Goal: Task Accomplishment & Management: Manage account settings

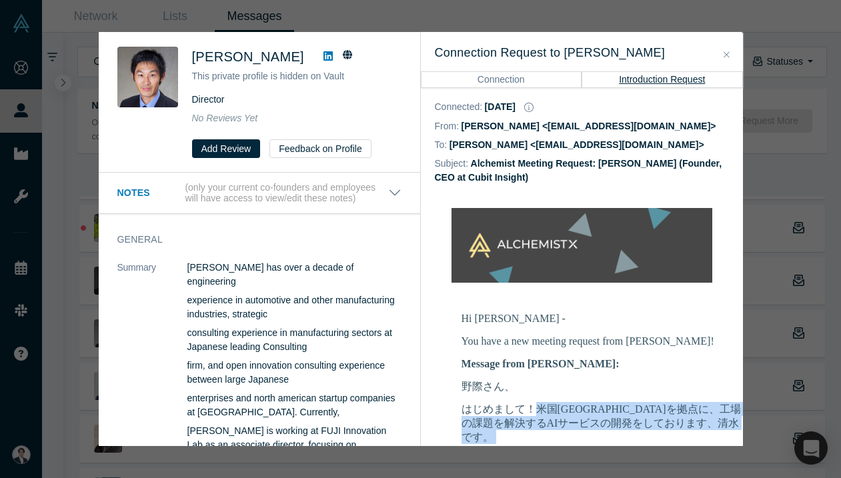
scroll to position [236, 0]
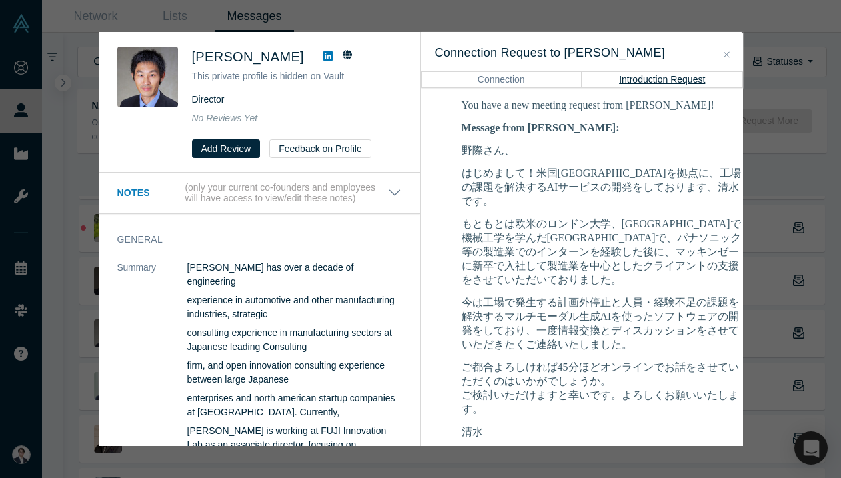
click at [798, 201] on div "[PERSON_NAME] This private profile is hidden on Vault Director No Reviews Yet A…" at bounding box center [420, 239] width 841 height 478
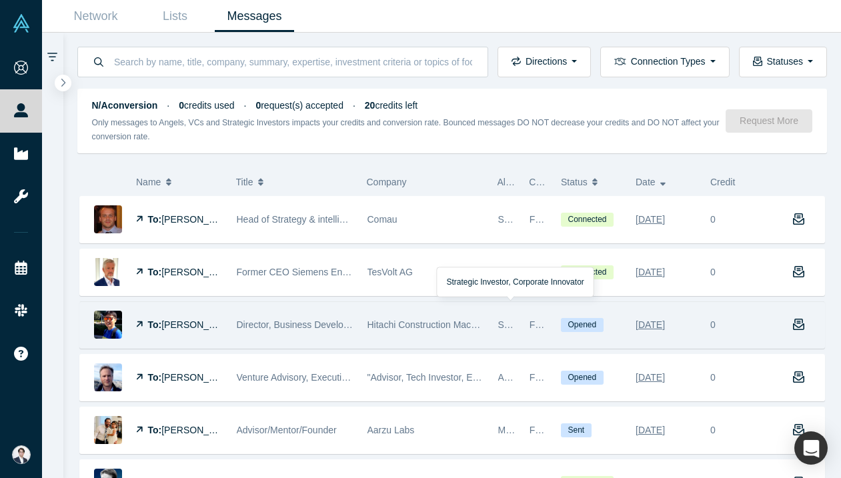
click at [457, 315] on div "Hitachi Construction Machinery" at bounding box center [426, 325] width 117 height 46
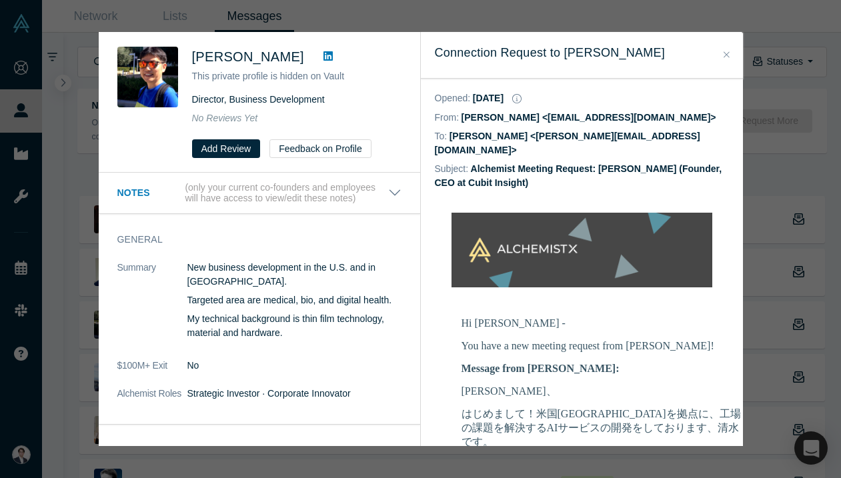
click at [232, 57] on span "[PERSON_NAME]" at bounding box center [248, 56] width 112 height 15
click at [323, 20] on div "[PERSON_NAME] This private profile is hidden on Vault Director, Business Develo…" at bounding box center [420, 239] width 841 height 478
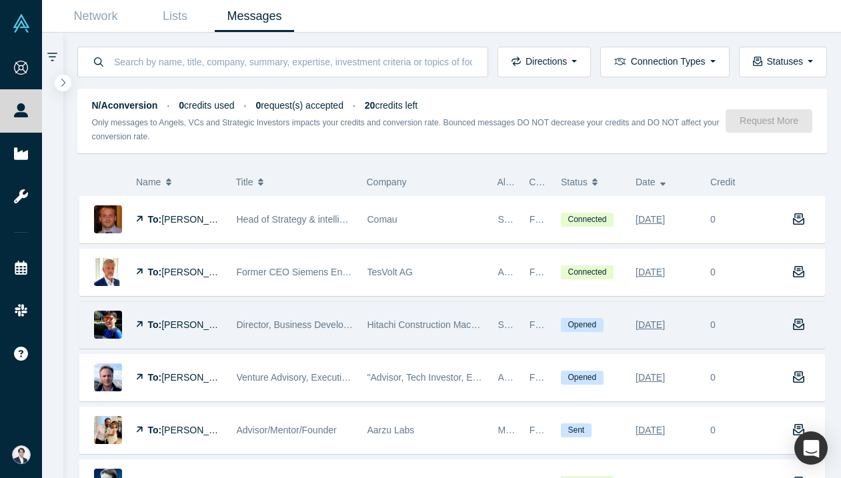
click at [114, 322] on img at bounding box center [108, 325] width 28 height 28
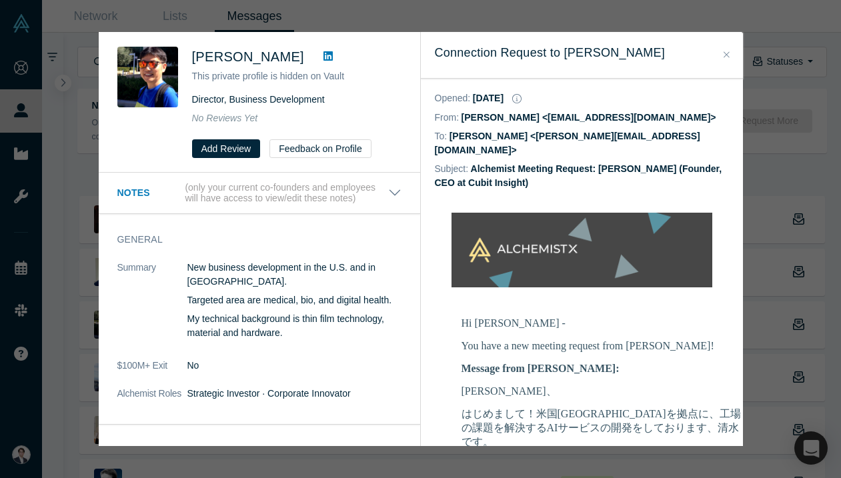
click at [227, 53] on span "[PERSON_NAME]" at bounding box center [248, 56] width 112 height 15
click at [326, 29] on div "[PERSON_NAME] This private profile is hidden on Vault Director, Business Develo…" at bounding box center [420, 239] width 841 height 478
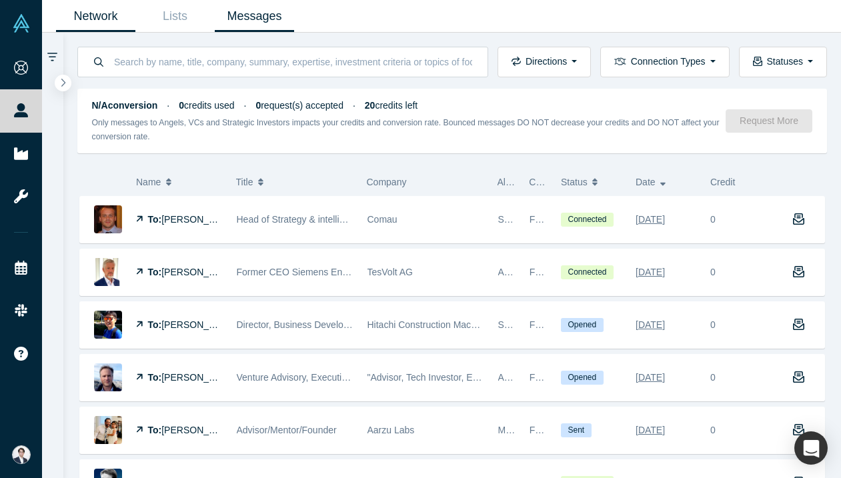
click at [85, 16] on link "Network" at bounding box center [95, 16] width 79 height 31
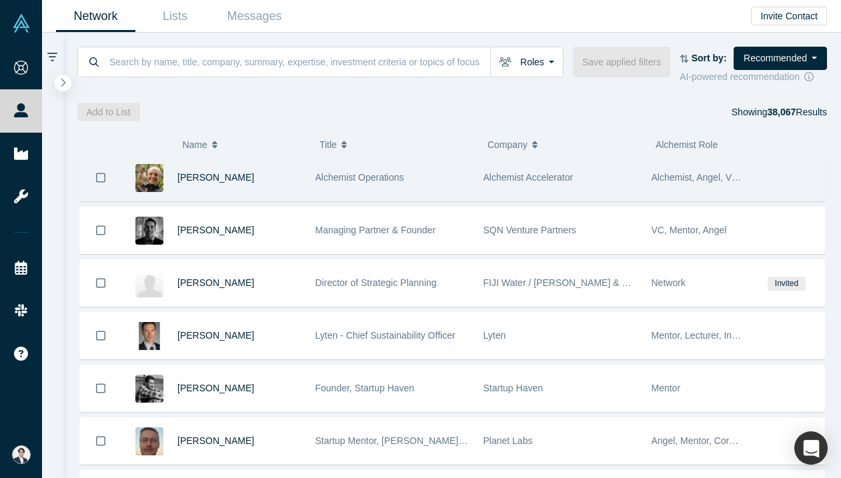
scroll to position [135, 0]
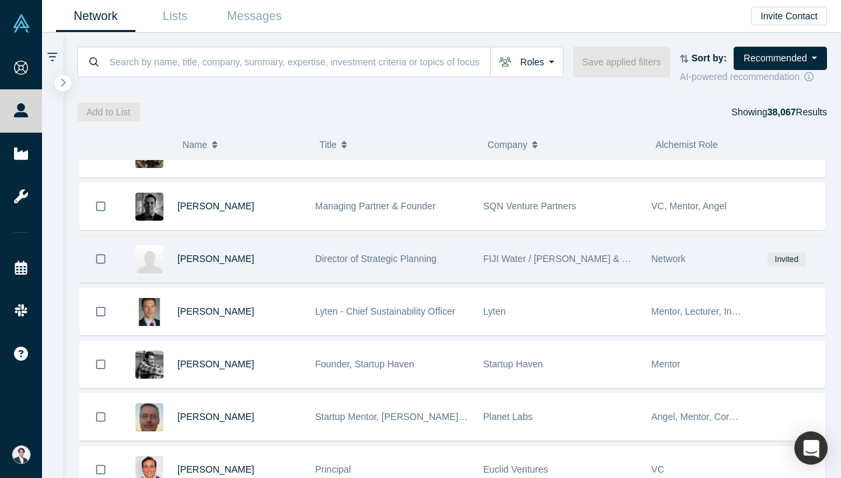
click at [442, 269] on div "Director of Strategic Planning" at bounding box center [393, 259] width 154 height 46
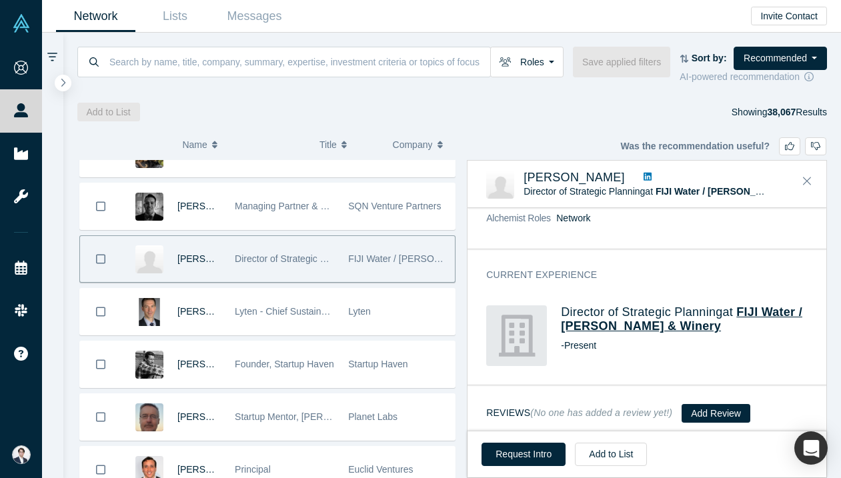
scroll to position [119, 0]
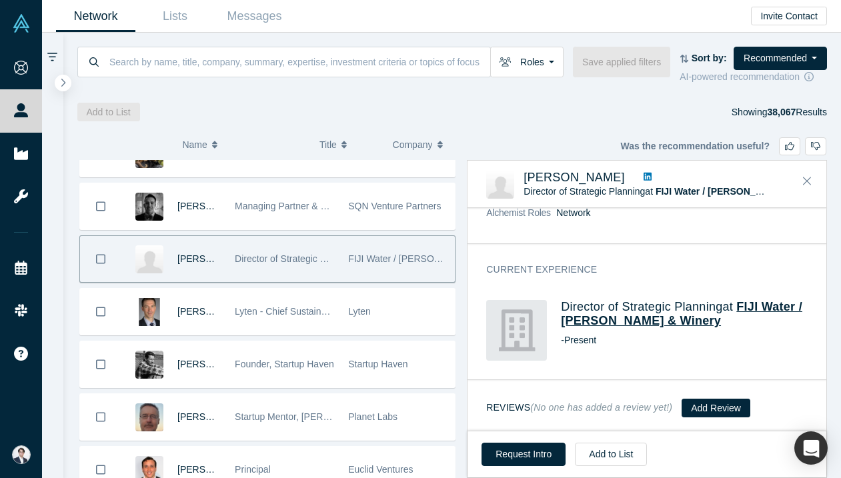
click at [767, 302] on span "FIJI Water / [PERSON_NAME] & Winery" at bounding box center [682, 314] width 242 height 28
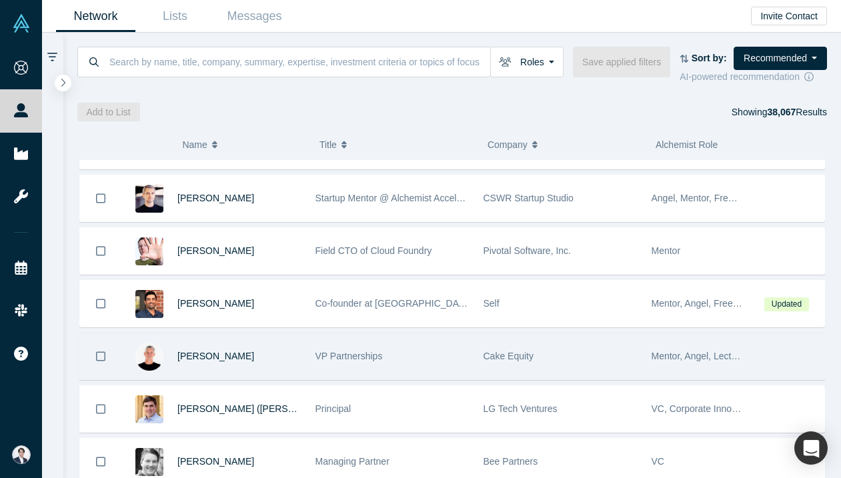
scroll to position [1812, 0]
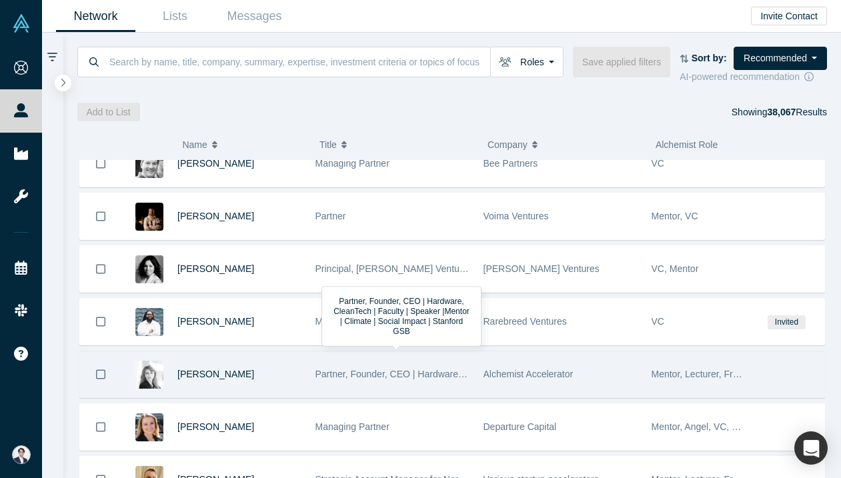
click at [448, 366] on div "Partner, Founder, CEO | Hardware, CleanTech | Faculty | Speaker |Mentor | Clima…" at bounding box center [393, 375] width 154 height 46
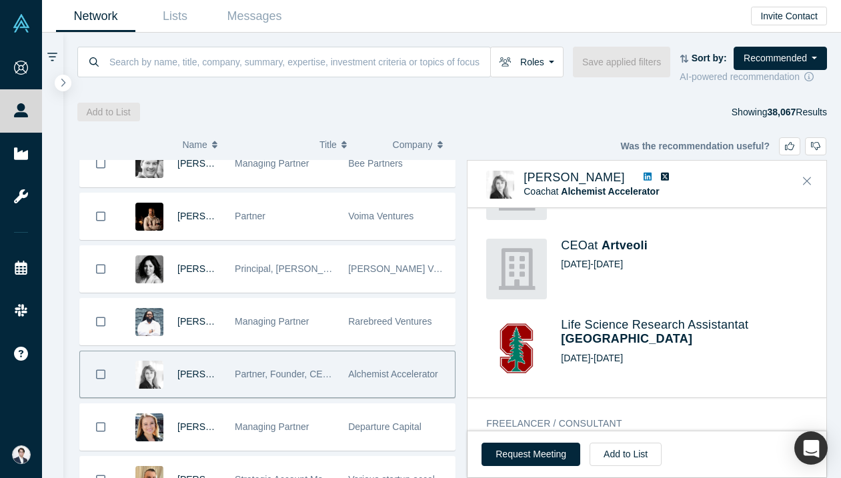
scroll to position [887, 0]
click at [644, 175] on icon at bounding box center [648, 177] width 8 height 8
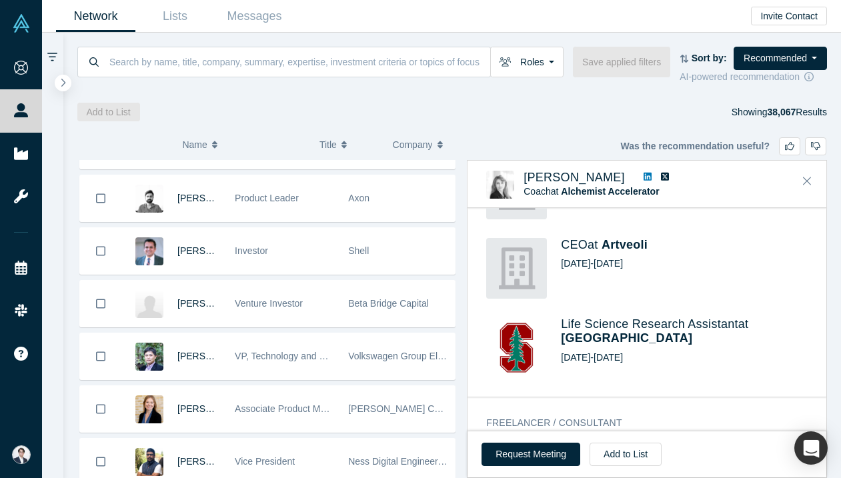
scroll to position [2922, 0]
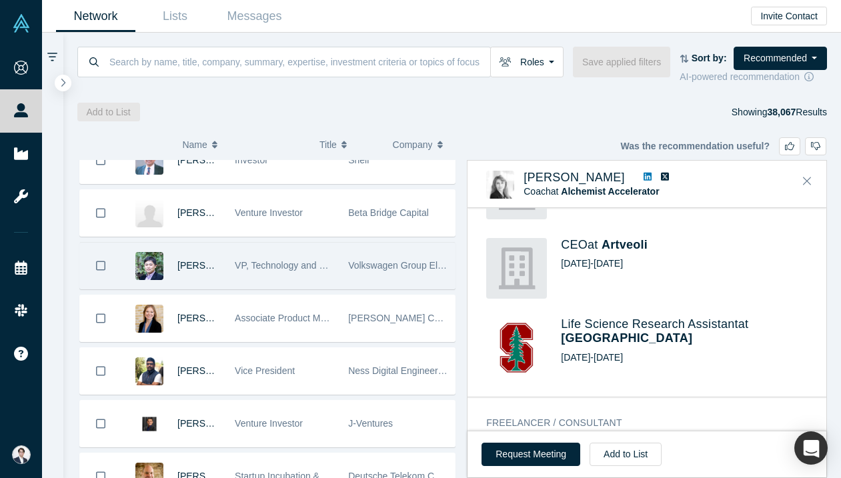
click at [389, 264] on span "Volkswagen Group Electronics Research Lab" at bounding box center [441, 265] width 187 height 11
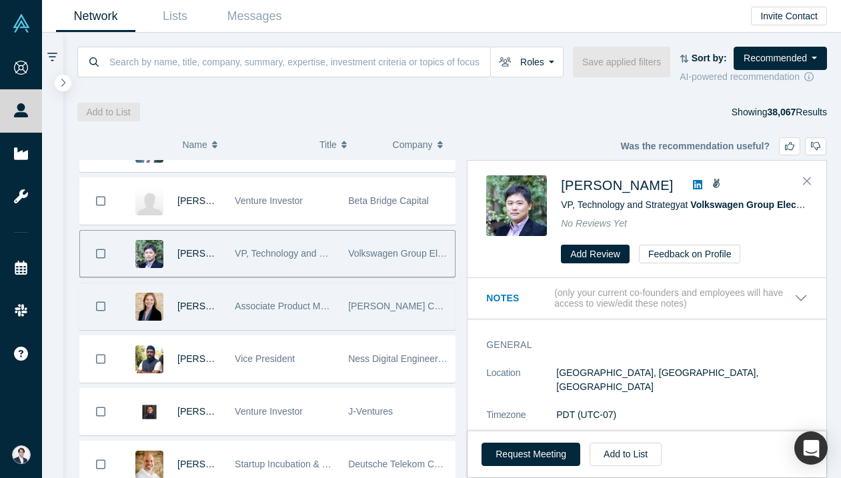
scroll to position [2936, 0]
click at [409, 303] on span "[PERSON_NAME] Controls" at bounding box center [405, 305] width 114 height 11
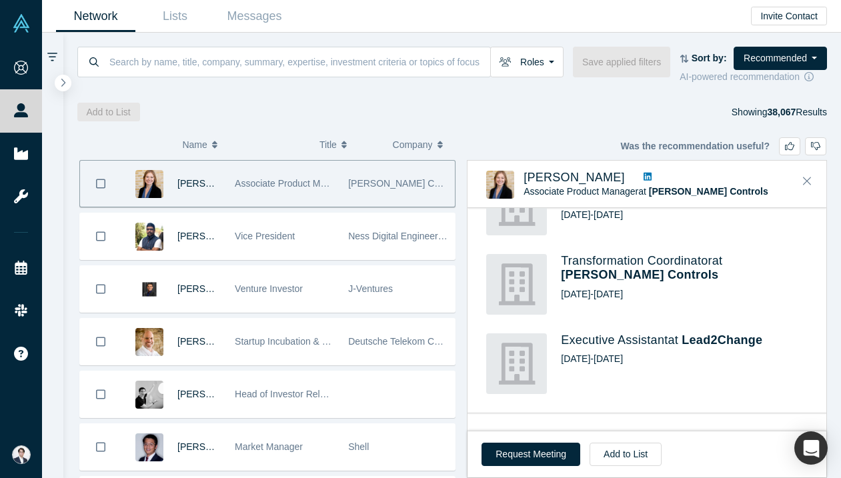
scroll to position [3112, 0]
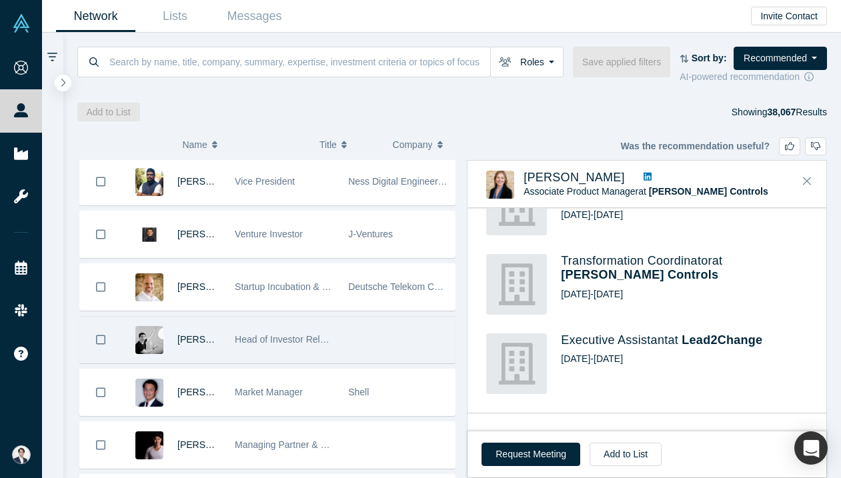
click at [311, 324] on div "Head of Investor Relations @ Alchemist" at bounding box center [284, 340] width 99 height 46
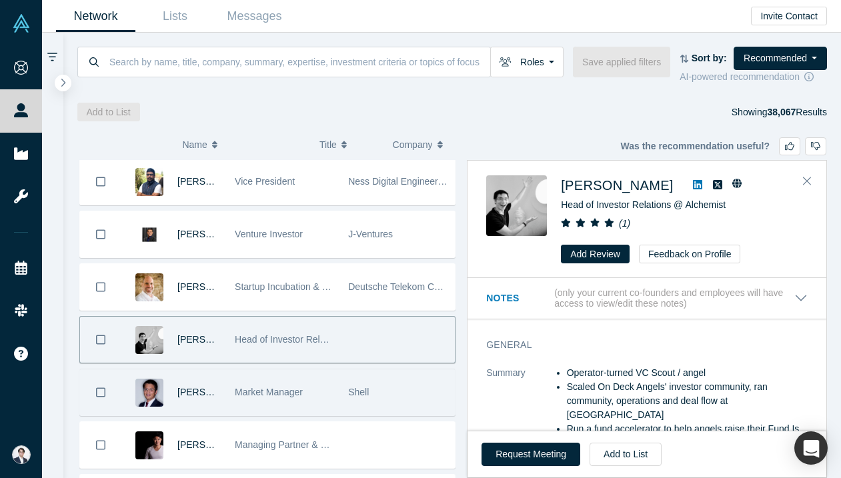
click at [326, 382] on div "Market Manager" at bounding box center [284, 393] width 99 height 46
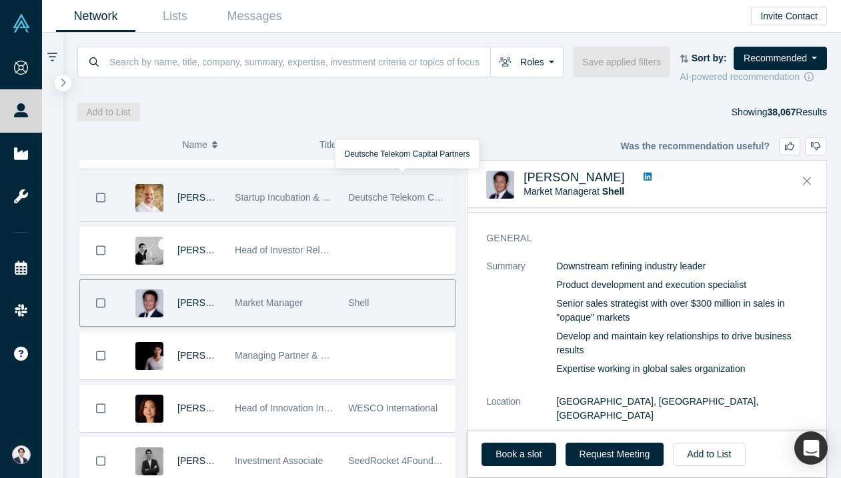
scroll to position [3204, 0]
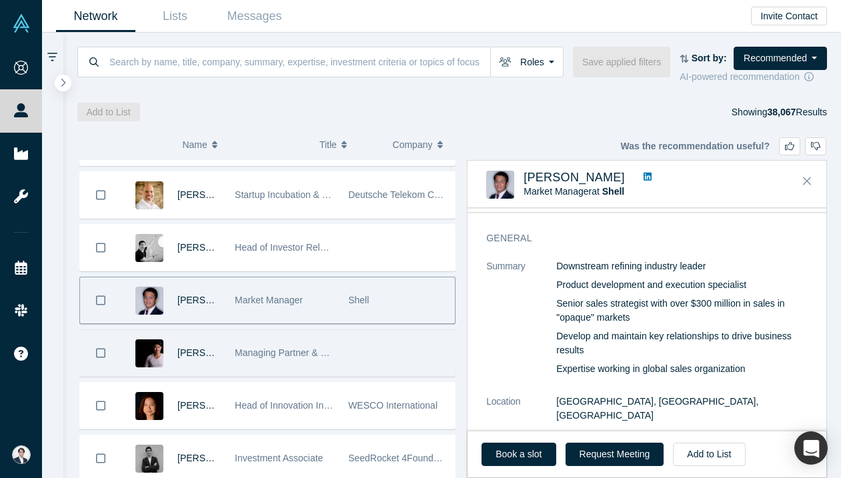
click at [332, 370] on div "Managing Partner & Co-Founder" at bounding box center [284, 353] width 99 height 46
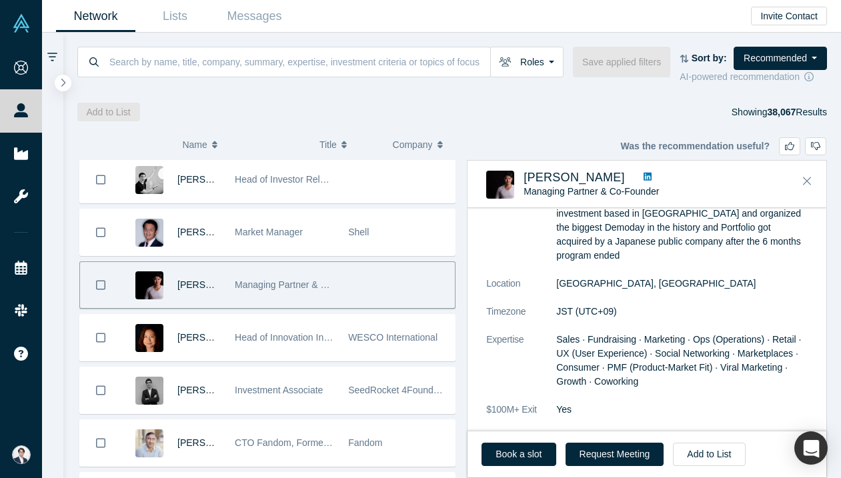
scroll to position [3287, 0]
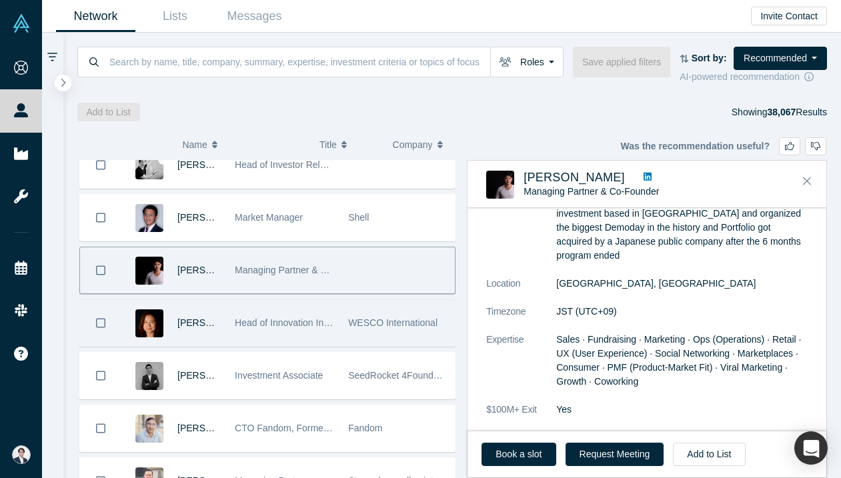
click at [281, 344] on div "Head of Innovation Investments & Partnerships" at bounding box center [284, 323] width 99 height 46
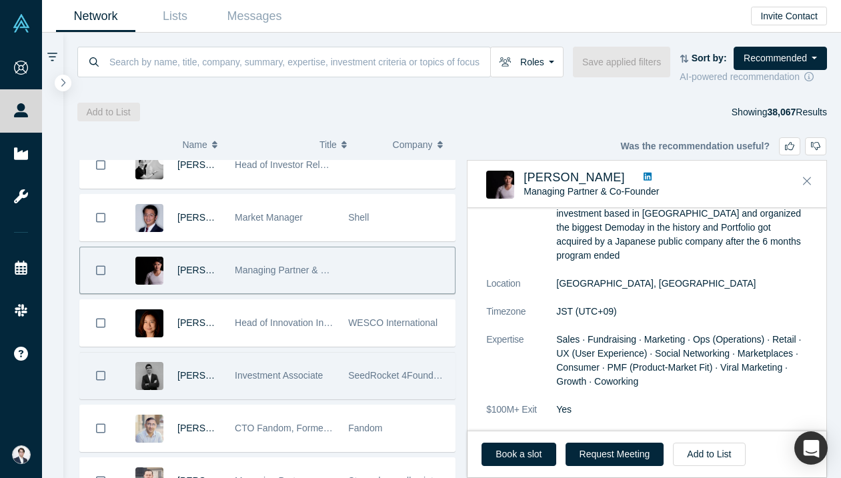
scroll to position [0, 0]
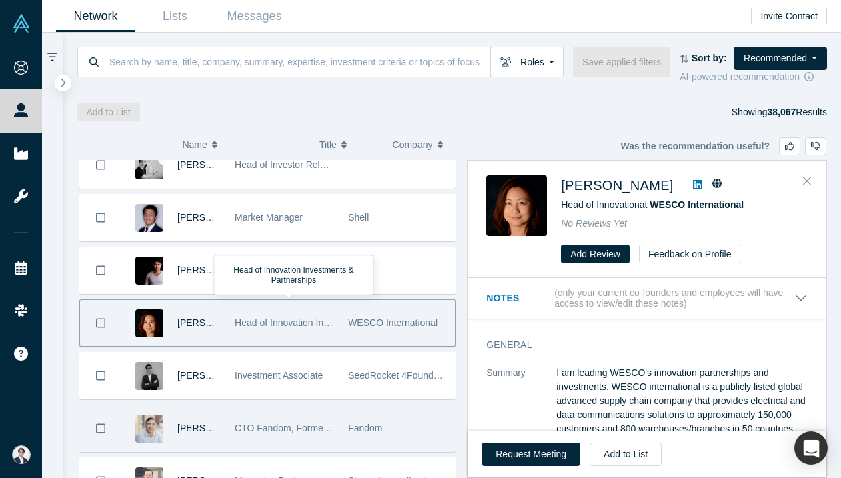
click at [274, 414] on div "CTO Fandom, Formerly Amazon, Intuit, LendingHome" at bounding box center [284, 429] width 99 height 46
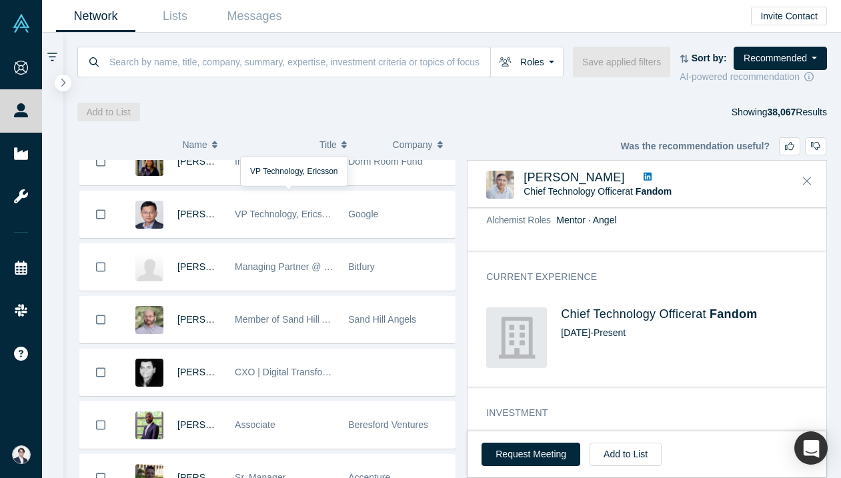
scroll to position [3719, 0]
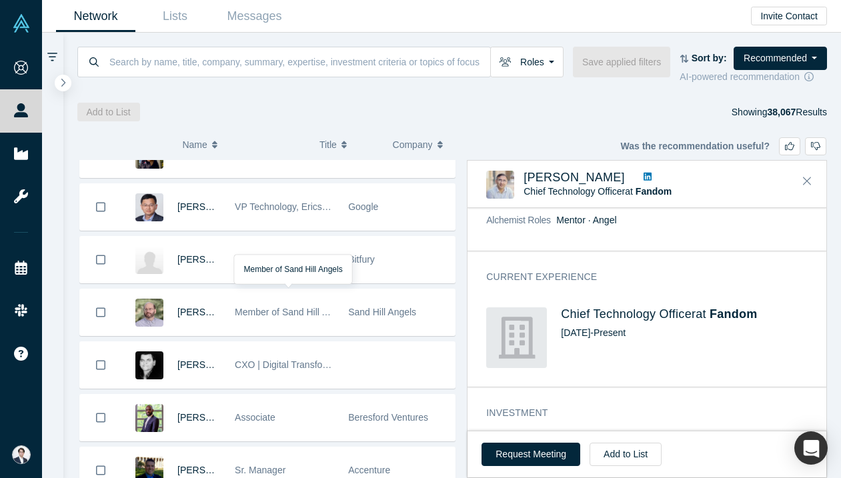
click at [318, 304] on div "Member of Sand Hill Angels" at bounding box center [284, 313] width 99 height 46
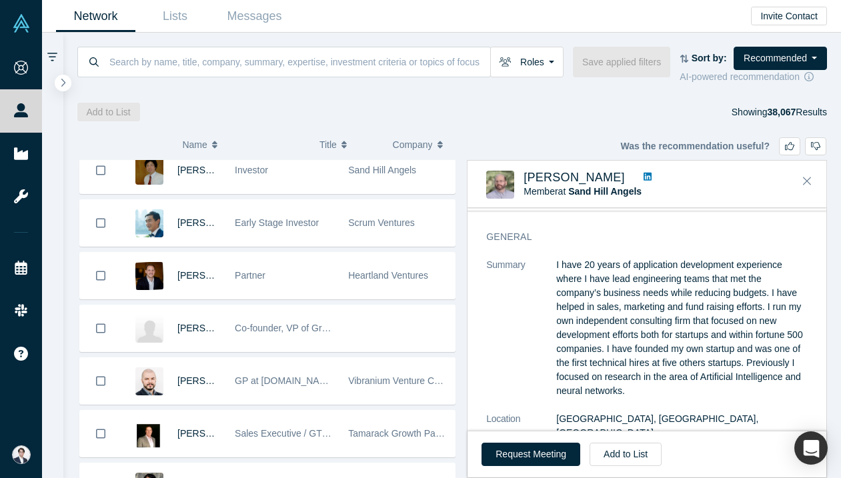
scroll to position [4179, 0]
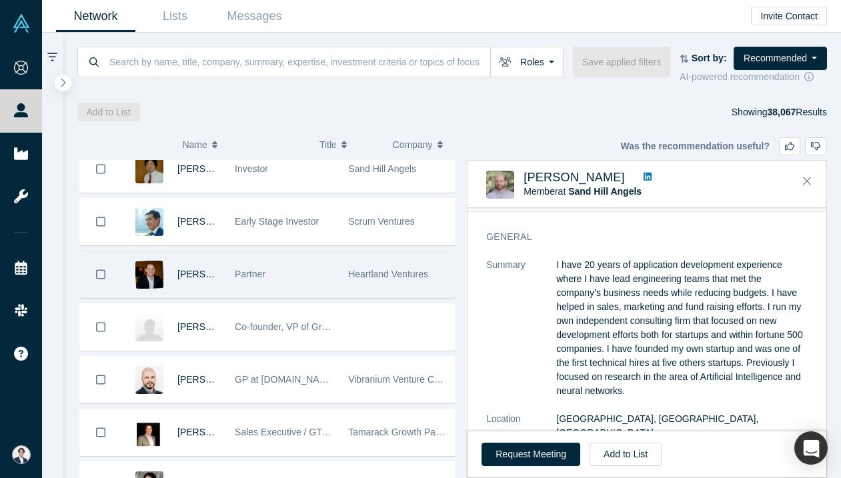
click at [312, 292] on div "Partner" at bounding box center [284, 275] width 99 height 46
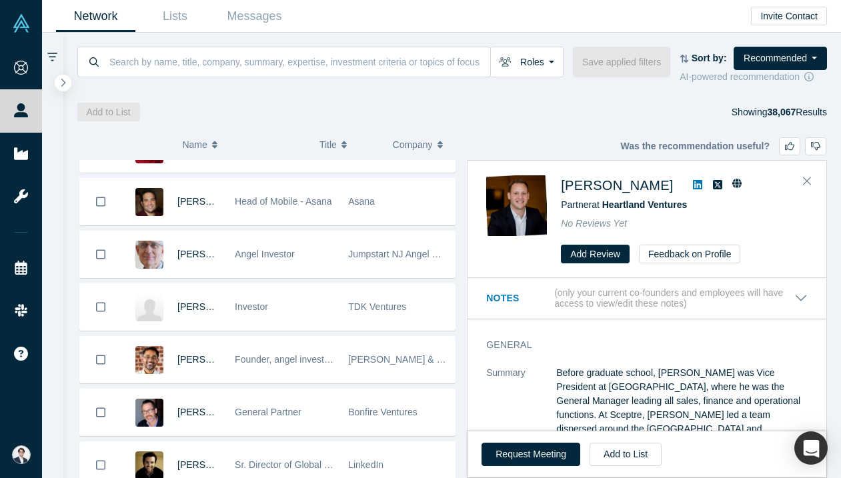
scroll to position [4781, 0]
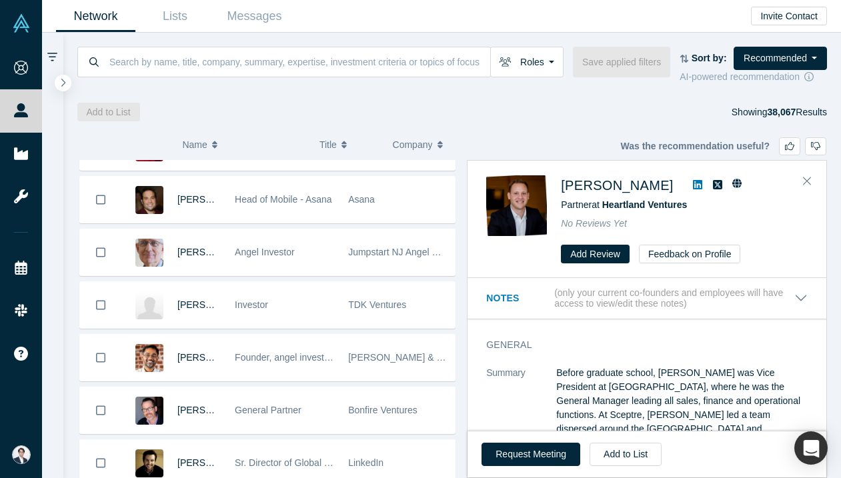
click at [290, 307] on div "Investor" at bounding box center [284, 305] width 99 height 46
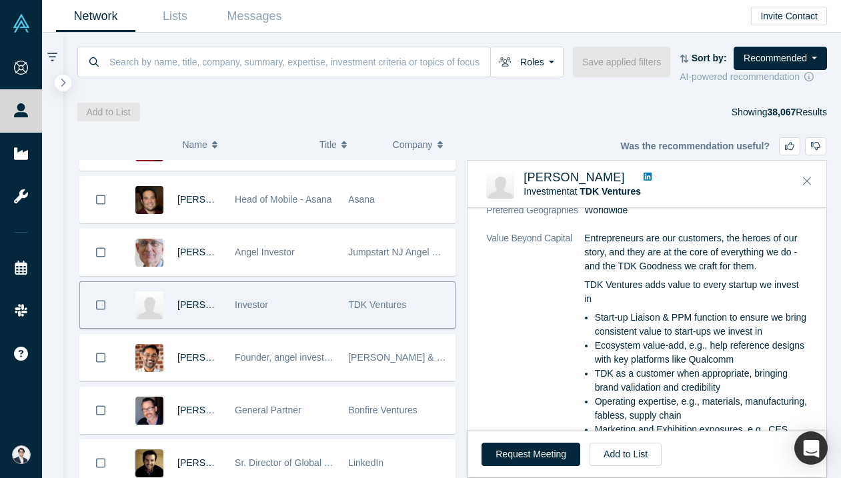
scroll to position [955, 0]
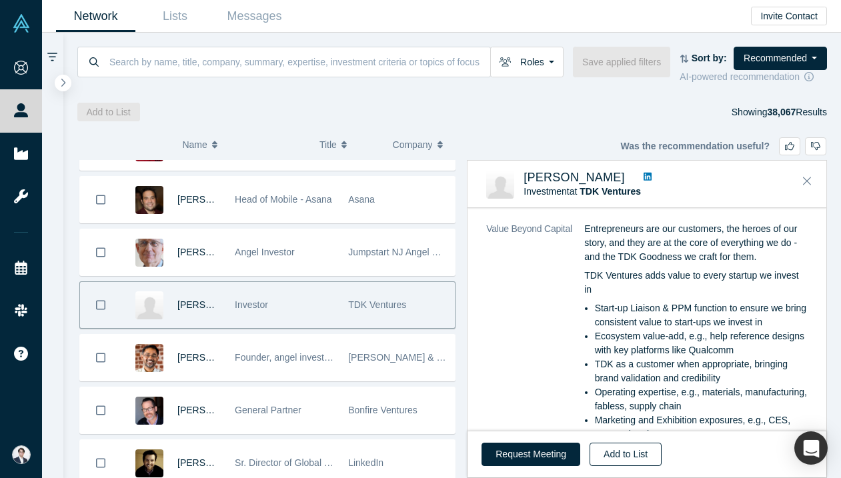
click at [648, 451] on button "Add to List" at bounding box center [626, 454] width 72 height 23
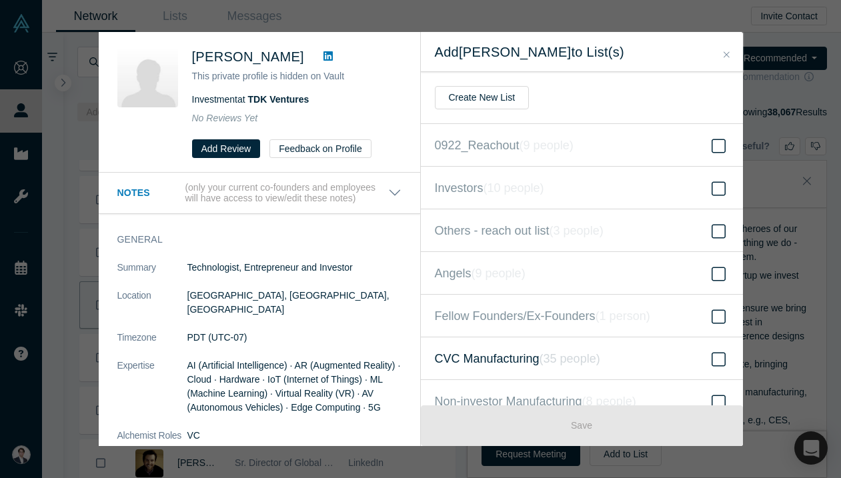
click at [528, 354] on span "CVC Manufacturing ( 35 people )" at bounding box center [517, 359] width 165 height 19
click at [0, 0] on input "CVC Manufacturing ( 35 people )" at bounding box center [0, 0] width 0 height 0
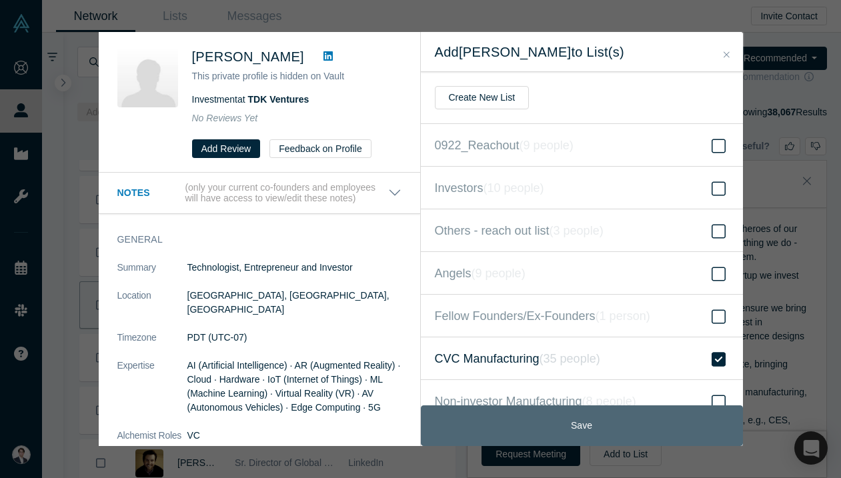
click at [548, 426] on button "Save" at bounding box center [582, 426] width 322 height 41
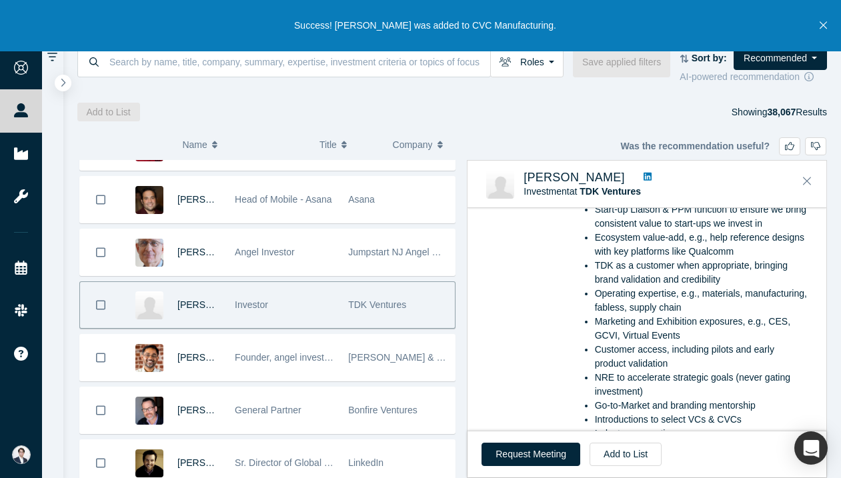
scroll to position [1222, 0]
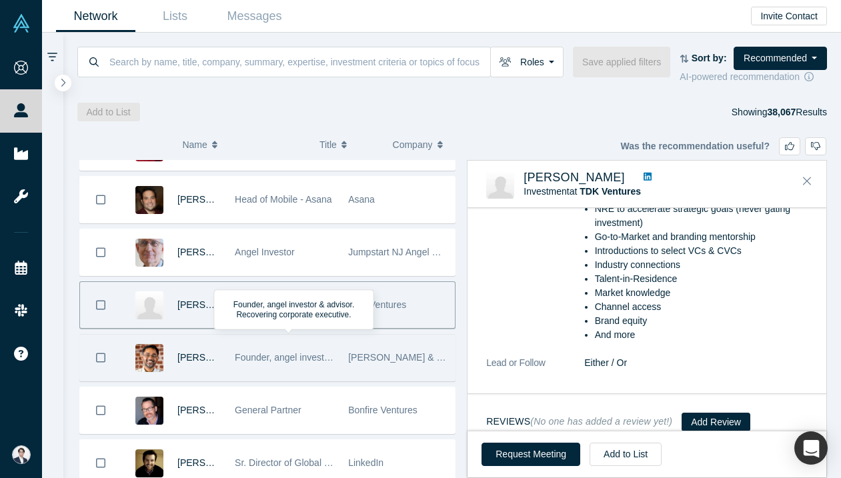
click at [312, 371] on div "Founder, angel investor & advisor. Recovering corporate executive." at bounding box center [284, 358] width 99 height 46
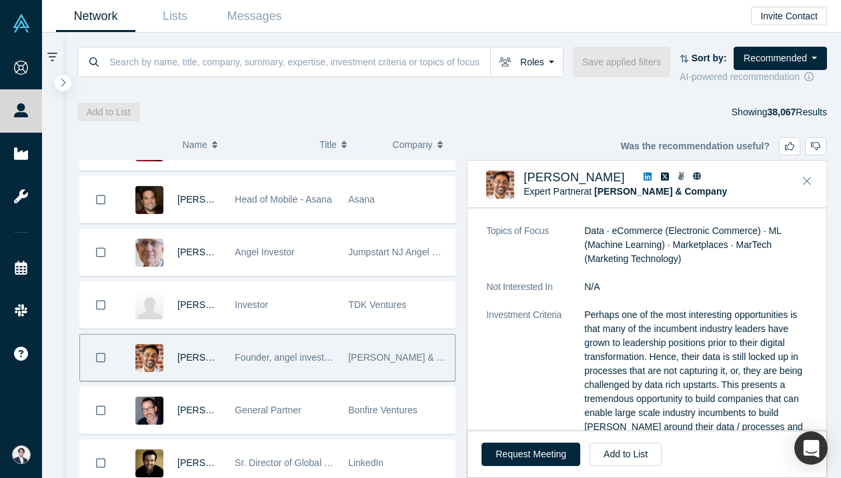
scroll to position [4871, 0]
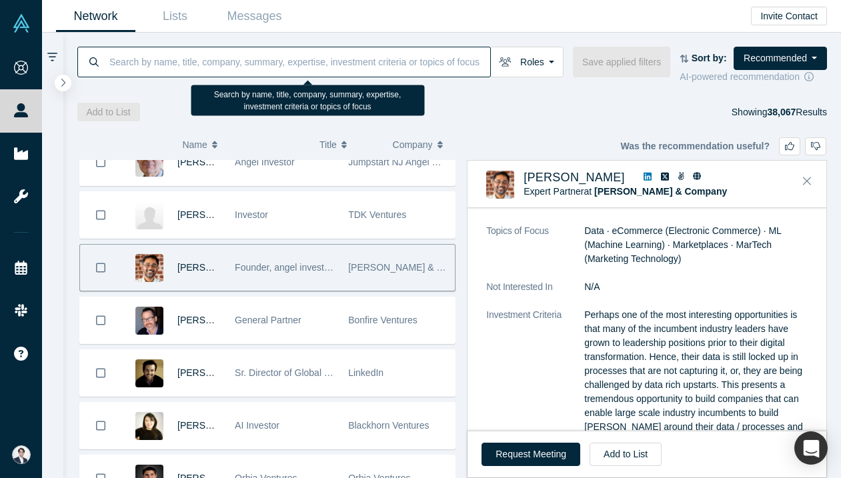
click at [295, 64] on input at bounding box center [299, 61] width 382 height 31
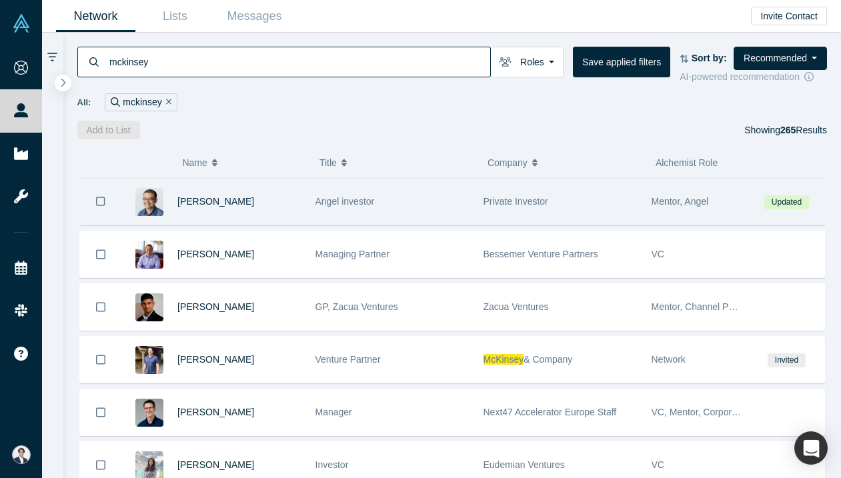
click at [593, 200] on div "Private Investor" at bounding box center [561, 202] width 154 height 46
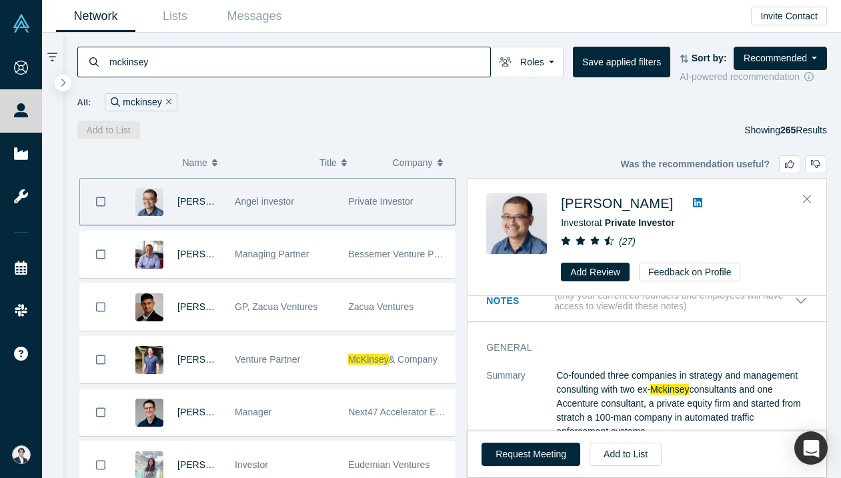
scroll to position [52, 0]
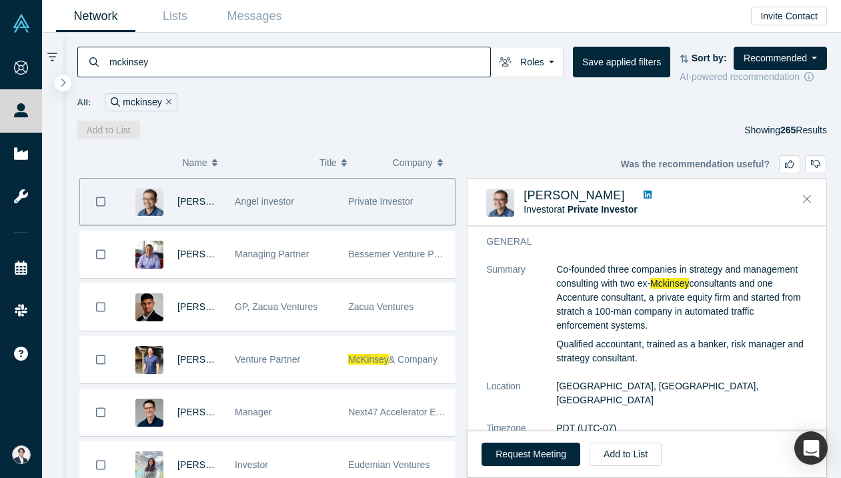
click at [644, 195] on icon at bounding box center [648, 194] width 8 height 9
click at [632, 452] on button "Add to List" at bounding box center [626, 454] width 72 height 23
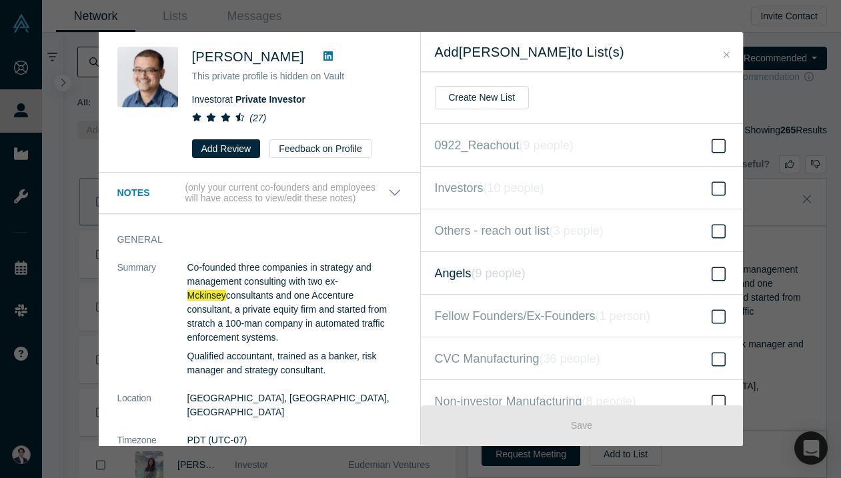
click at [549, 279] on label "Angels ( 9 people )" at bounding box center [582, 273] width 322 height 43
click at [0, 0] on input "Angels ( 9 people )" at bounding box center [0, 0] width 0 height 0
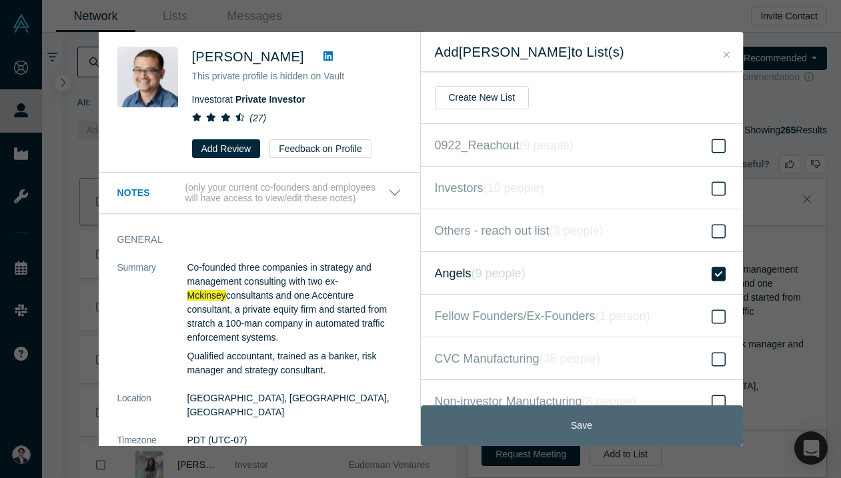
click at [555, 414] on button "Save" at bounding box center [582, 426] width 322 height 41
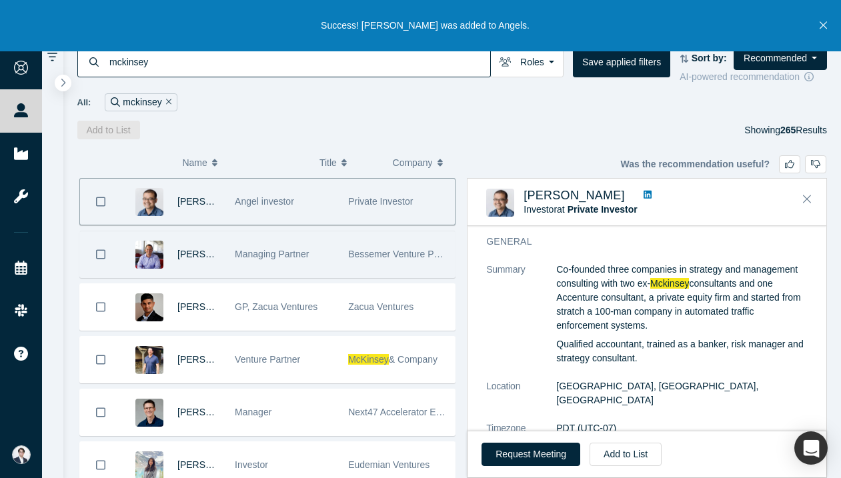
click at [300, 256] on span "Managing Partner" at bounding box center [272, 254] width 74 height 11
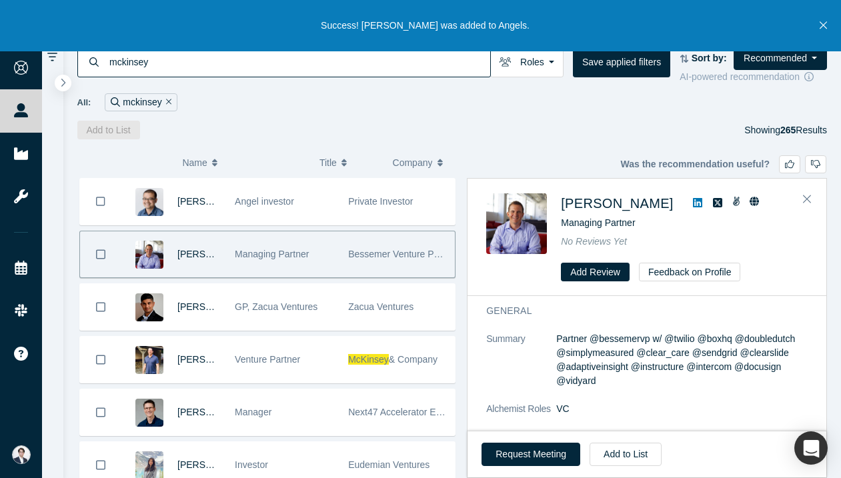
scroll to position [0, 0]
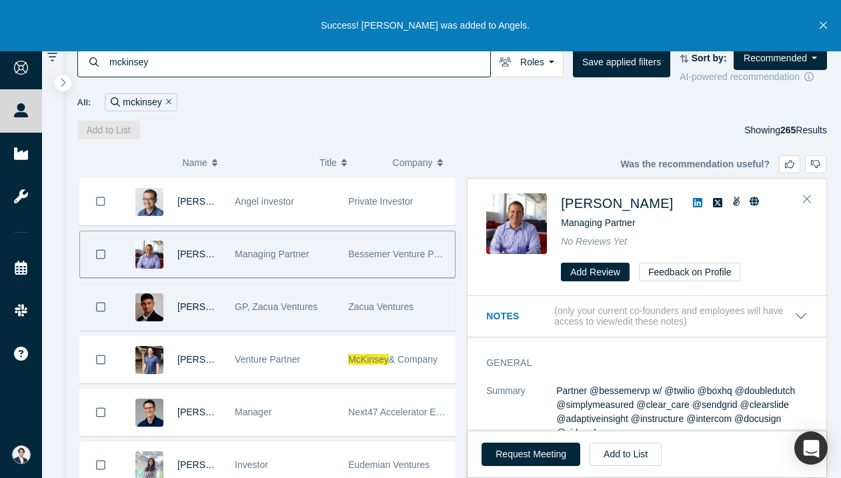
click at [301, 293] on div "GP, Zacua Ventures" at bounding box center [284, 307] width 99 height 46
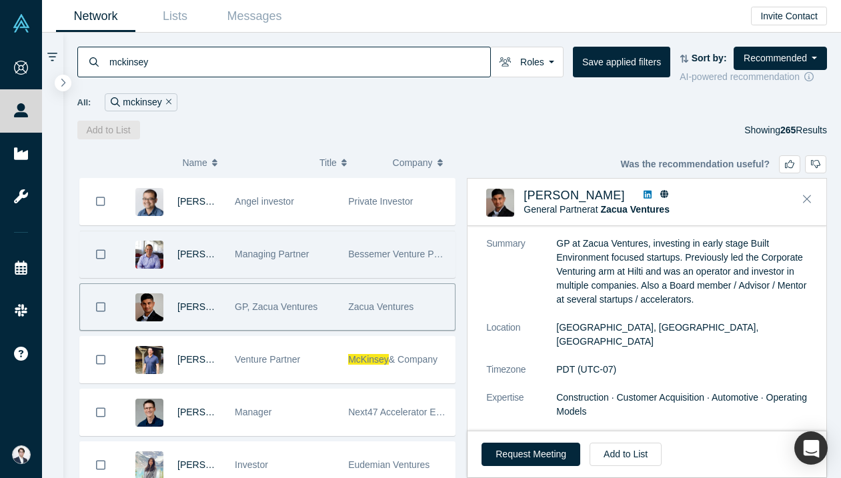
scroll to position [67, 0]
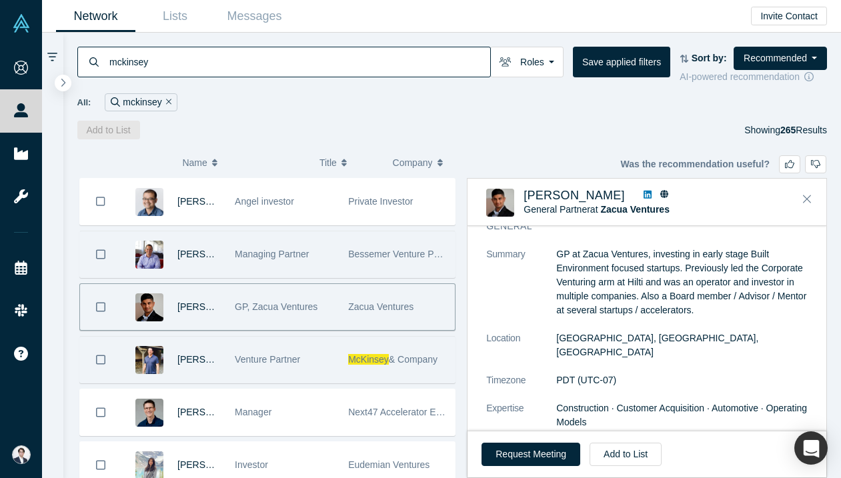
click at [292, 341] on div "Venture Partner" at bounding box center [284, 360] width 99 height 46
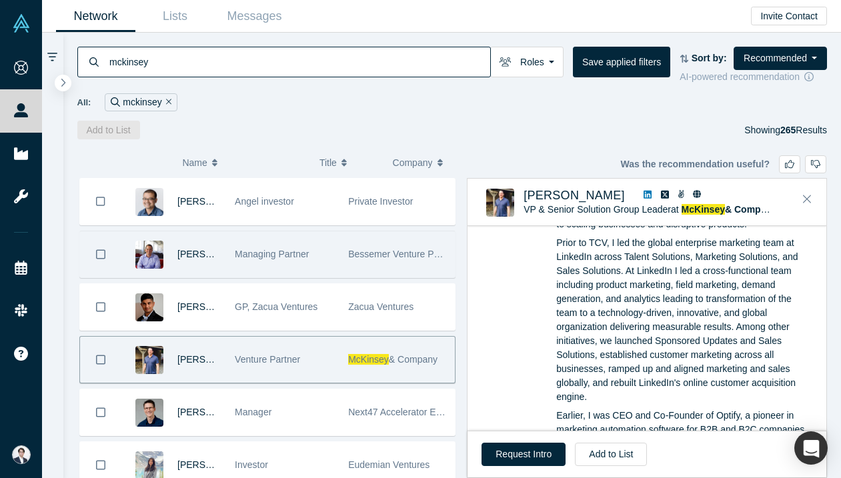
scroll to position [298, 0]
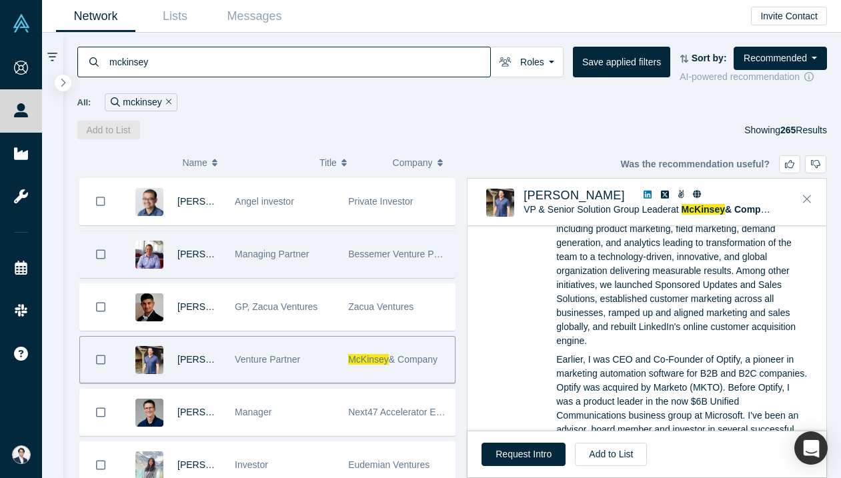
click at [639, 190] on link at bounding box center [647, 196] width 17 height 14
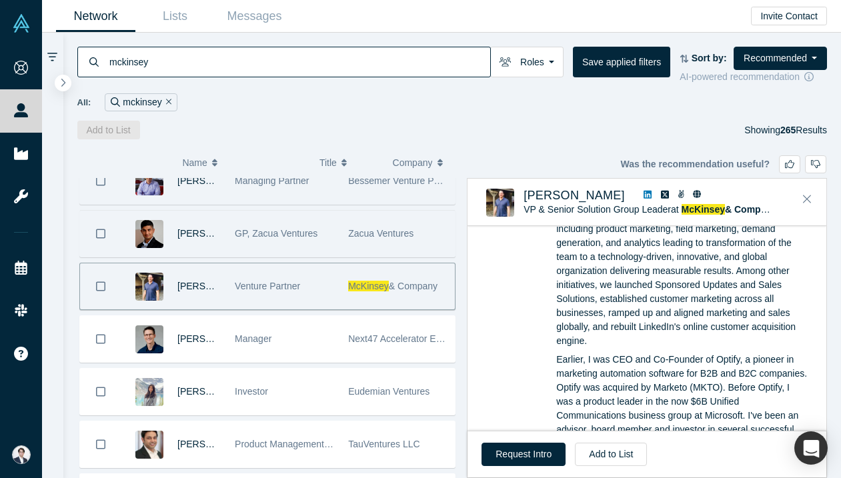
scroll to position [85, 0]
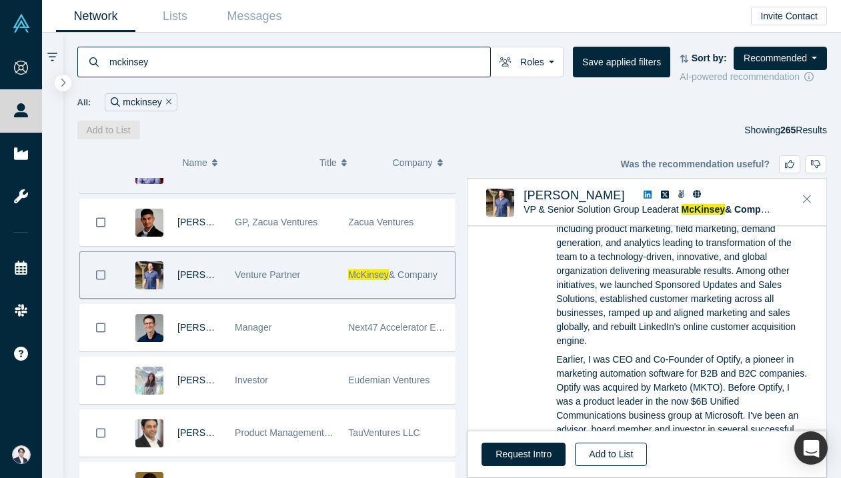
click at [609, 454] on button "Add to List" at bounding box center [611, 454] width 72 height 23
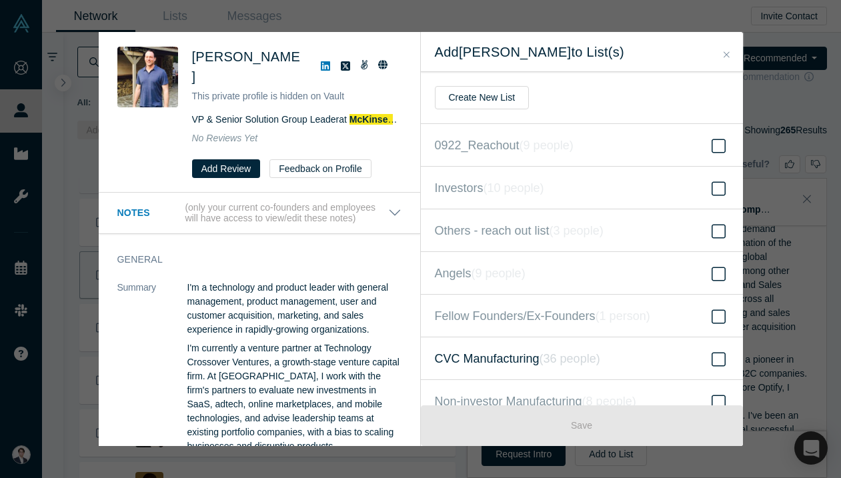
scroll to position [17, 0]
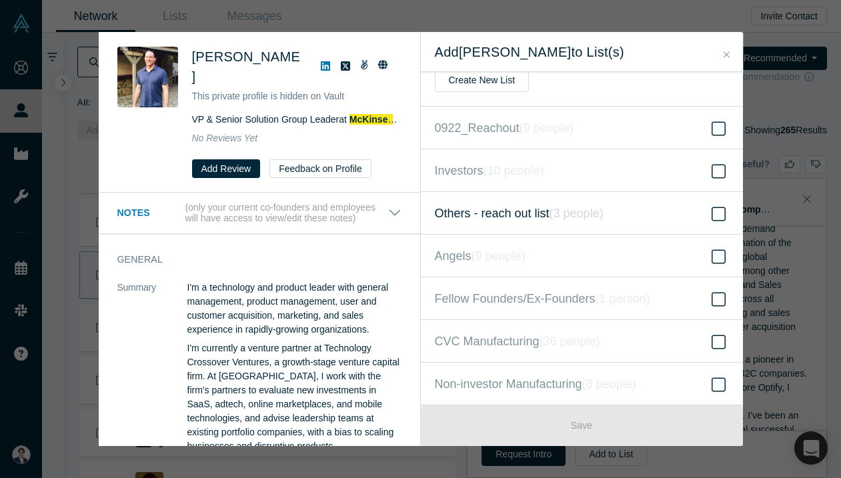
click at [538, 214] on span "Others - reach out list ( 3 people )" at bounding box center [519, 213] width 169 height 19
click at [0, 0] on input "Others - reach out list ( 3 people )" at bounding box center [0, 0] width 0 height 0
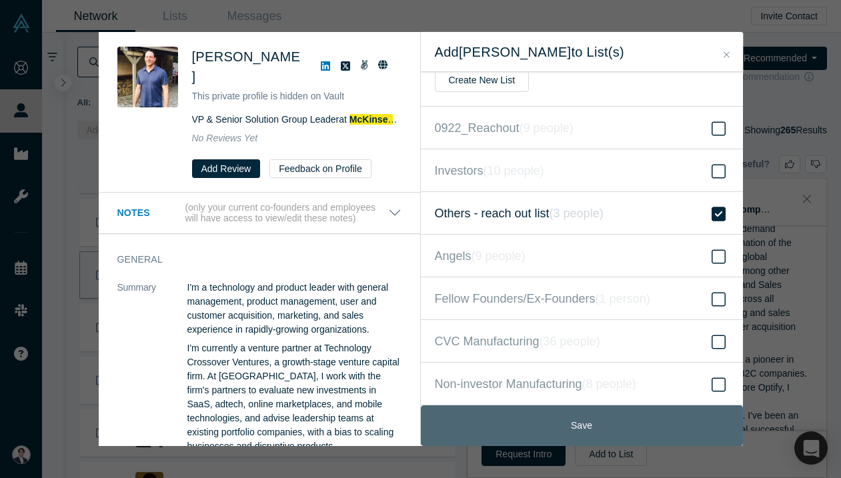
click at [562, 434] on button "Save" at bounding box center [582, 426] width 322 height 41
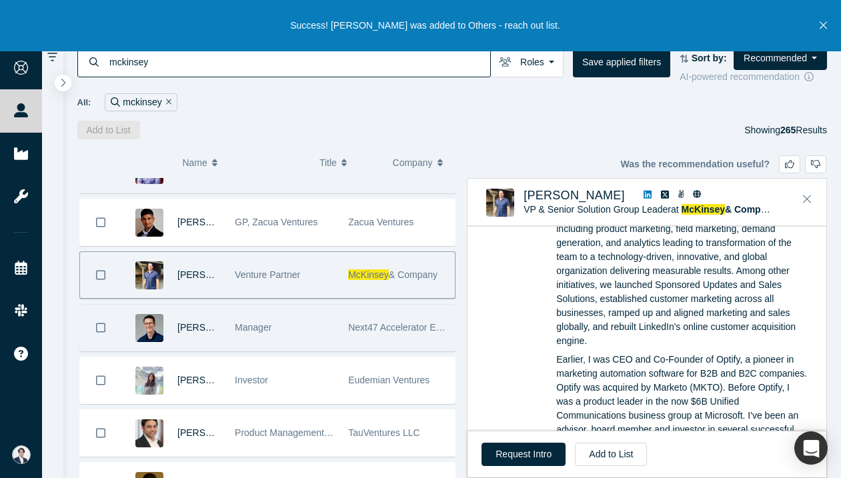
click at [332, 323] on div "Manager" at bounding box center [284, 328] width 99 height 46
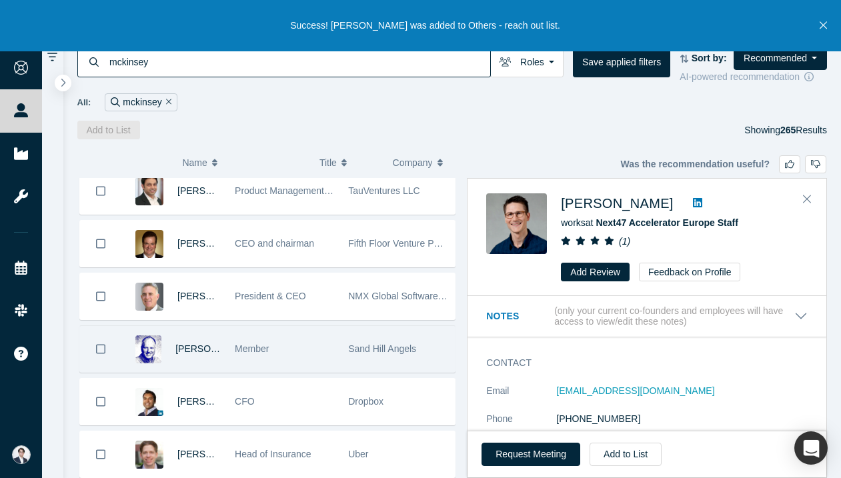
scroll to position [332, 0]
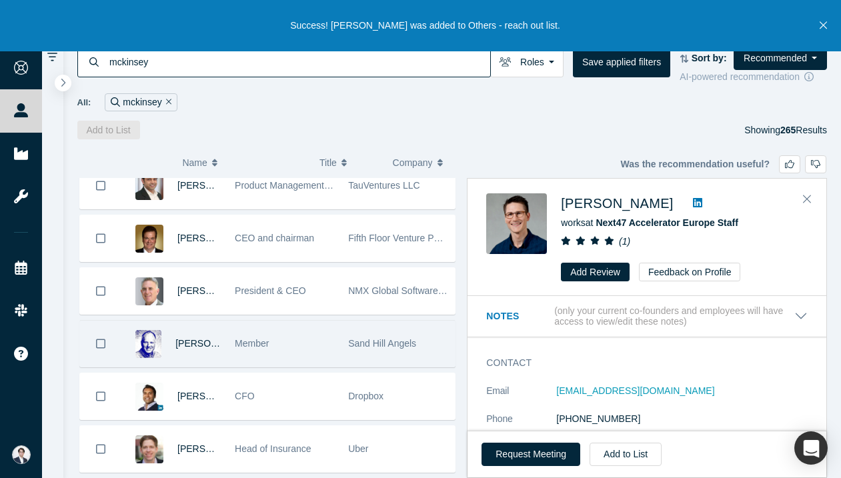
click at [324, 352] on div "Member" at bounding box center [284, 344] width 99 height 46
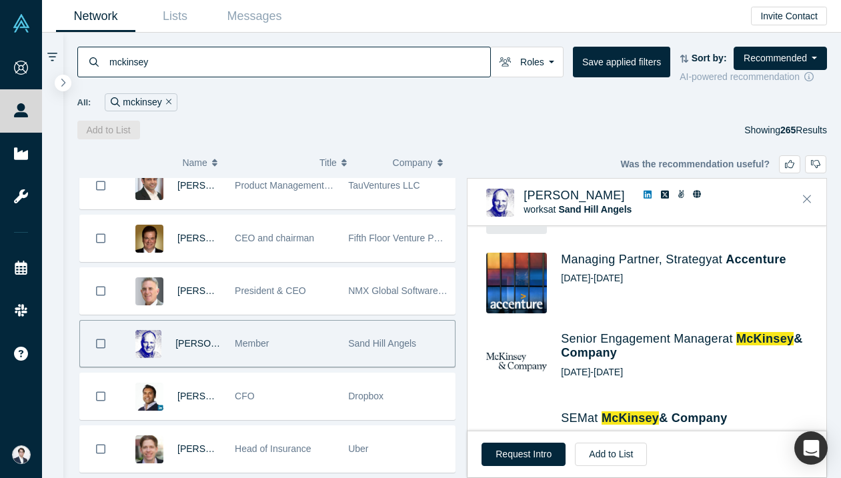
scroll to position [607, 0]
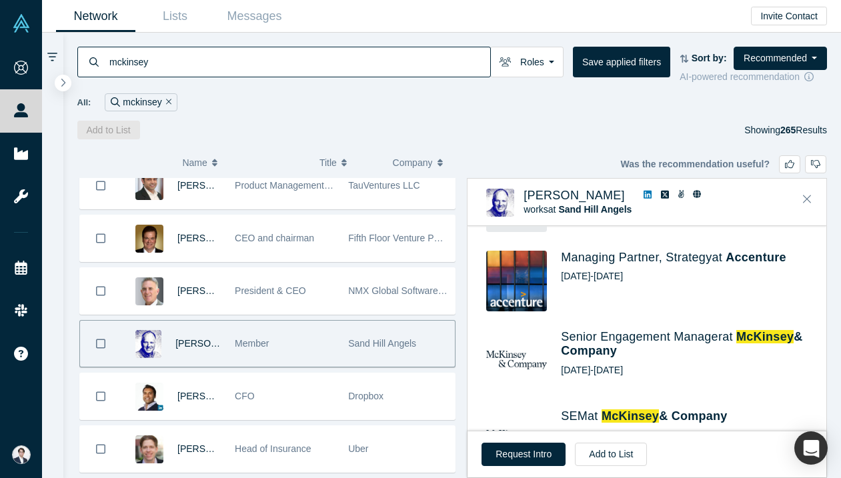
click at [644, 193] on icon at bounding box center [648, 194] width 8 height 9
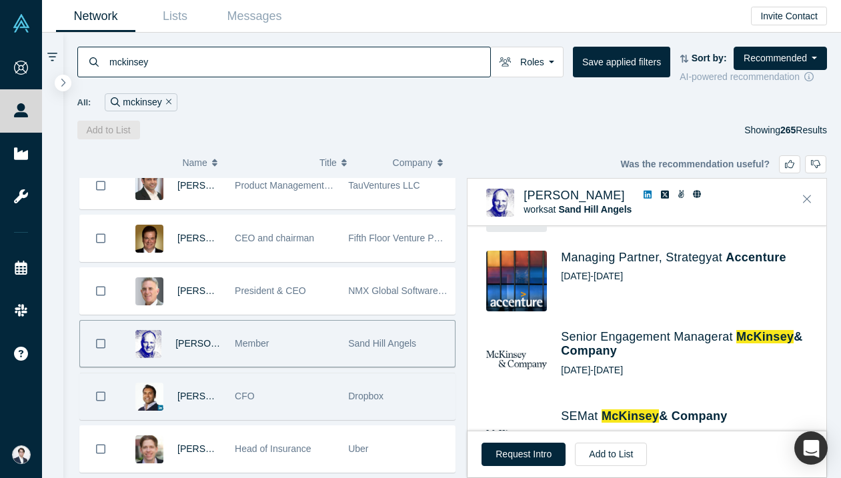
click at [290, 398] on div "CFO" at bounding box center [284, 397] width 99 height 46
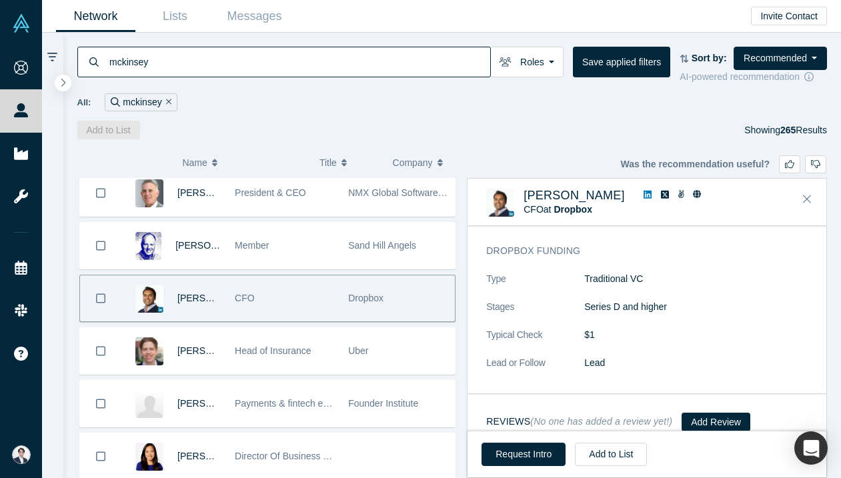
scroll to position [0, 0]
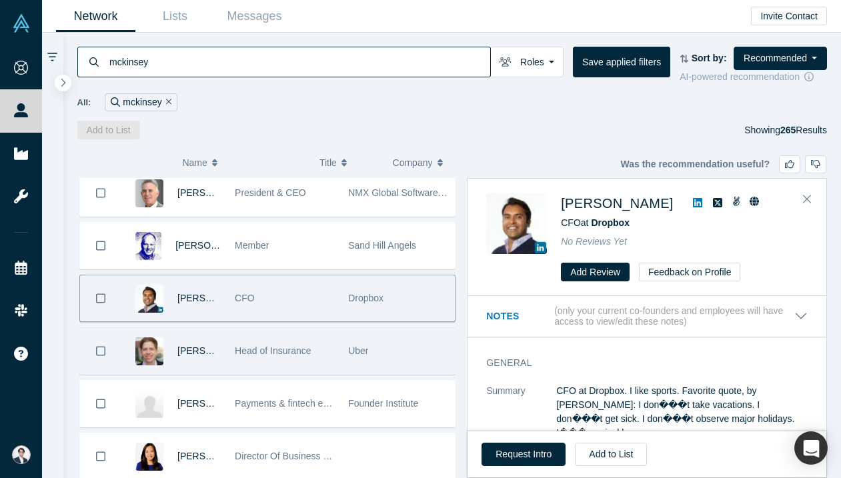
click at [277, 359] on div "Head of Insurance" at bounding box center [284, 351] width 99 height 46
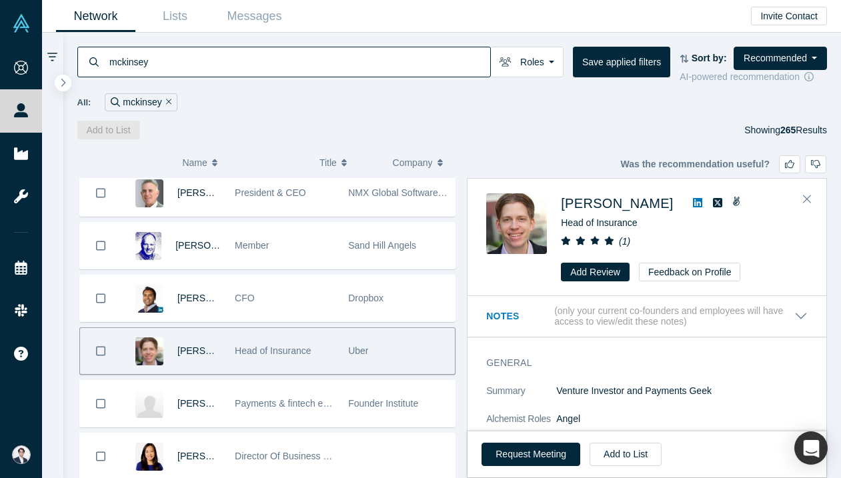
scroll to position [530, 0]
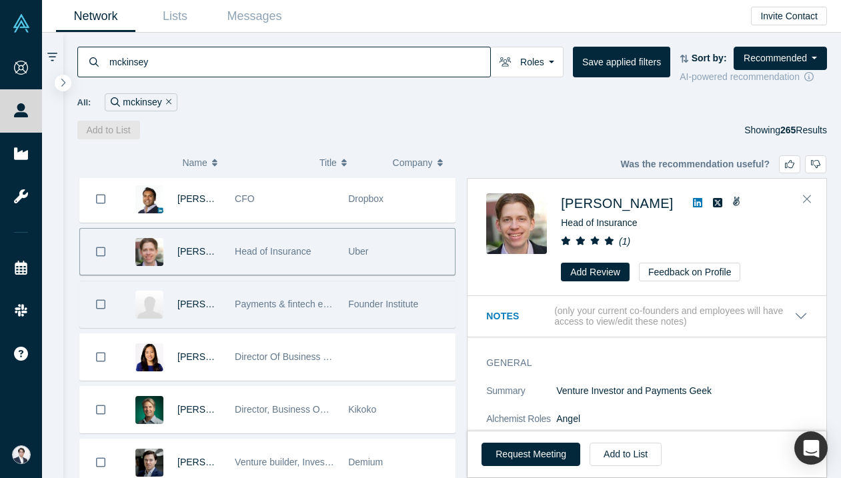
click at [314, 319] on div "Payments & fintech executive, former McKinsey , Itau-Unibanco, food tech founder" at bounding box center [284, 305] width 99 height 46
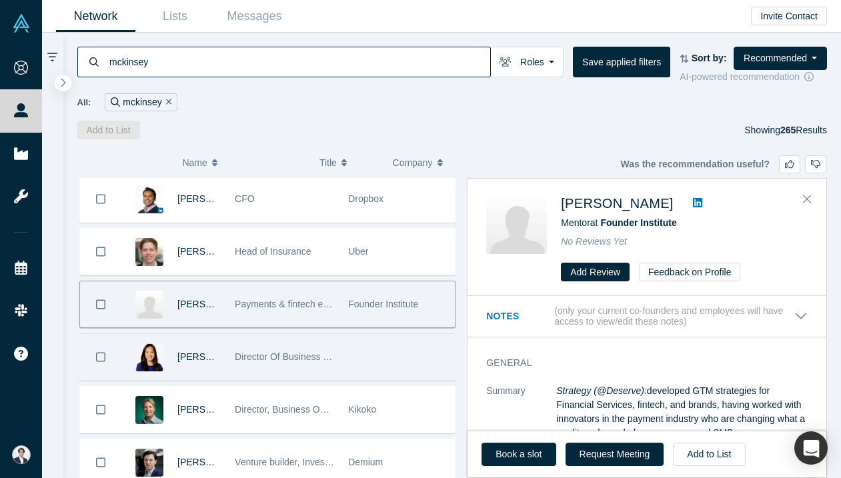
click at [328, 373] on div "Director Of Business Operations" at bounding box center [284, 357] width 99 height 46
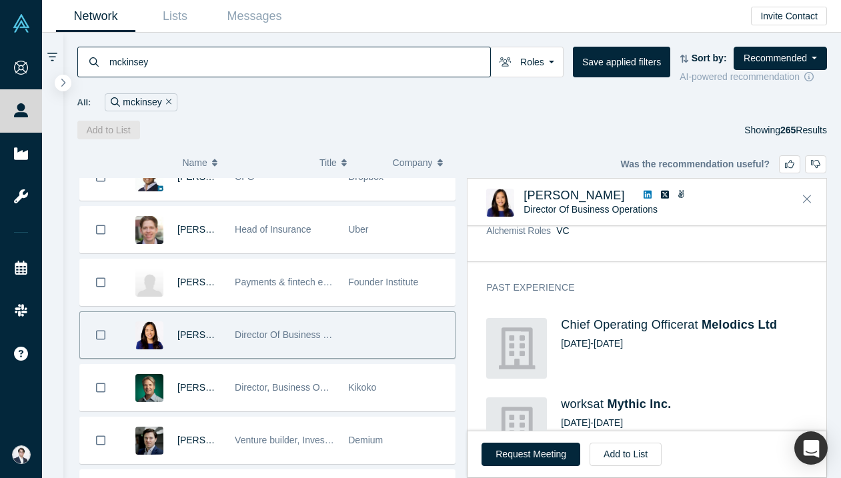
scroll to position [331, 0]
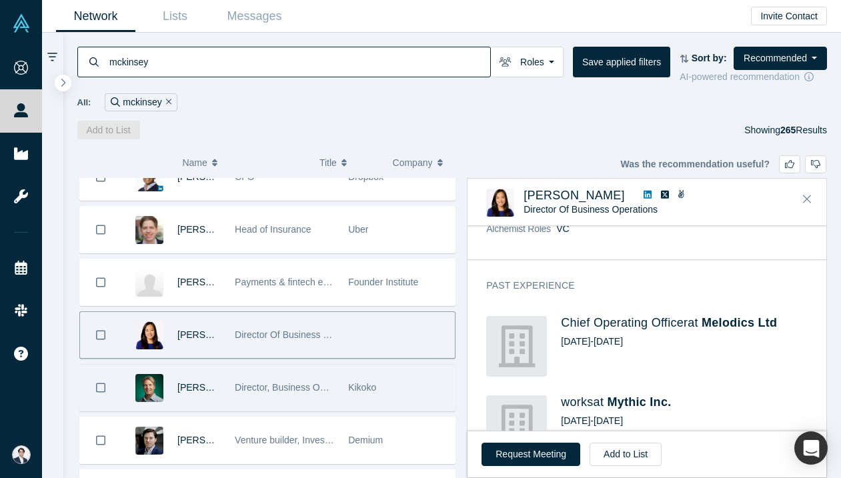
click at [338, 397] on div "Director, Business Operations and Strategy" at bounding box center [284, 388] width 113 height 46
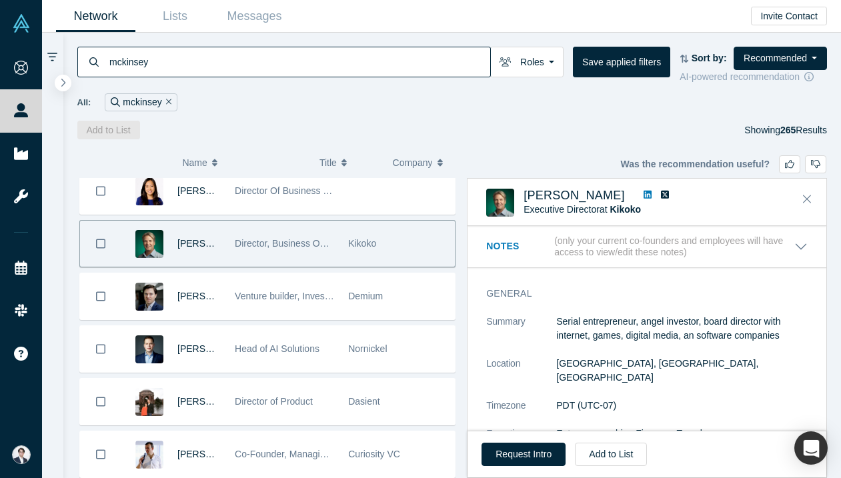
scroll to position [697, 0]
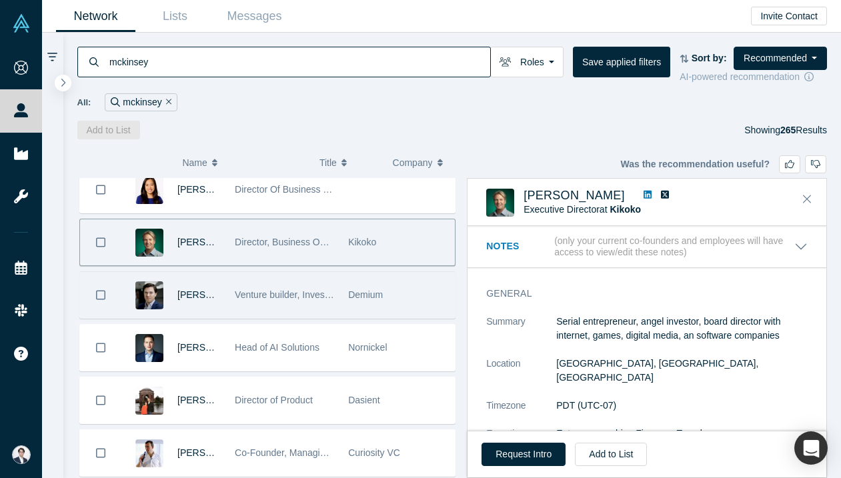
click at [344, 306] on div "Demium" at bounding box center [398, 295] width 113 height 46
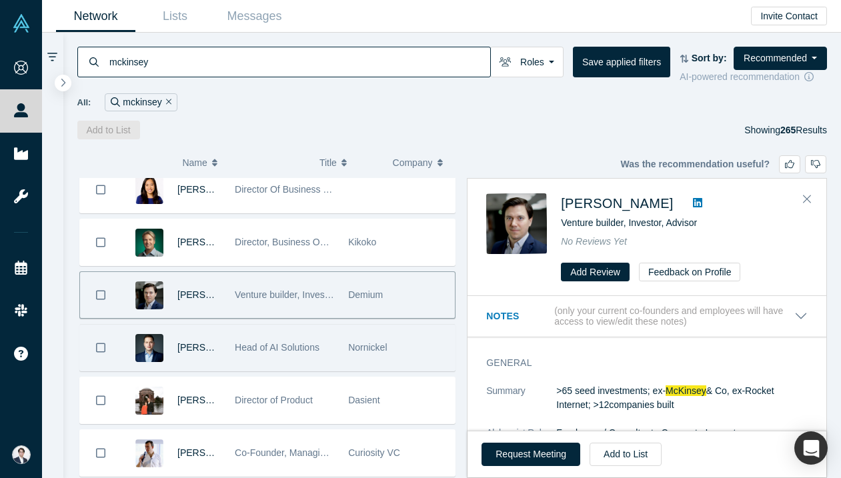
click at [344, 357] on div "Nornickel" at bounding box center [398, 348] width 113 height 46
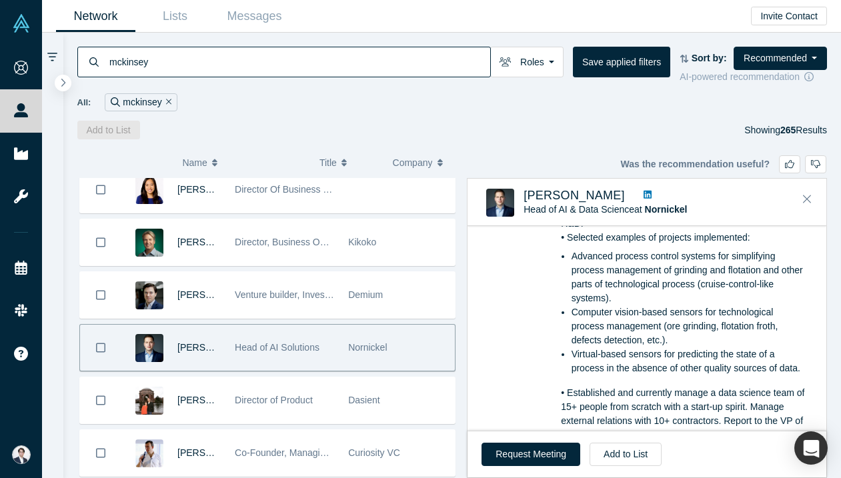
scroll to position [620, 0]
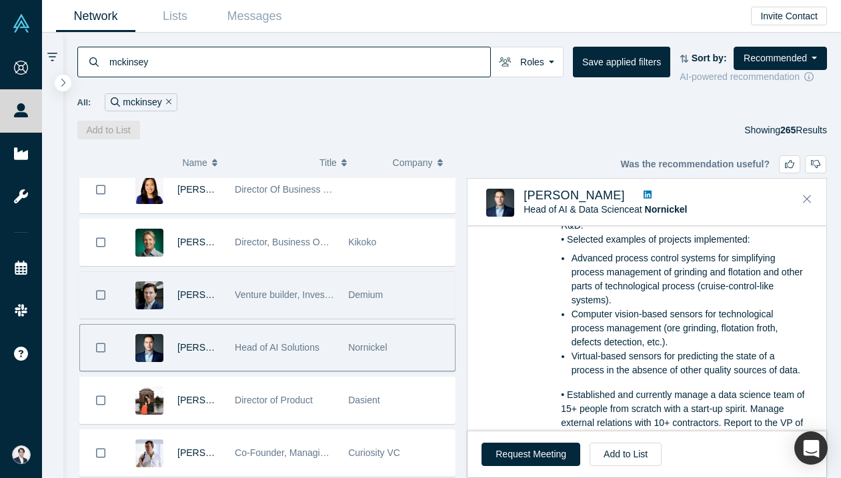
click at [323, 311] on div "Venture builder, Investor, Advisor" at bounding box center [284, 295] width 99 height 46
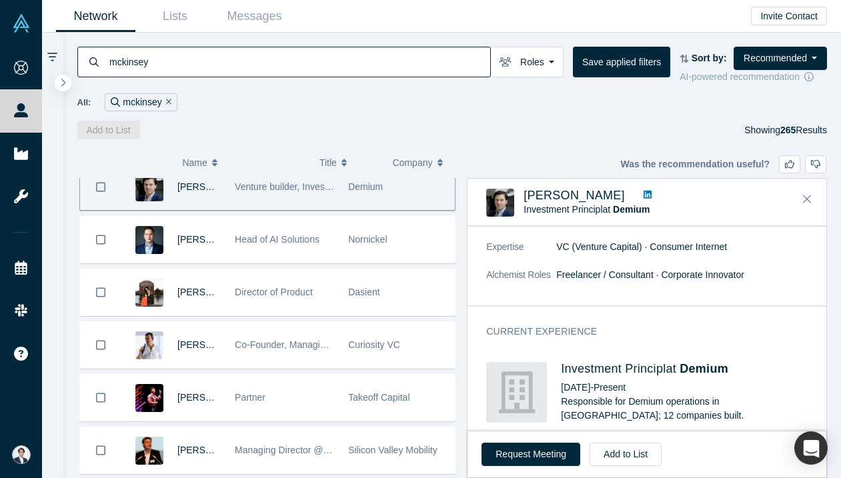
scroll to position [142, 0]
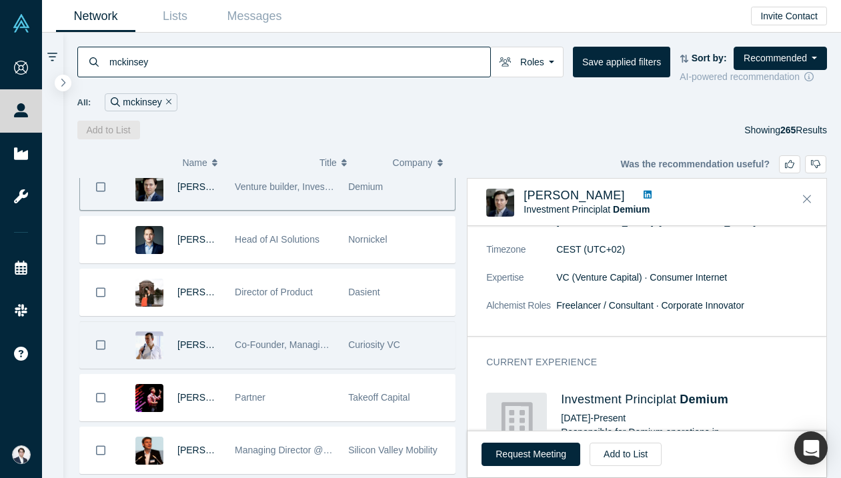
click at [288, 338] on div "Co-Founder, Managing Partner" at bounding box center [284, 345] width 99 height 46
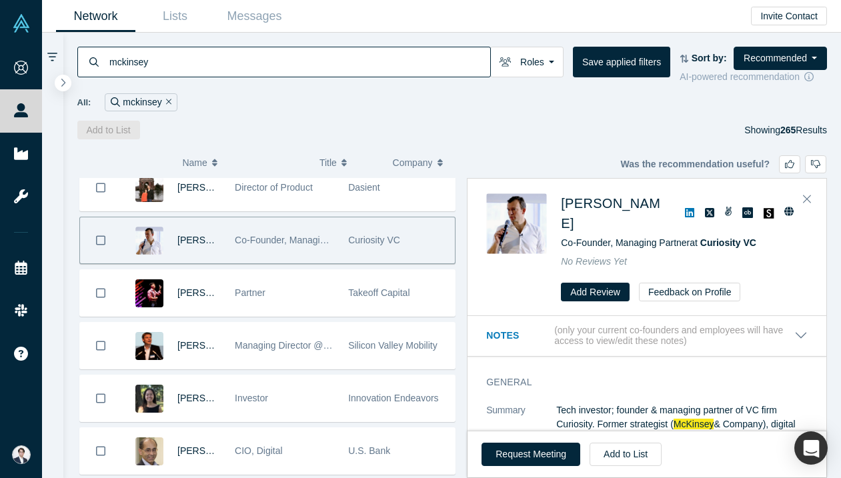
scroll to position [913, 0]
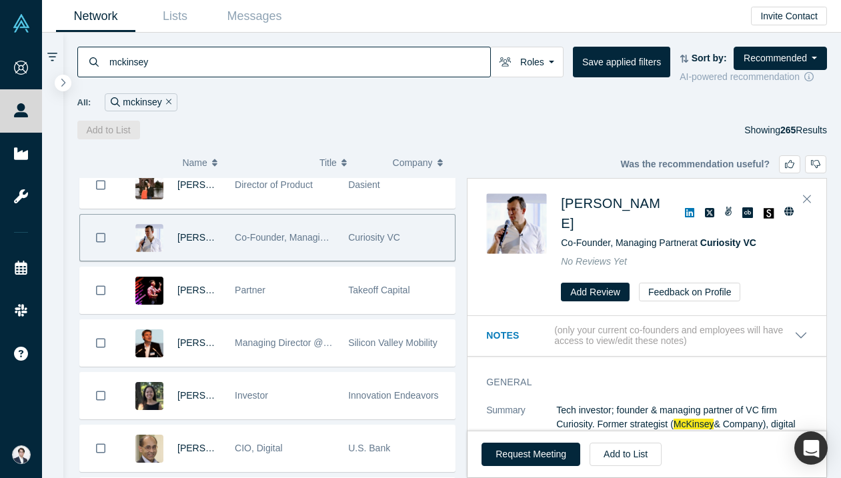
click at [380, 352] on div "Silicon Valley Mobility" at bounding box center [397, 343] width 99 height 46
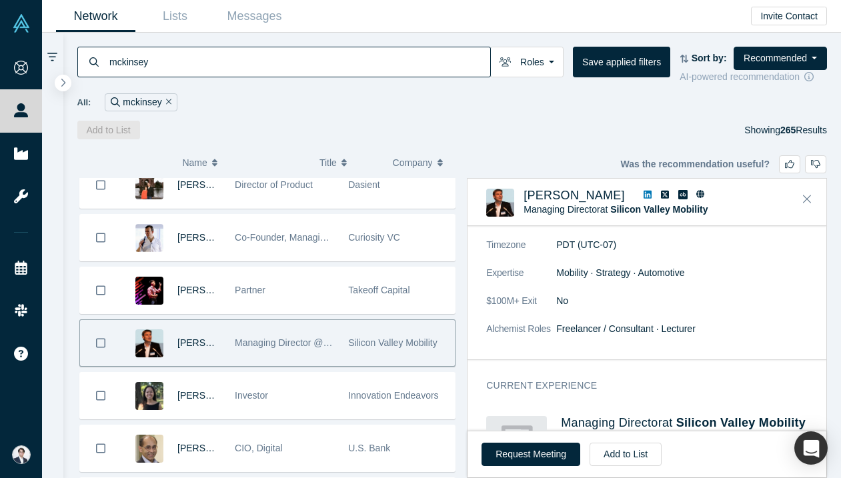
scroll to position [350, 0]
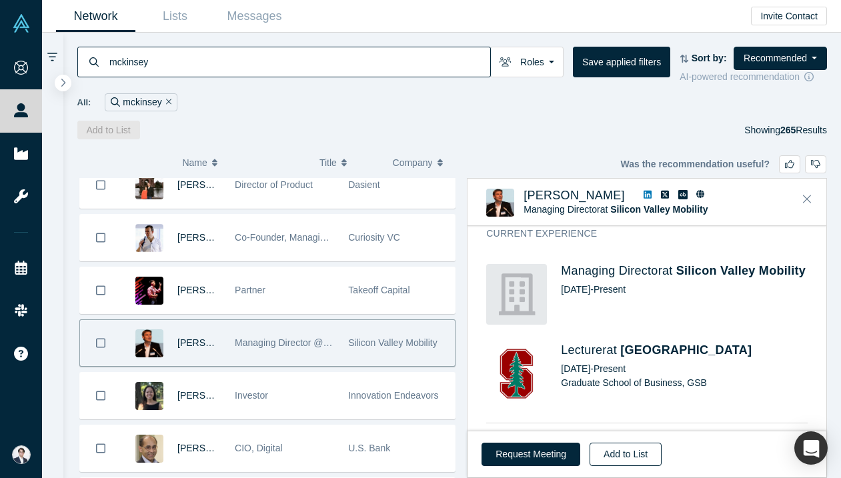
click at [635, 455] on button "Add to List" at bounding box center [626, 454] width 72 height 23
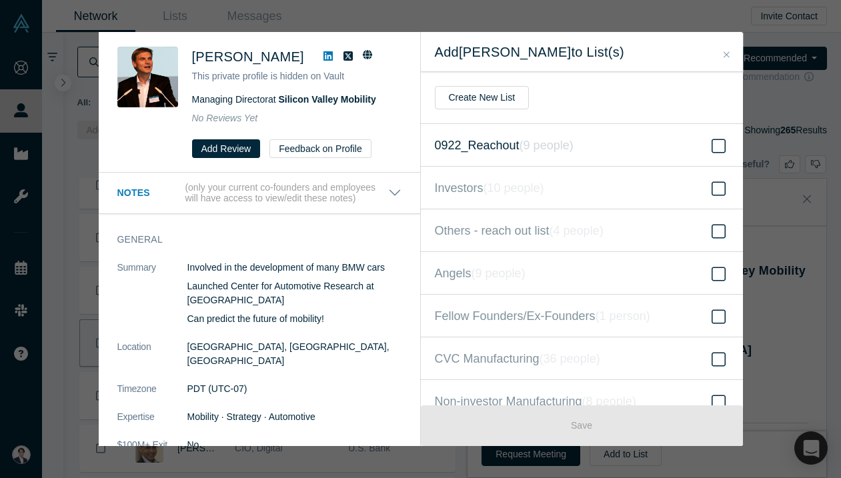
click at [534, 128] on label "0922_Reachout ( 9 people )" at bounding box center [582, 145] width 322 height 43
click at [0, 0] on input "0922_Reachout ( 9 people )" at bounding box center [0, 0] width 0 height 0
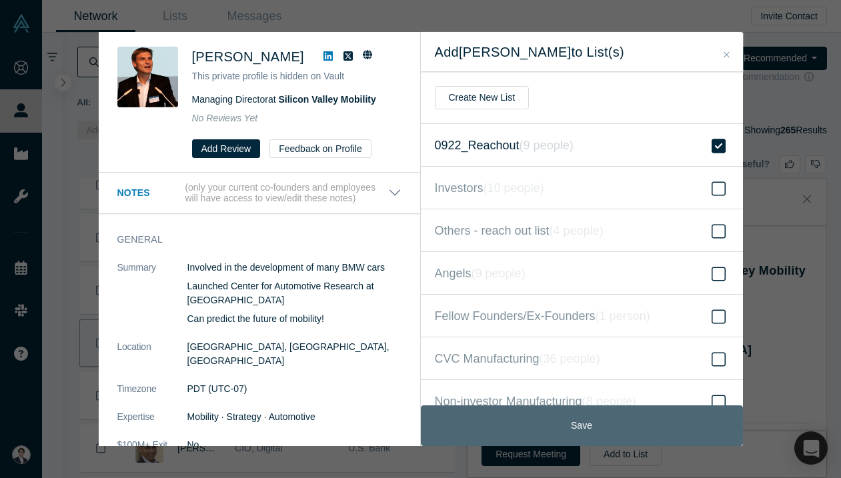
click at [606, 431] on button "Save" at bounding box center [582, 426] width 322 height 41
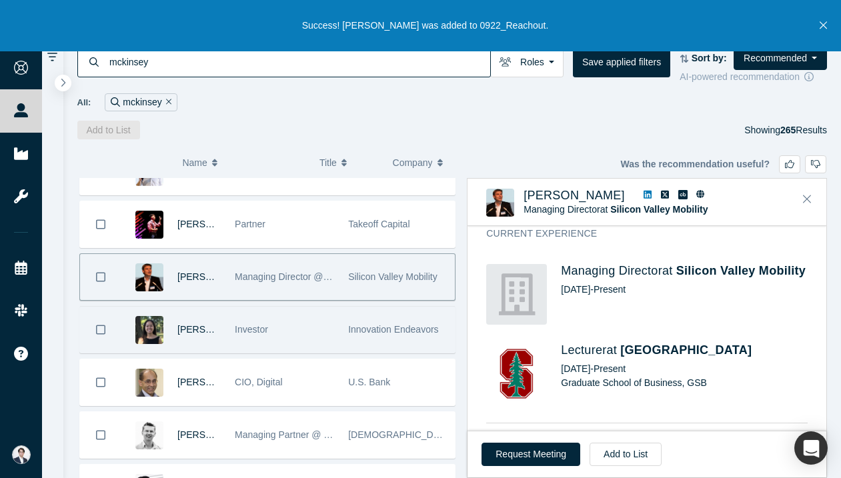
scroll to position [1058, 0]
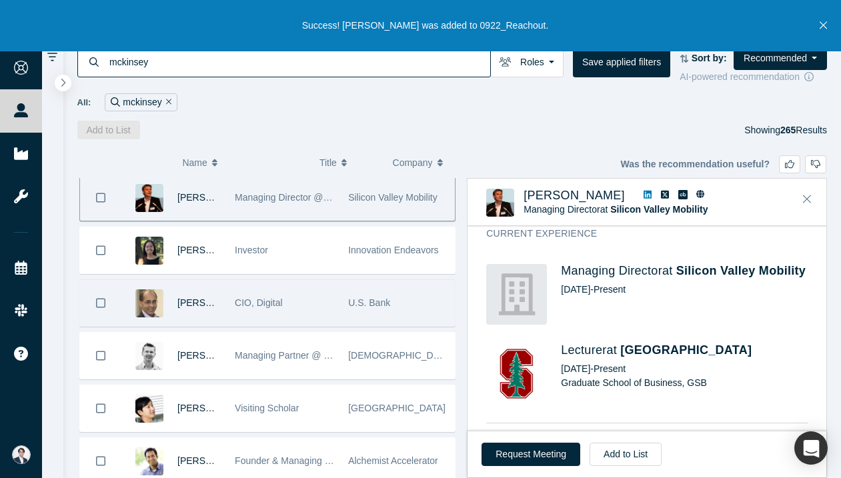
click at [360, 290] on div "U.S. Bank" at bounding box center [397, 303] width 99 height 46
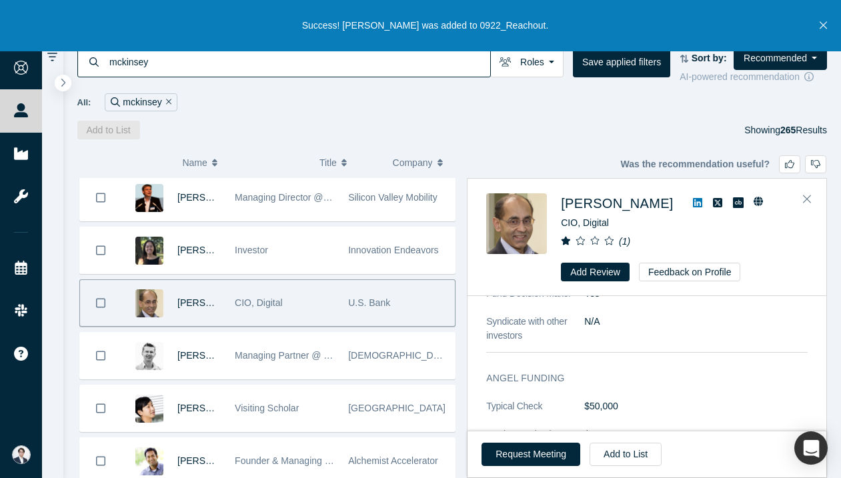
scroll to position [0, 0]
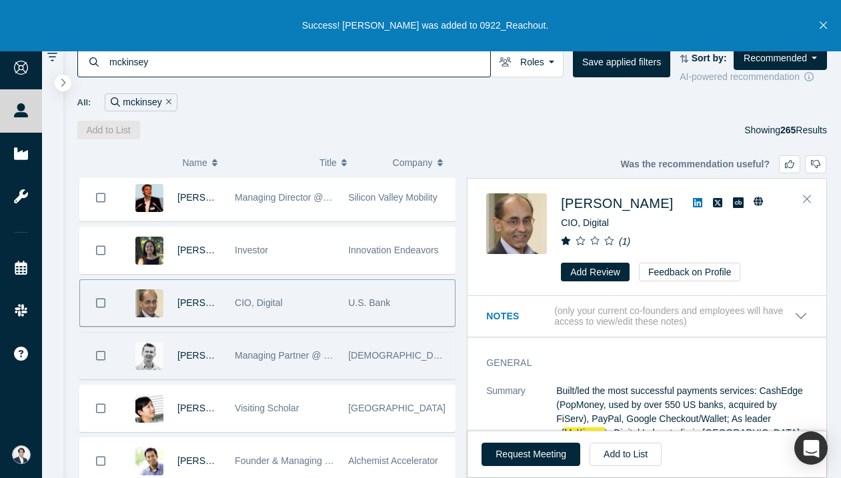
click at [358, 356] on span "[DEMOGRAPHIC_DATA] Capital" at bounding box center [416, 355] width 136 height 11
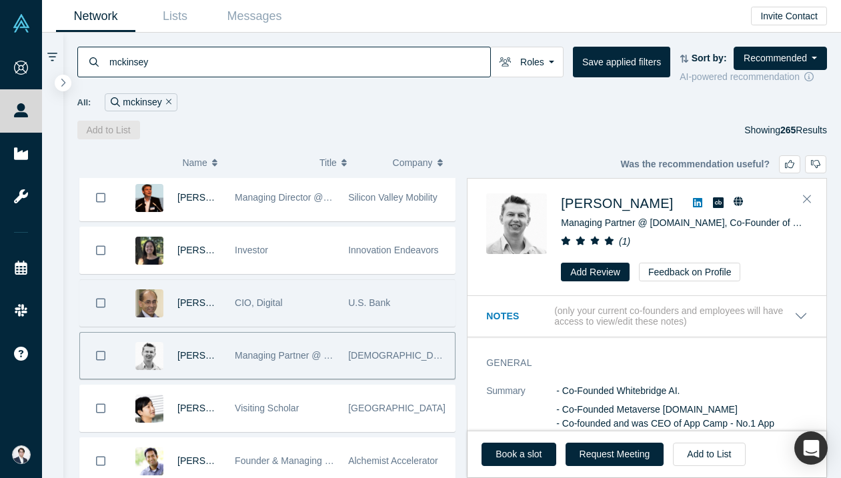
click at [350, 304] on span "U.S. Bank" at bounding box center [369, 303] width 42 height 11
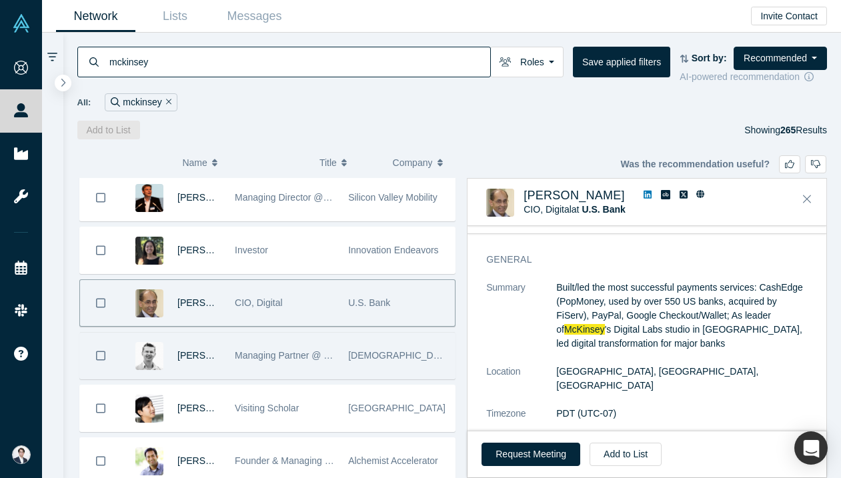
scroll to position [1440, 0]
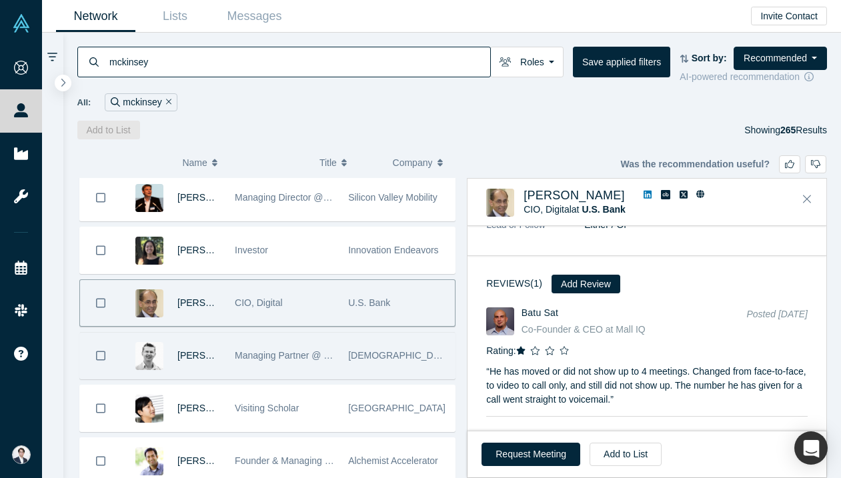
click at [342, 365] on div "[DEMOGRAPHIC_DATA] Capital" at bounding box center [398, 356] width 113 height 46
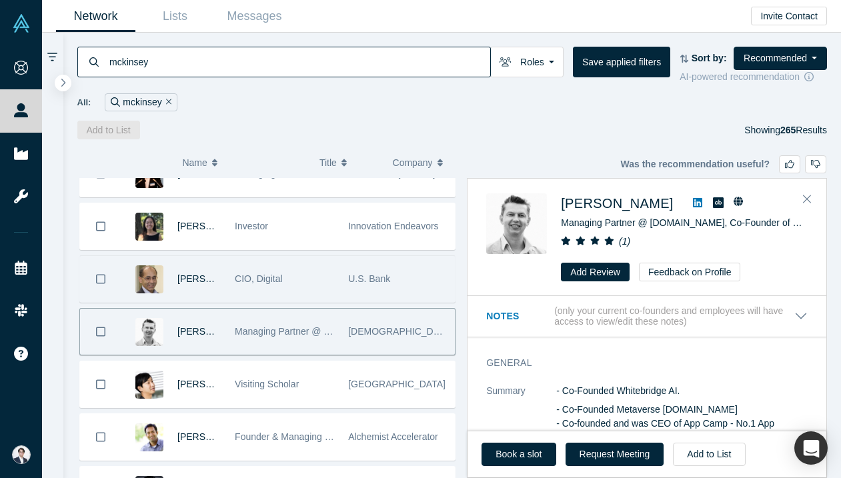
scroll to position [1084, 0]
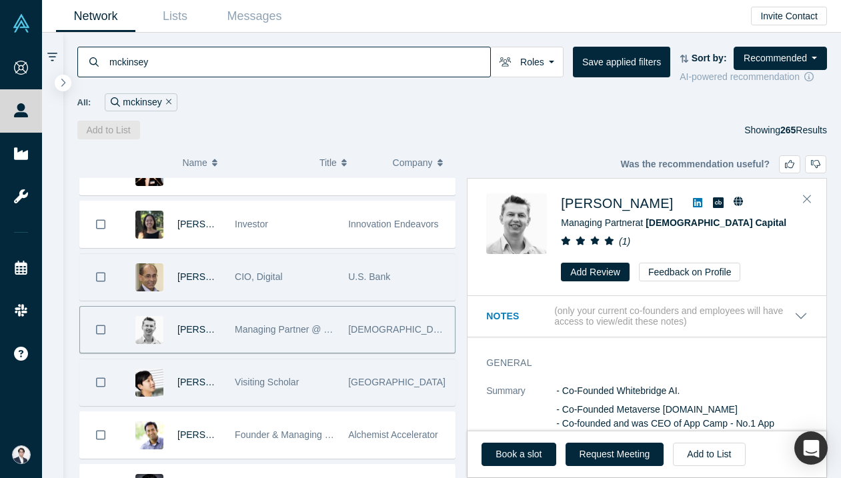
click at [324, 376] on div "Visiting Scholar" at bounding box center [284, 383] width 99 height 46
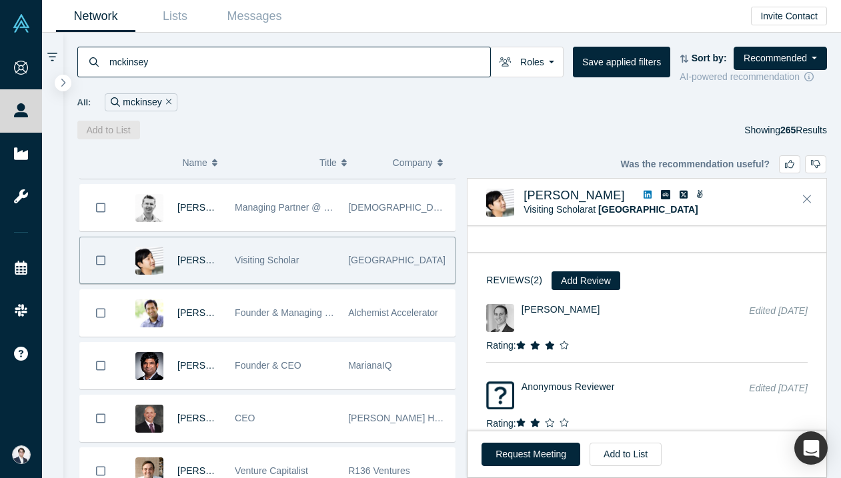
scroll to position [1207, 0]
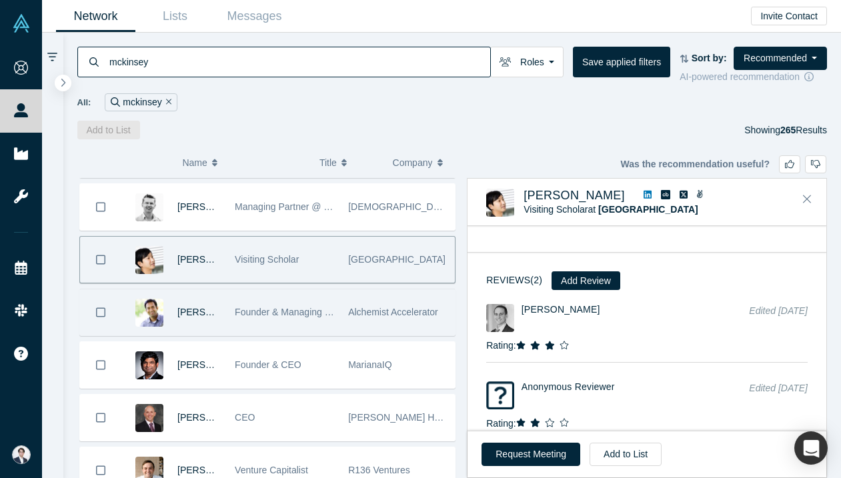
click at [326, 304] on div "Founder & Managing Partner" at bounding box center [284, 313] width 99 height 46
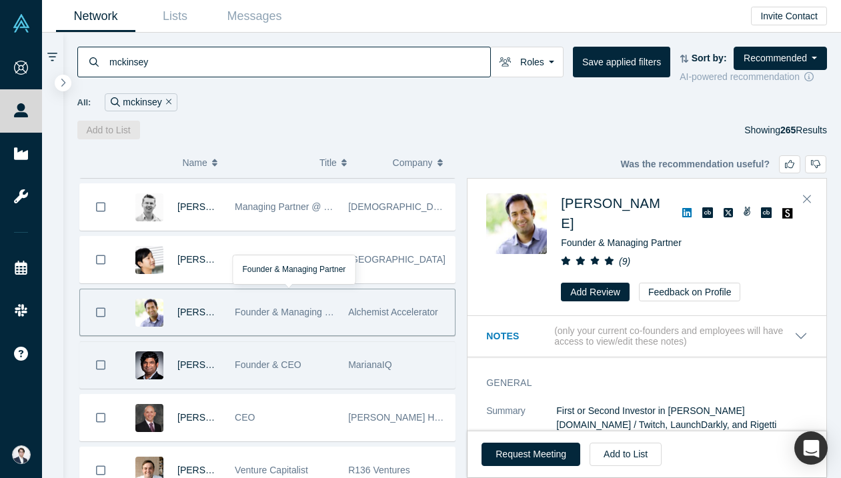
click at [328, 376] on div "Founder & CEO" at bounding box center [284, 365] width 99 height 46
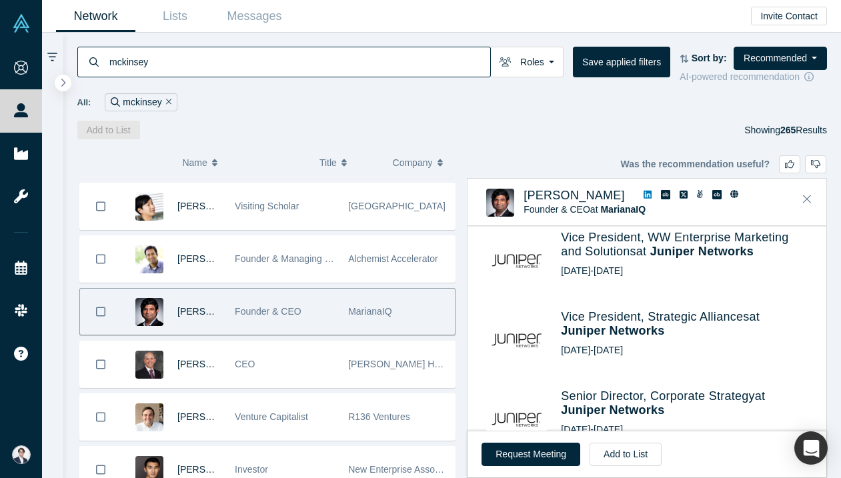
scroll to position [822, 0]
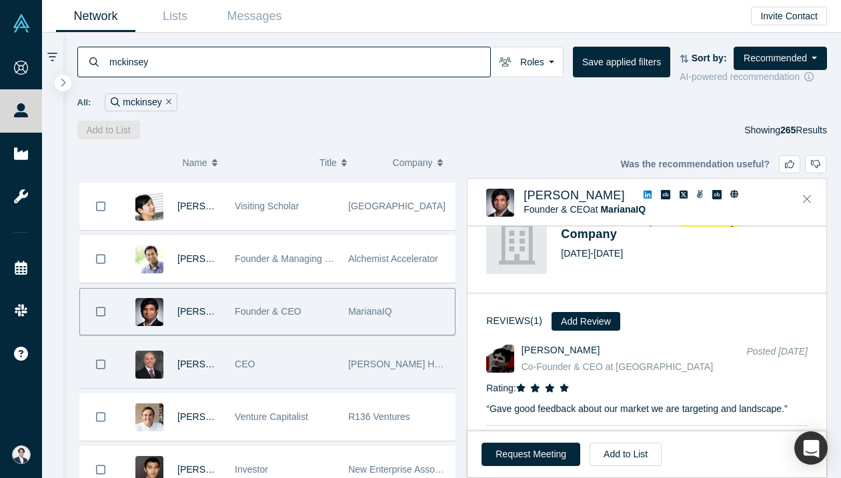
click at [327, 388] on div "[PERSON_NAME] CEO [PERSON_NAME] Healthcare Partners" at bounding box center [267, 364] width 376 height 47
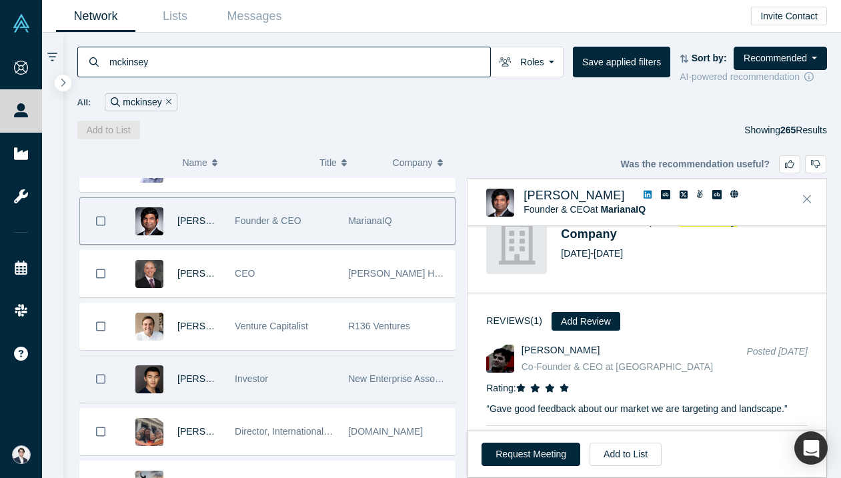
click at [330, 376] on div "Investor" at bounding box center [284, 379] width 99 height 46
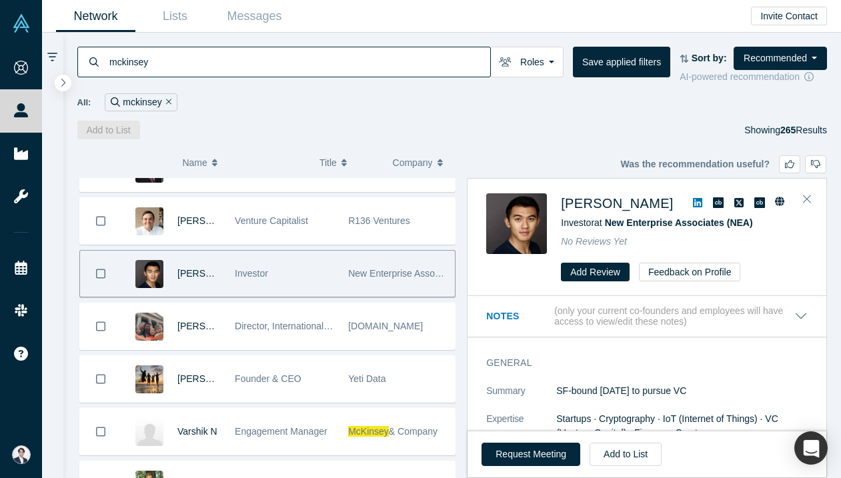
scroll to position [1503, 0]
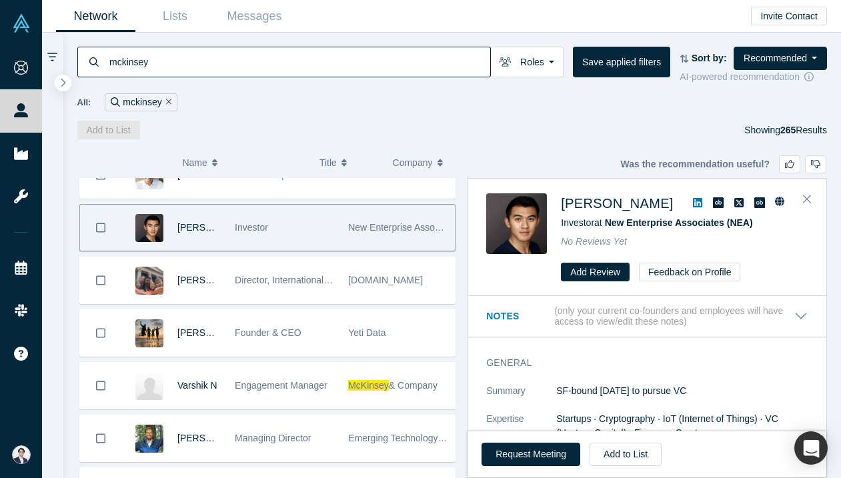
click at [330, 376] on div "Engagement Manager" at bounding box center [284, 386] width 99 height 46
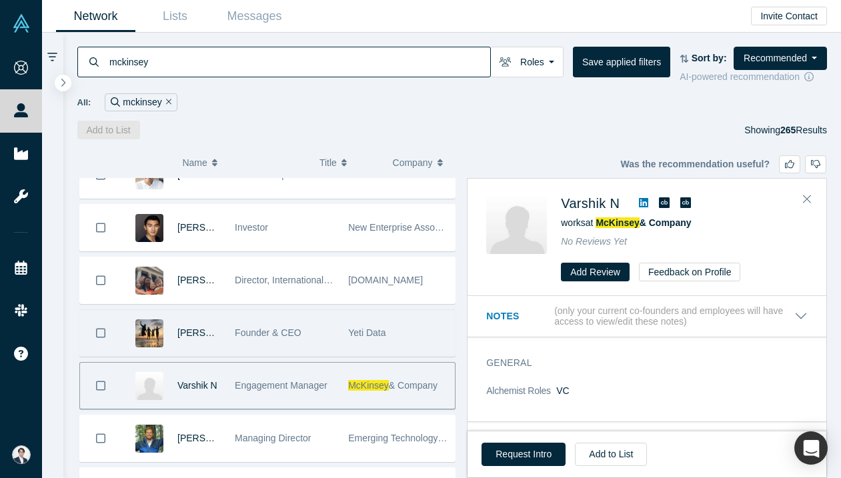
click at [334, 328] on div "Founder & CEO" at bounding box center [284, 333] width 99 height 46
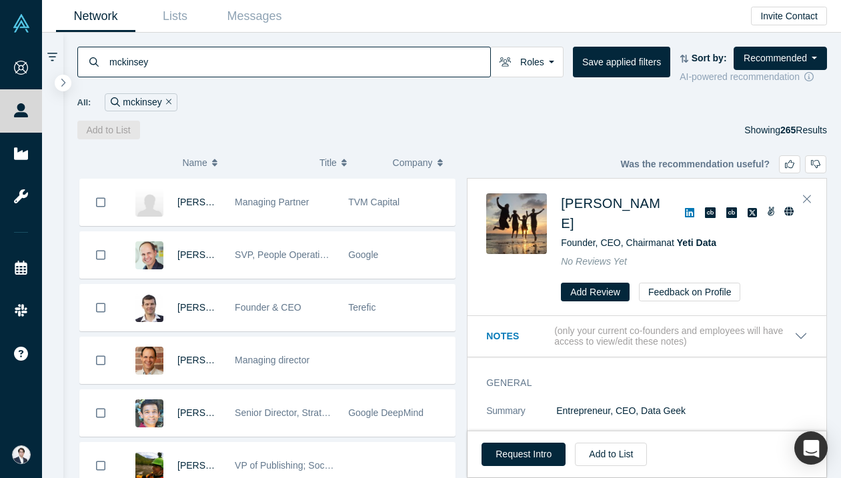
scroll to position [1785, 0]
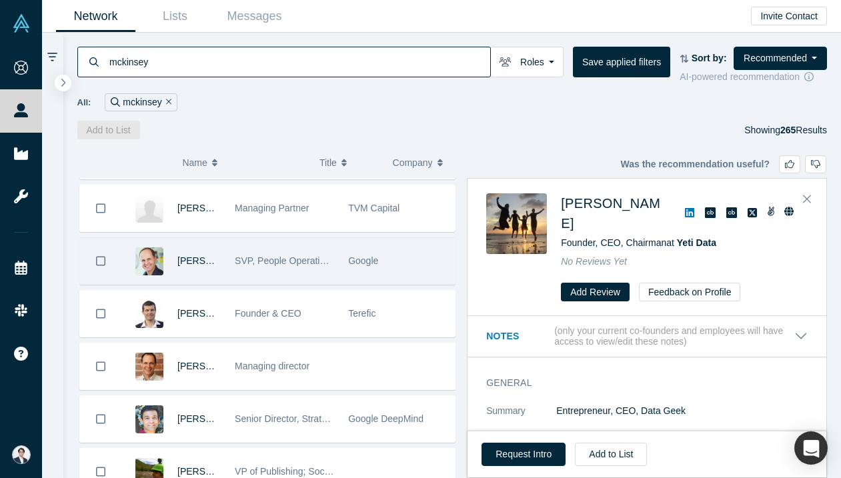
click at [309, 259] on span "SVP, People Operations" at bounding box center [285, 261] width 100 height 11
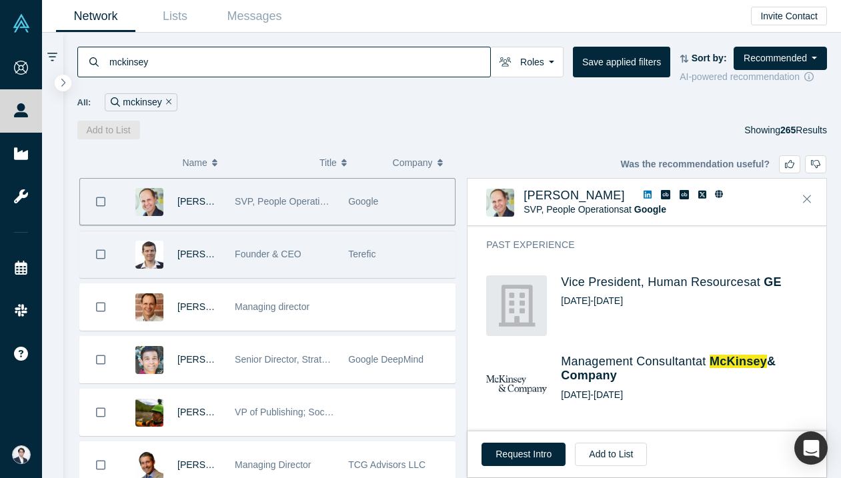
scroll to position [1854, 0]
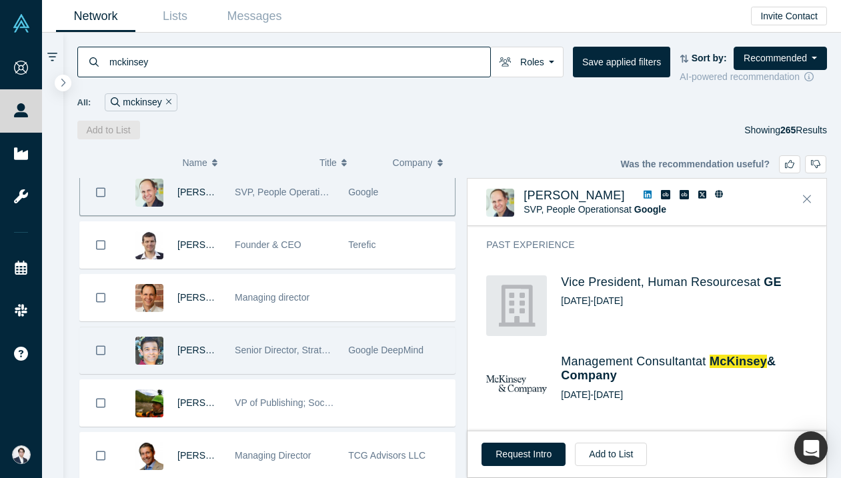
click at [345, 343] on div "Google DeepMind" at bounding box center [398, 351] width 113 height 46
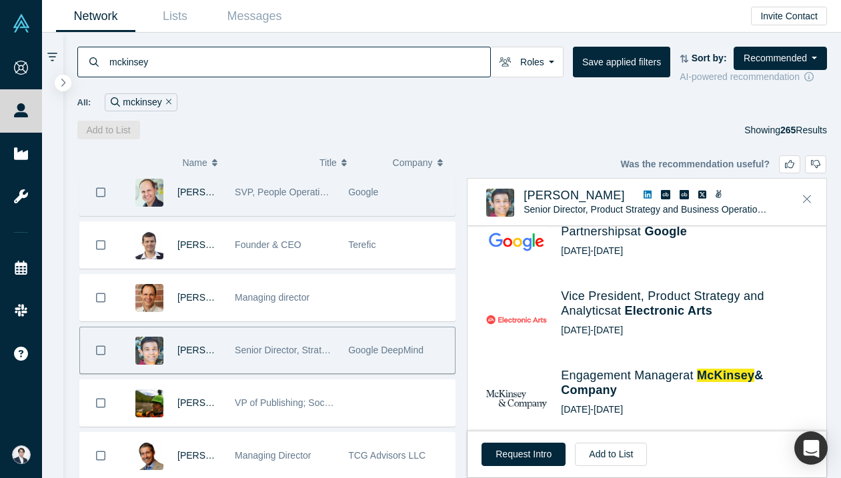
scroll to position [596, 0]
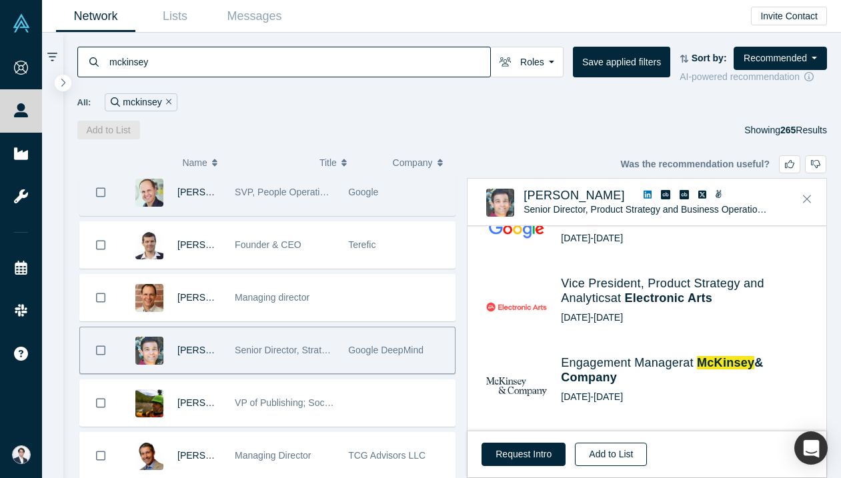
click at [604, 453] on button "Add to List" at bounding box center [611, 454] width 72 height 23
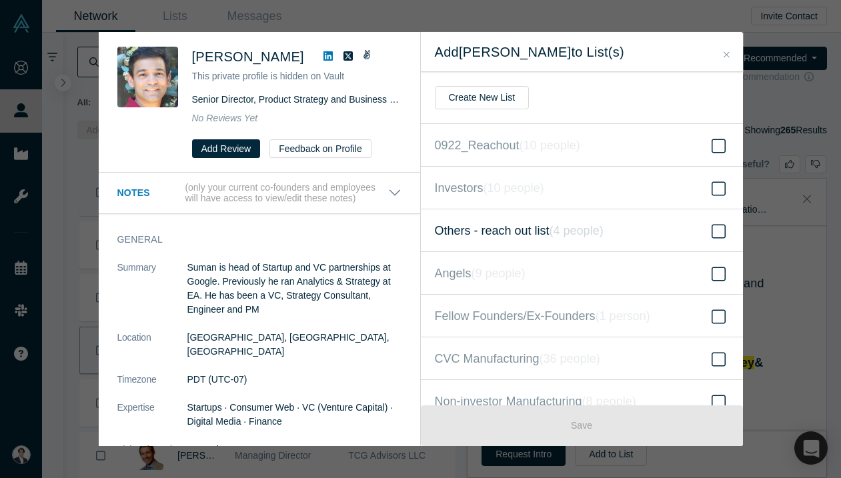
click at [594, 219] on label "Others - reach out list ( 4 people )" at bounding box center [582, 231] width 322 height 43
click at [0, 0] on input "Others - reach out list ( 4 people )" at bounding box center [0, 0] width 0 height 0
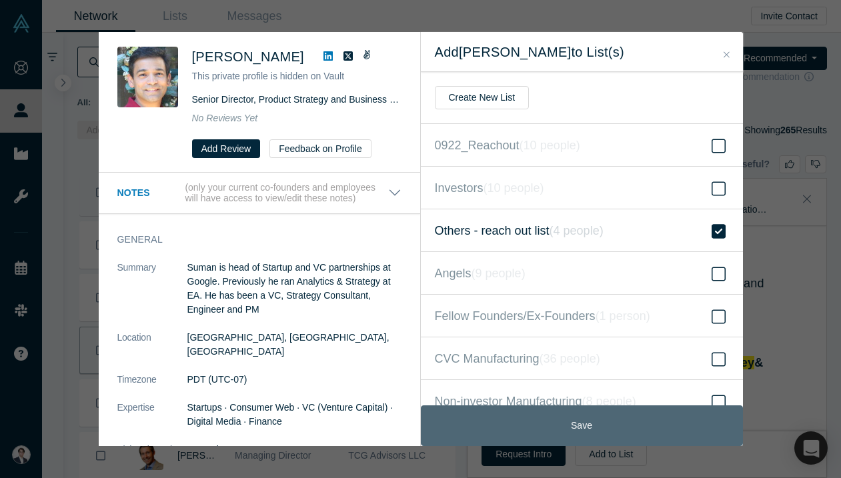
click at [586, 435] on button "Save" at bounding box center [582, 426] width 322 height 41
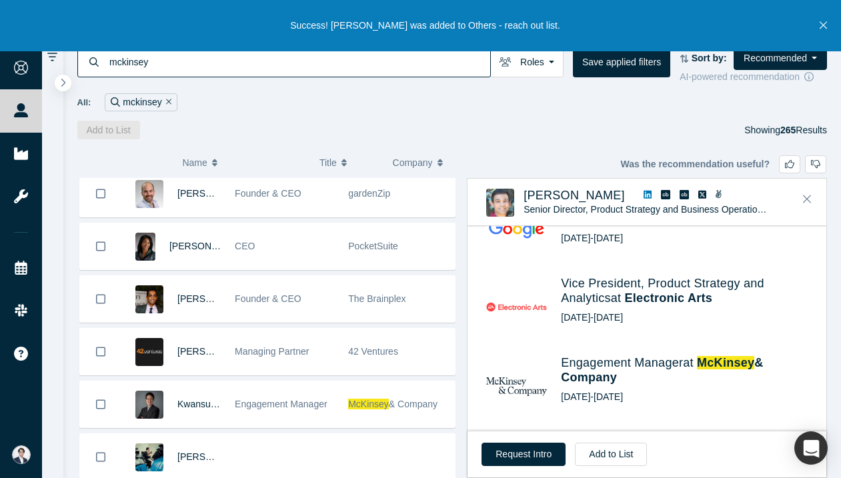
scroll to position [2407, 0]
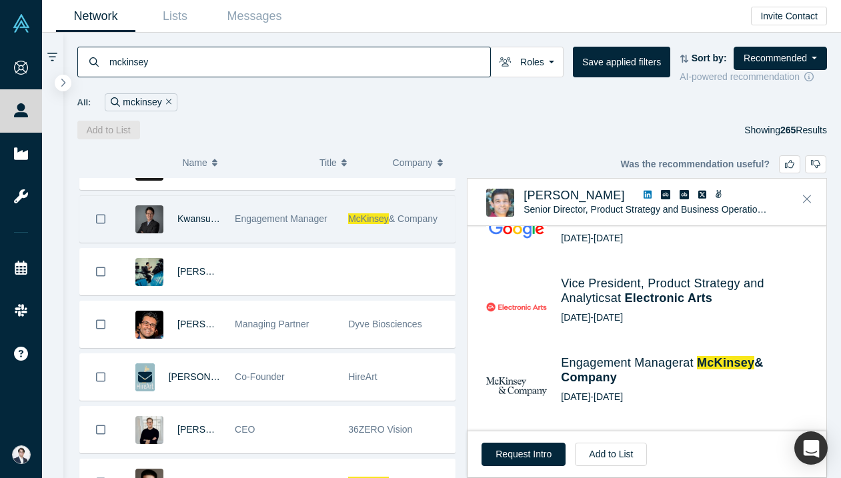
click at [342, 232] on div "McKinsey & Company" at bounding box center [398, 219] width 113 height 46
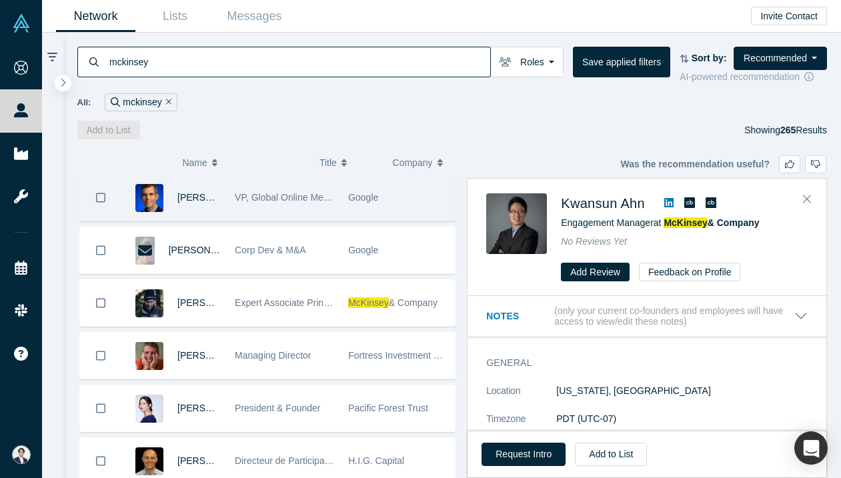
scroll to position [2750, 0]
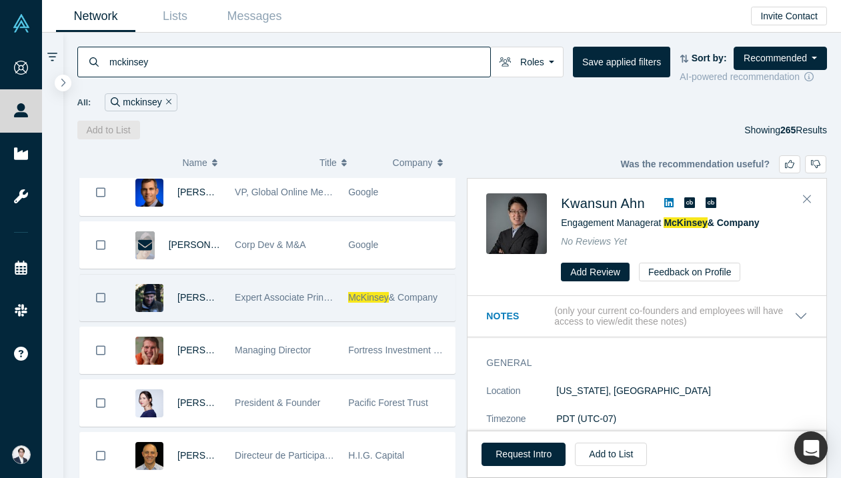
click at [308, 304] on div "Expert Associate Principal, CleanTech Practice Co-Founder" at bounding box center [284, 298] width 99 height 46
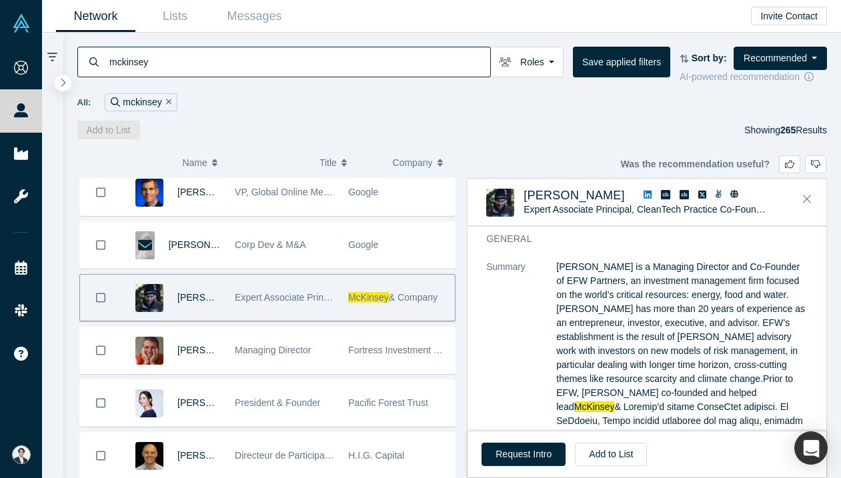
scroll to position [56, 0]
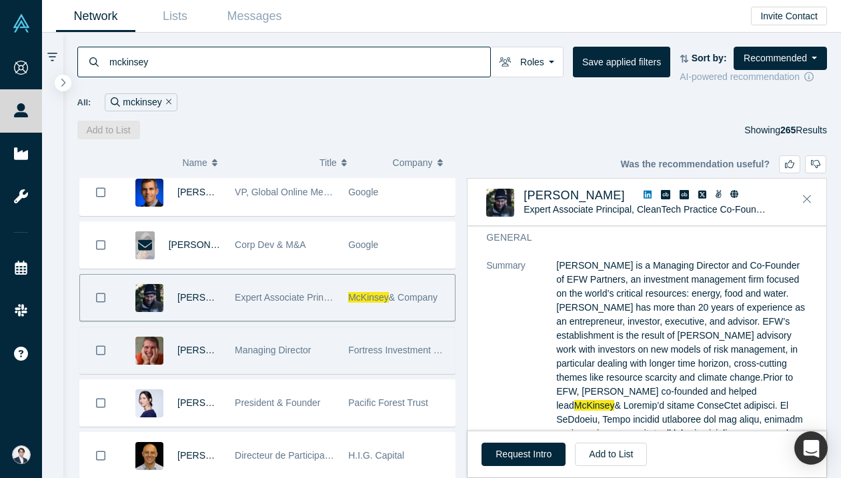
click at [325, 348] on div "Managing Director" at bounding box center [284, 351] width 99 height 46
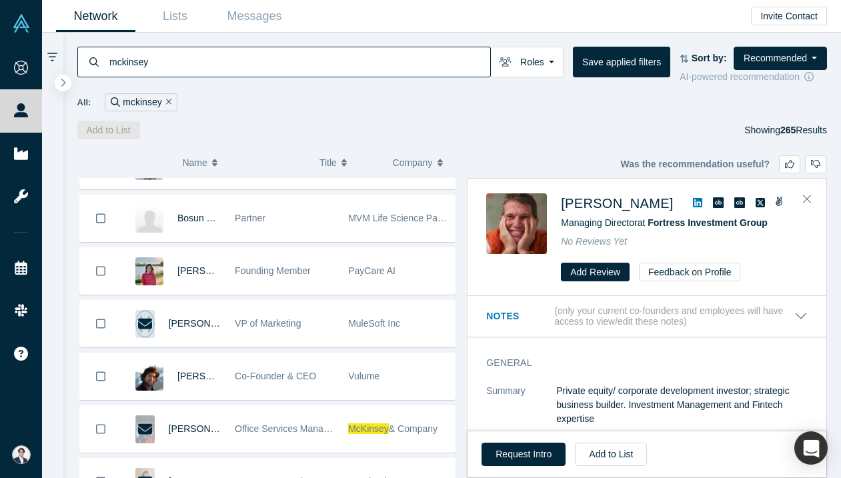
scroll to position [3068, 0]
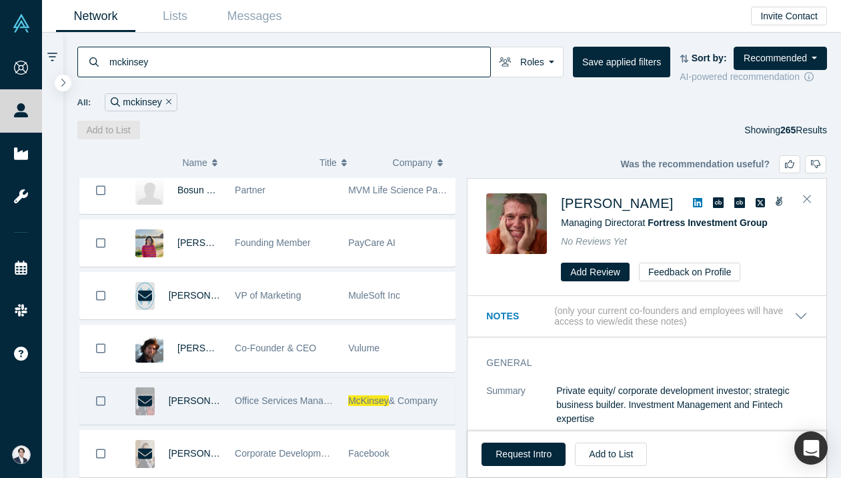
click at [340, 394] on div "Office Services Manager" at bounding box center [284, 401] width 113 height 46
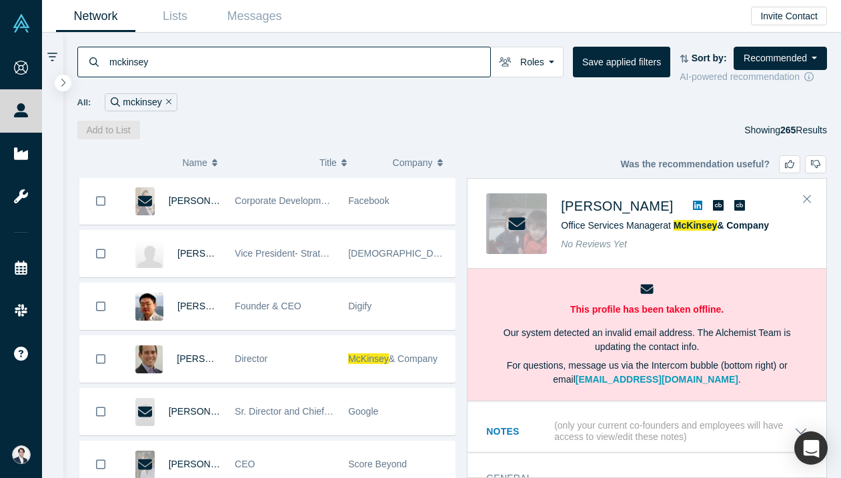
scroll to position [3323, 0]
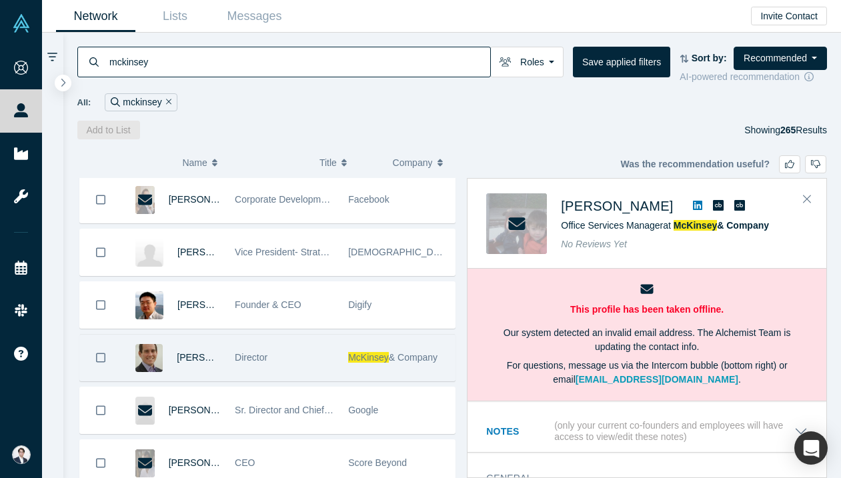
click at [339, 375] on div "Director" at bounding box center [284, 358] width 113 height 46
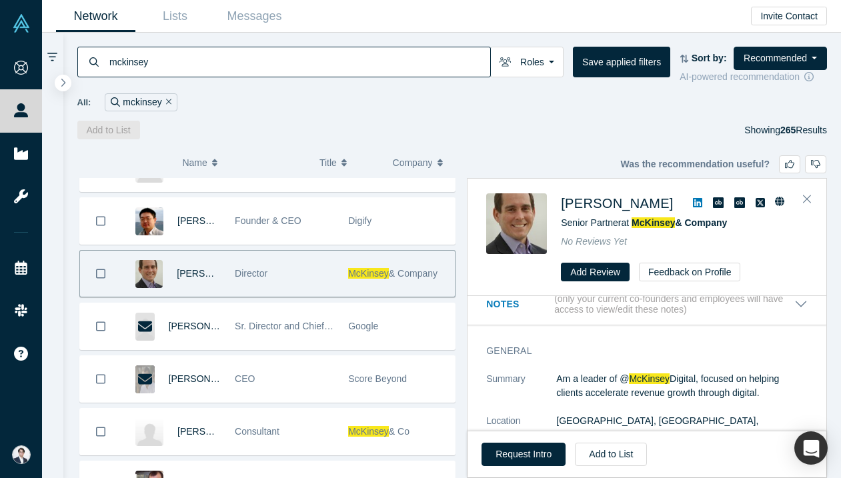
scroll to position [3485, 0]
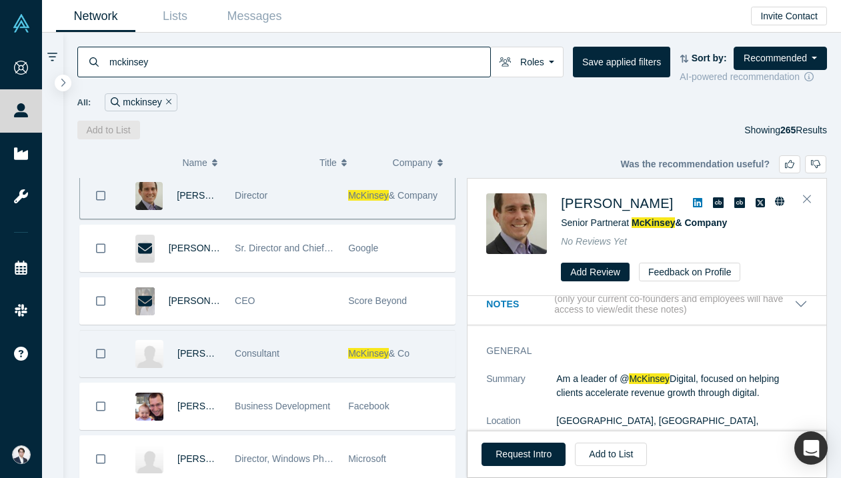
click at [335, 346] on div "Consultant" at bounding box center [284, 354] width 113 height 46
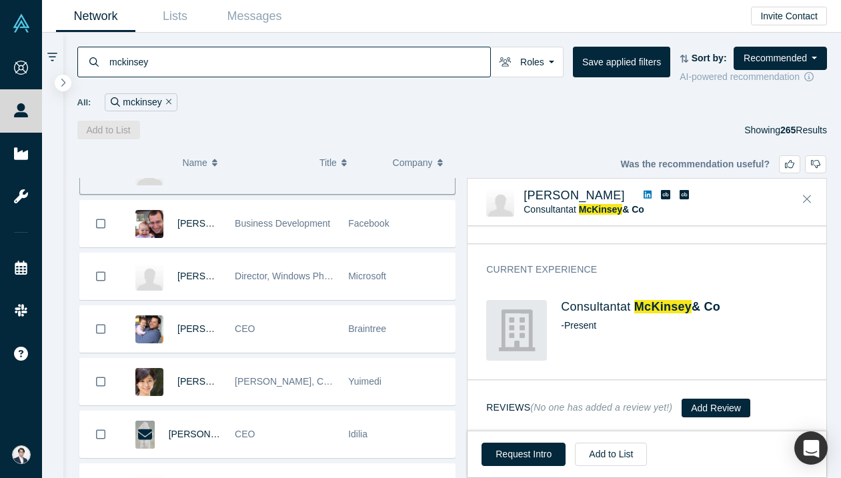
scroll to position [3675, 0]
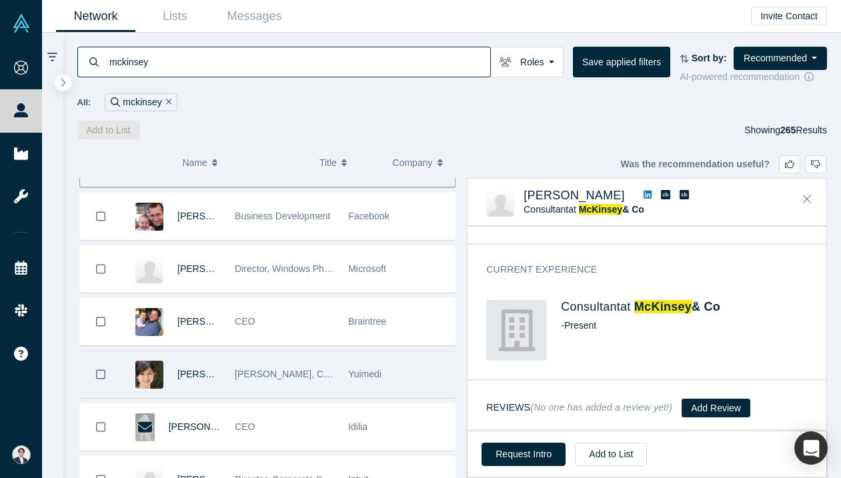
click at [322, 373] on div "[PERSON_NAME], CEO" at bounding box center [284, 375] width 99 height 46
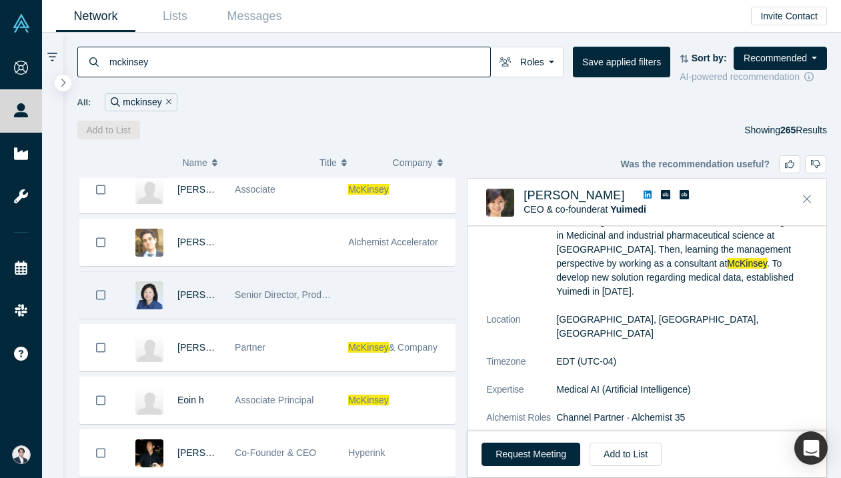
scroll to position [4023, 0]
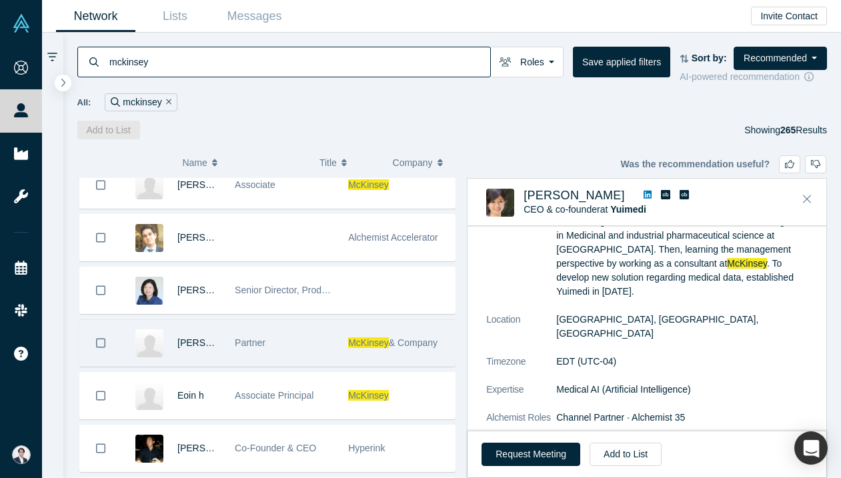
click at [328, 348] on div "Partner" at bounding box center [284, 343] width 99 height 46
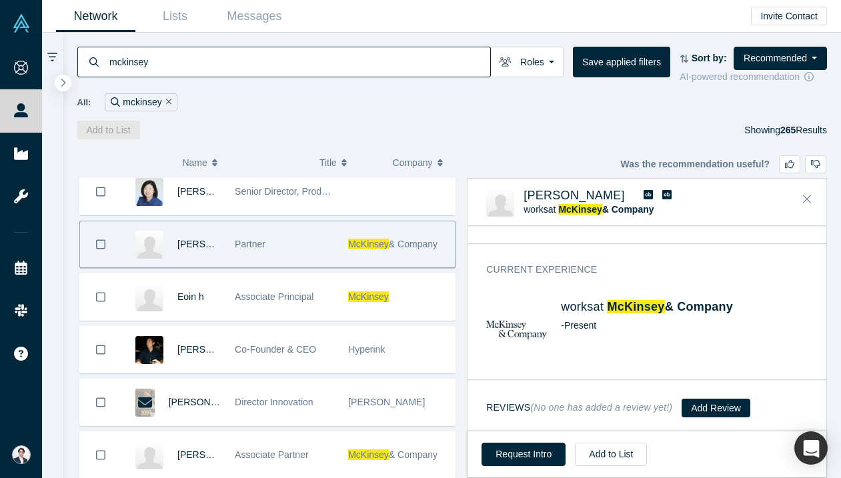
scroll to position [4125, 0]
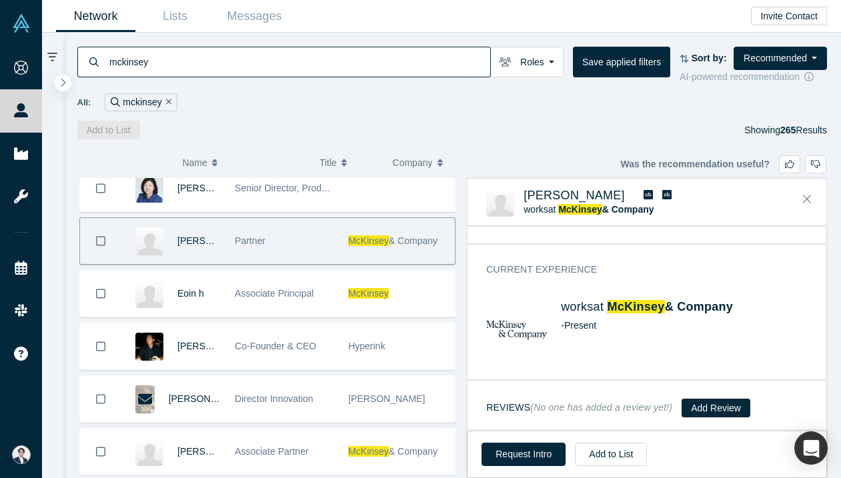
click at [316, 332] on div "Co-Founder & CEO" at bounding box center [284, 347] width 99 height 46
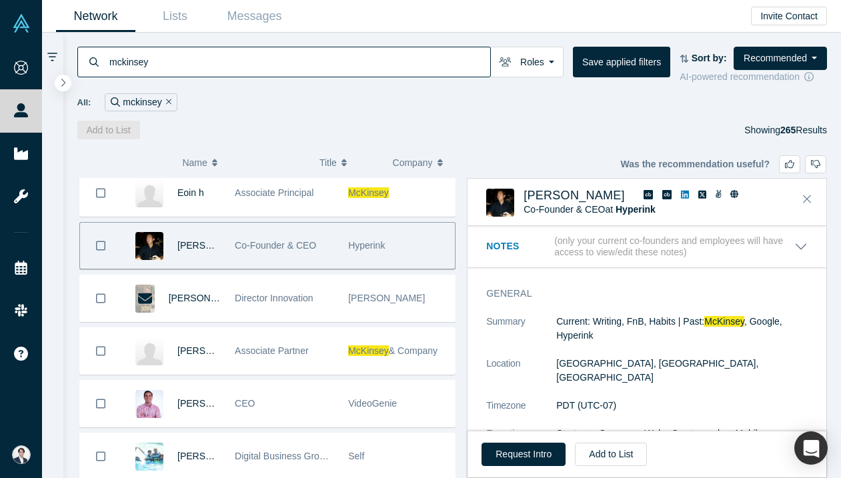
scroll to position [4250, 0]
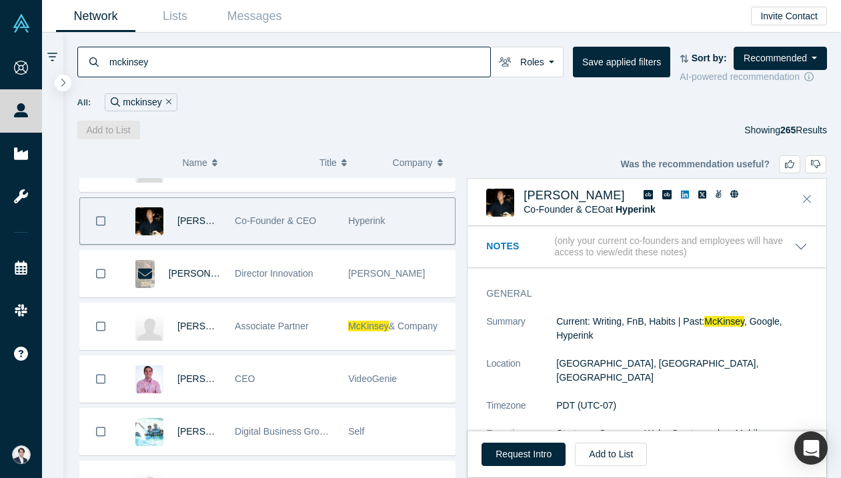
click at [316, 332] on div "Associate Partner" at bounding box center [284, 327] width 99 height 46
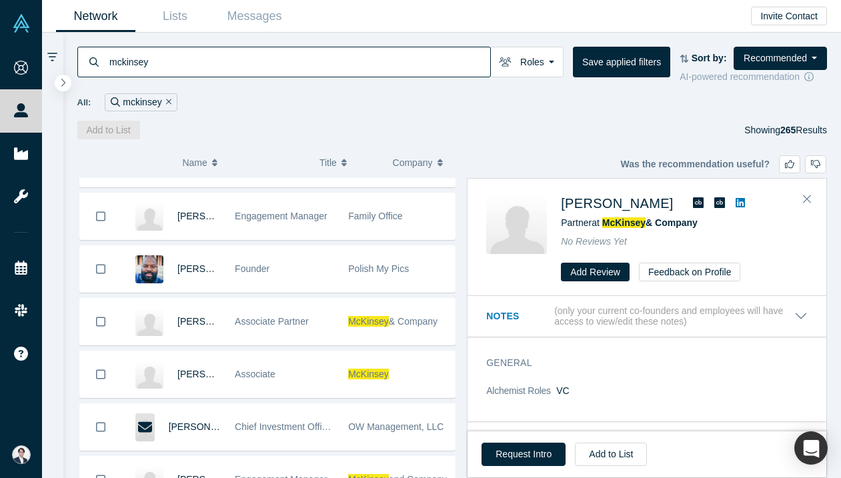
scroll to position [4524, 0]
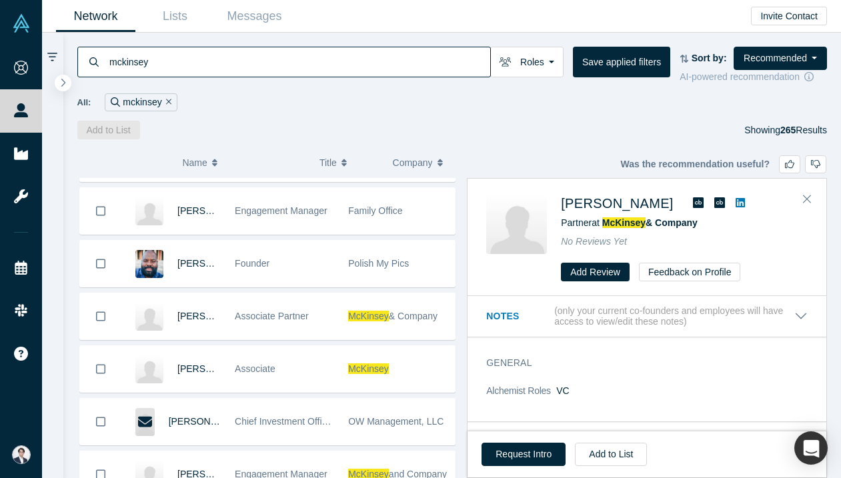
click at [316, 332] on div "Associate Partner" at bounding box center [284, 317] width 99 height 46
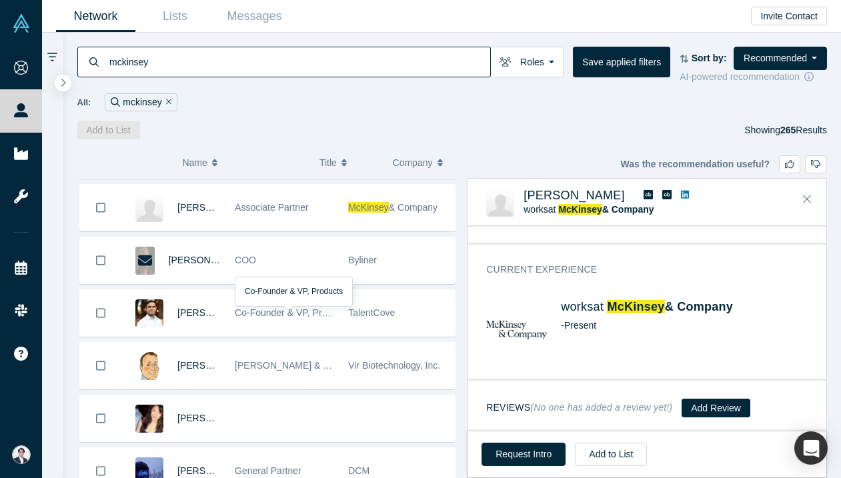
scroll to position [4901, 0]
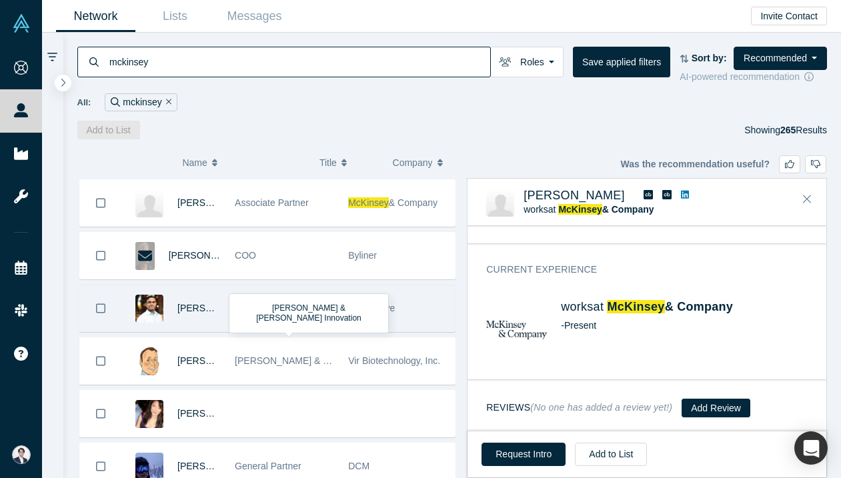
click at [314, 304] on span "Co-Founder & VP, Products" at bounding box center [292, 308] width 115 height 11
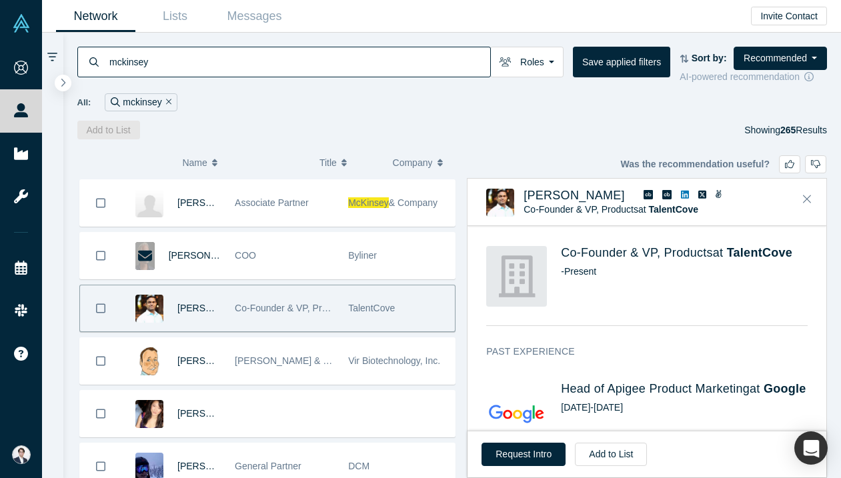
scroll to position [314, 0]
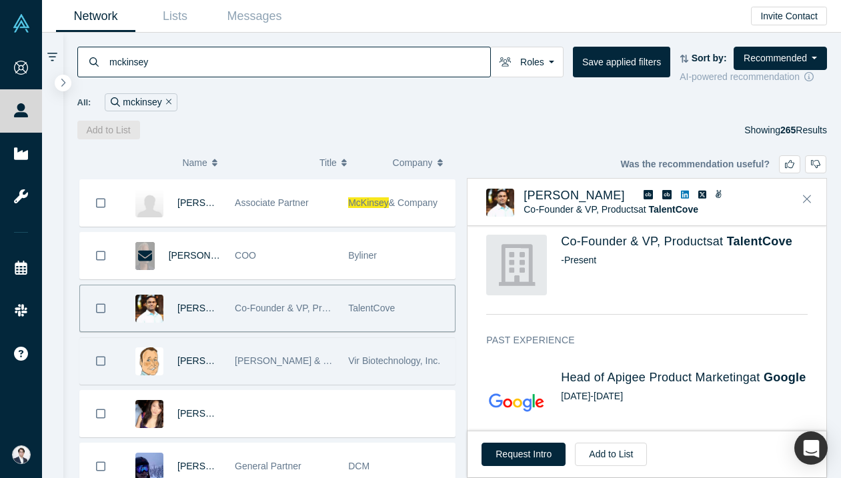
click at [326, 372] on div "[PERSON_NAME] & [PERSON_NAME] Innovation" at bounding box center [284, 361] width 99 height 46
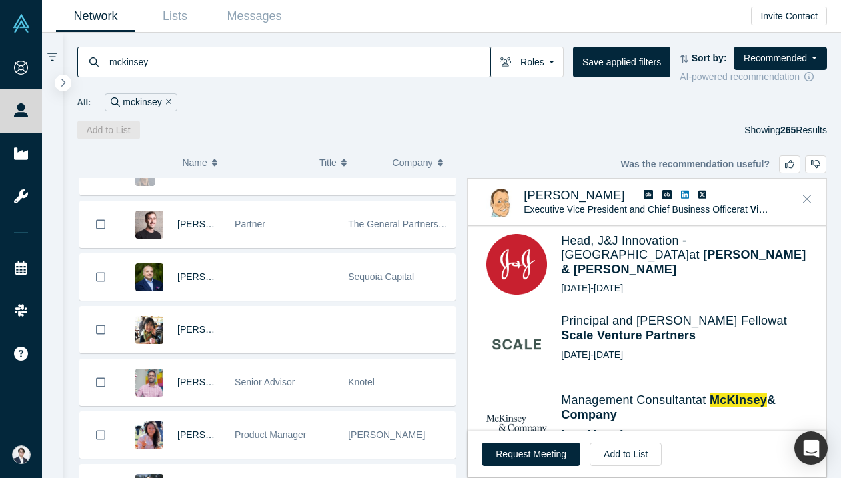
scroll to position [6247, 0]
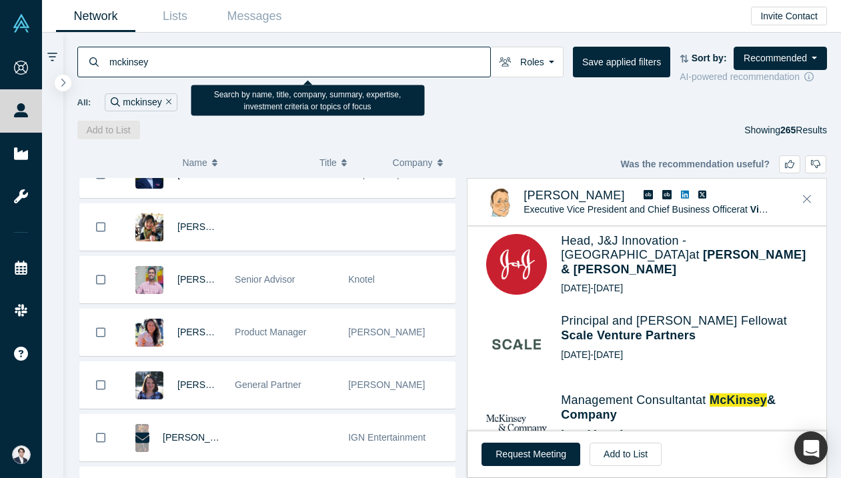
click at [274, 65] on input "mckinsey" at bounding box center [299, 61] width 382 height 31
type input "ｍ"
type input "manufacturing"
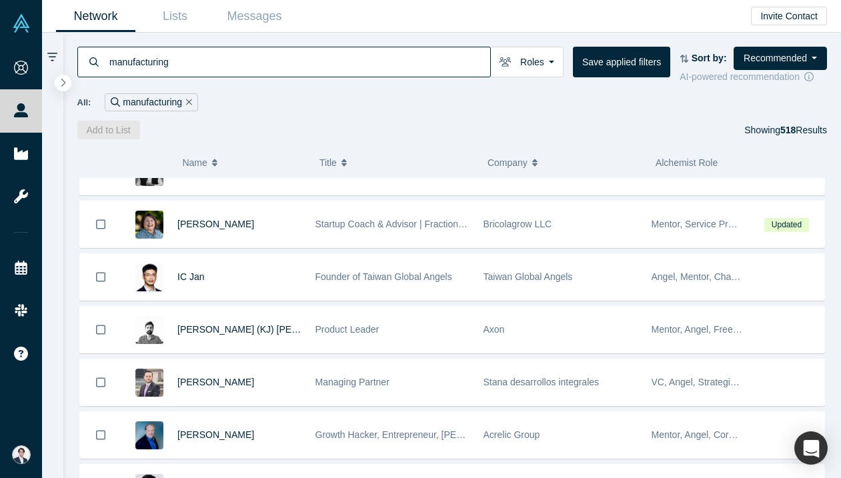
scroll to position [347, 0]
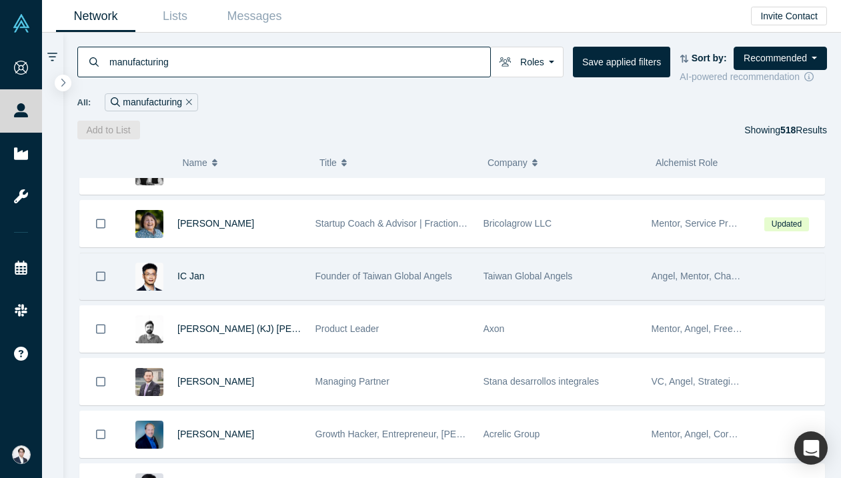
click at [512, 280] on span "Taiwan Global Angels" at bounding box center [528, 276] width 89 height 11
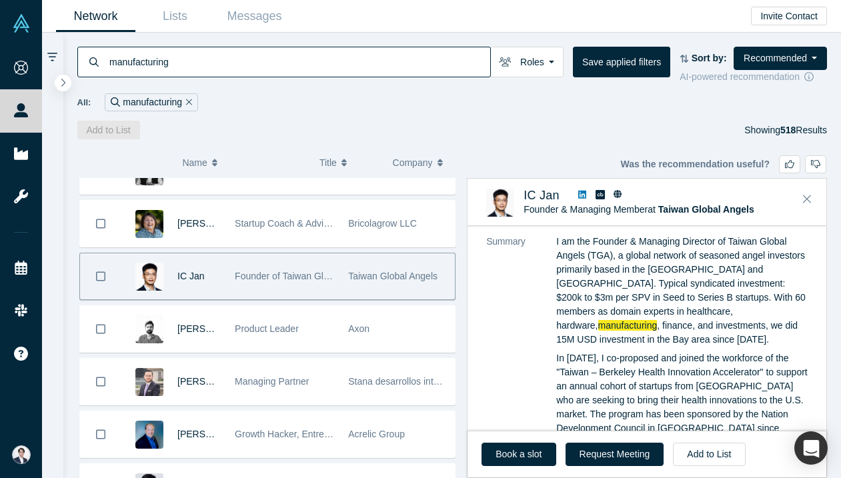
scroll to position [87, 0]
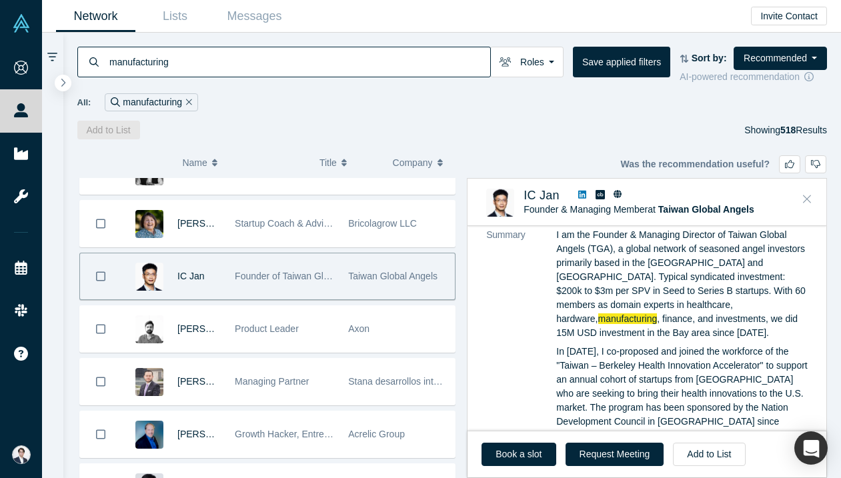
click at [807, 192] on button "Close" at bounding box center [807, 199] width 20 height 21
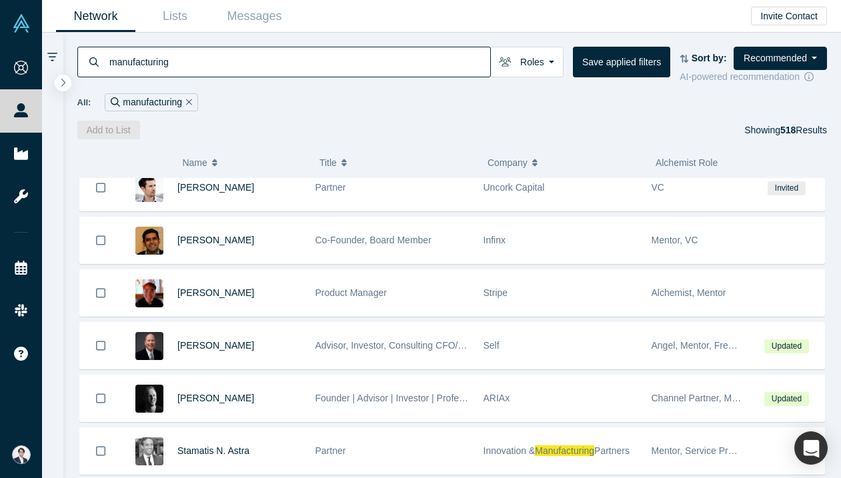
scroll to position [2996, 0]
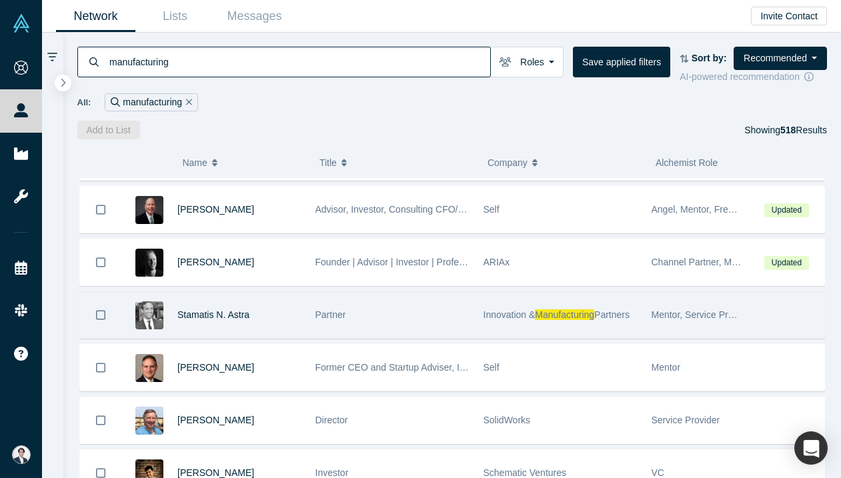
click at [522, 312] on span "Innovation &" at bounding box center [510, 315] width 52 height 11
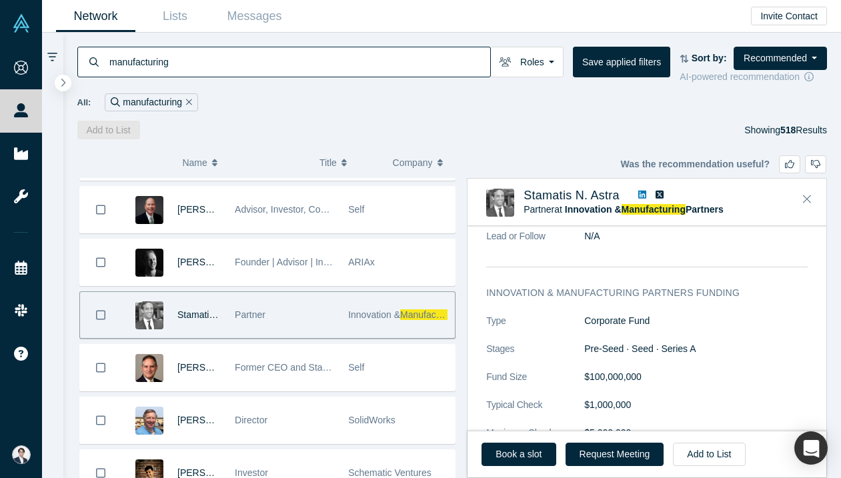
scroll to position [2317, 0]
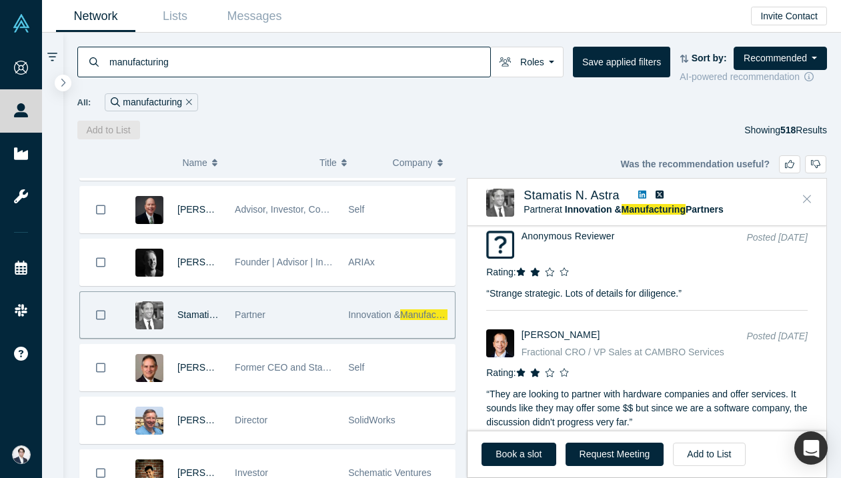
click at [805, 196] on icon "Close" at bounding box center [807, 199] width 8 height 12
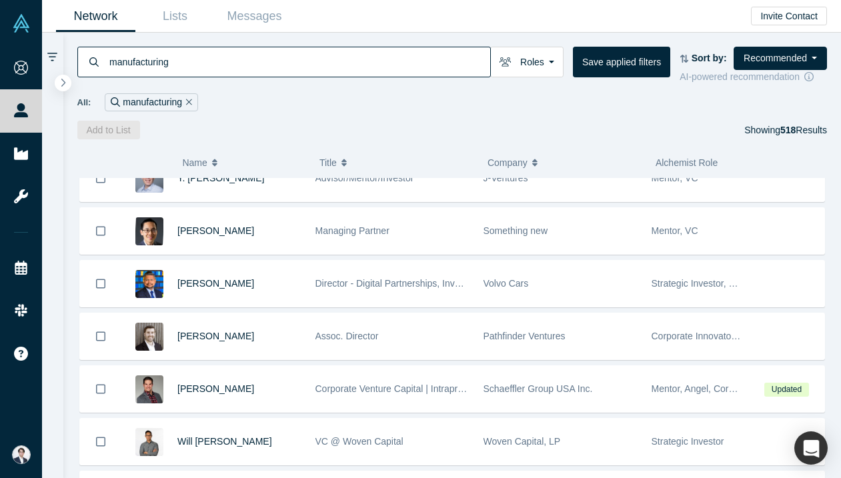
scroll to position [3878, 0]
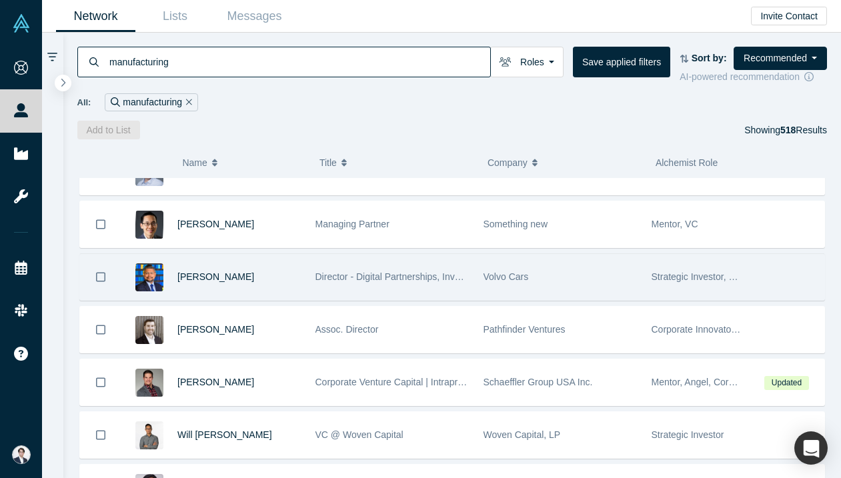
click at [507, 290] on div "Volvo Cars" at bounding box center [561, 277] width 154 height 46
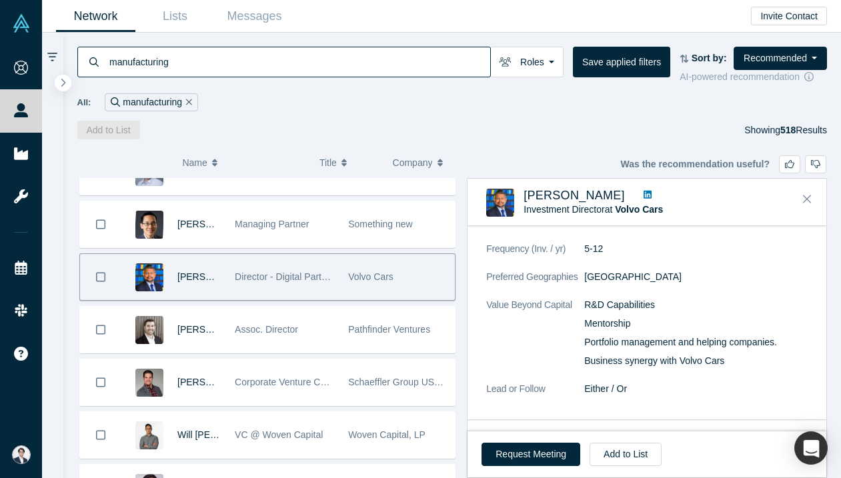
scroll to position [941, 0]
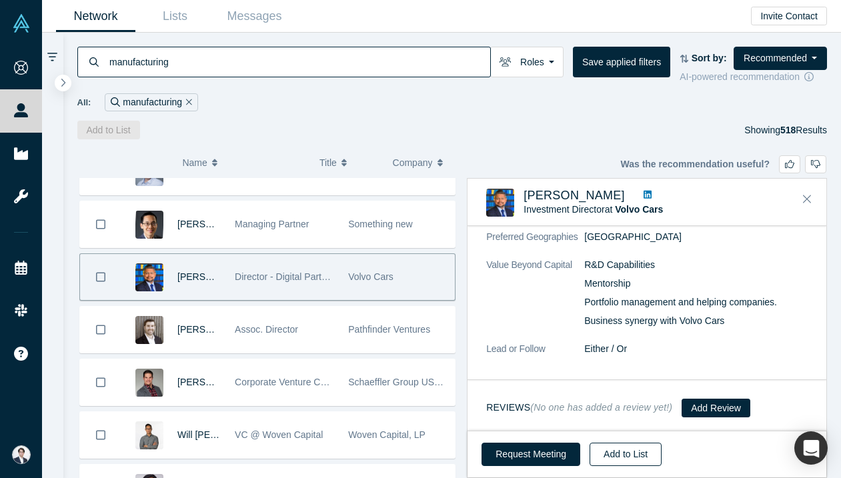
click at [635, 462] on button "Add to List" at bounding box center [626, 454] width 72 height 23
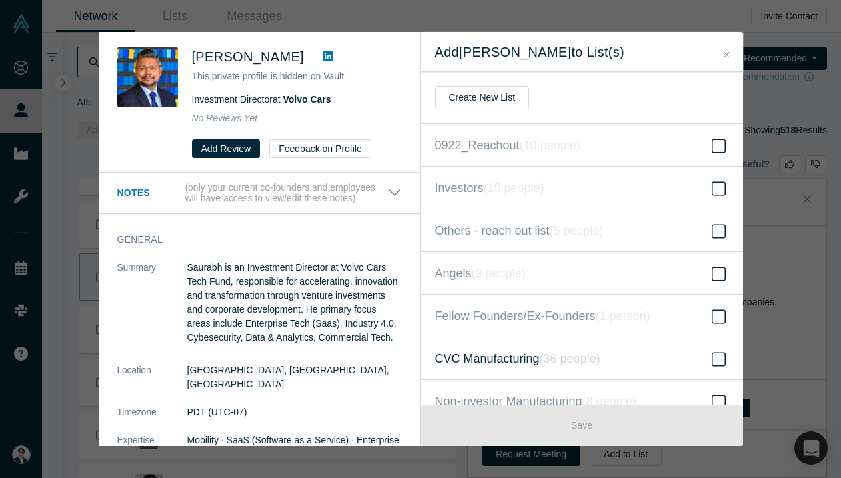
click at [559, 356] on icon "( 36 people )" at bounding box center [570, 358] width 61 height 13
click at [0, 0] on input "CVC Manufacturing ( 36 people )" at bounding box center [0, 0] width 0 height 0
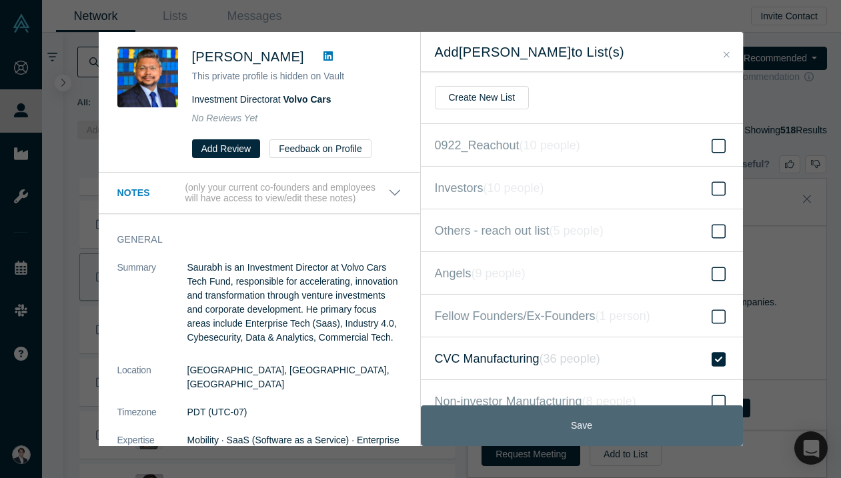
click at [577, 417] on button "Save" at bounding box center [582, 426] width 322 height 41
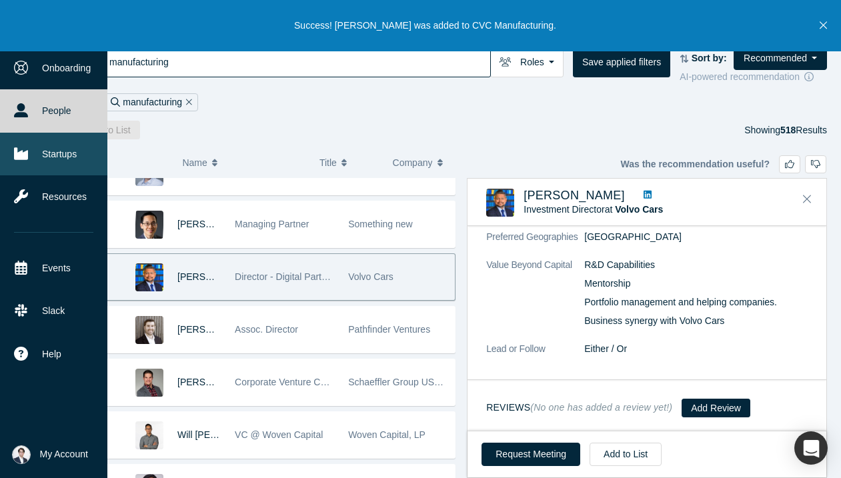
click at [39, 154] on link "Startups" at bounding box center [53, 154] width 107 height 43
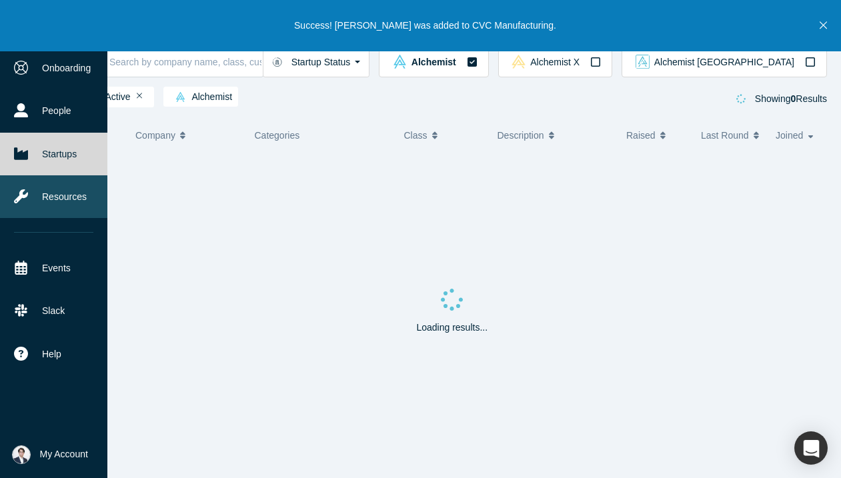
click at [51, 185] on link "Resources" at bounding box center [53, 196] width 107 height 43
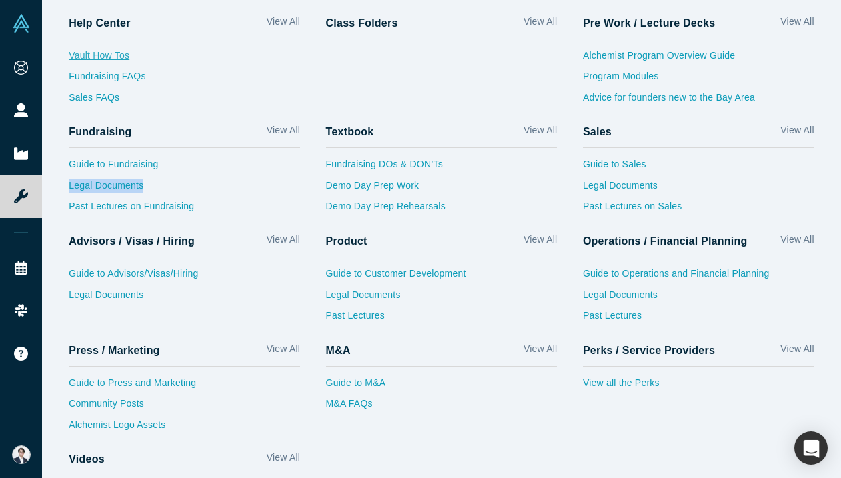
click at [235, 53] on link "Vault How Tos" at bounding box center [185, 59] width 232 height 21
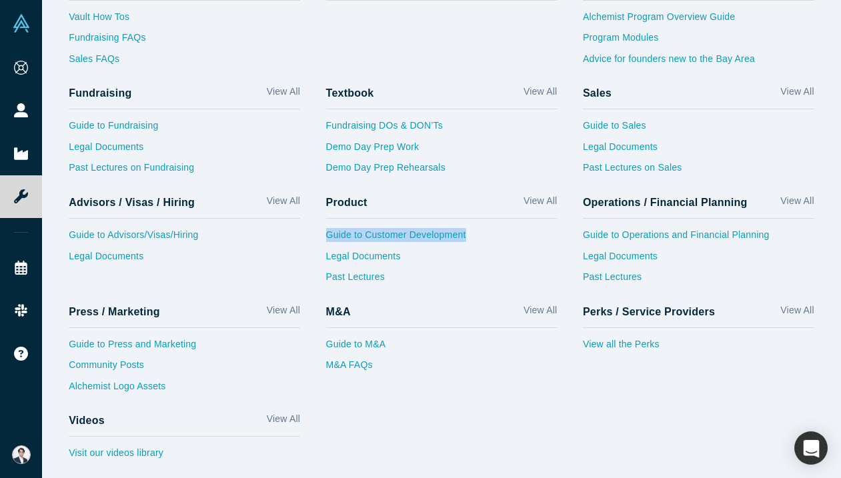
scroll to position [39, 0]
click at [638, 340] on link "View all the Perks" at bounding box center [699, 347] width 232 height 21
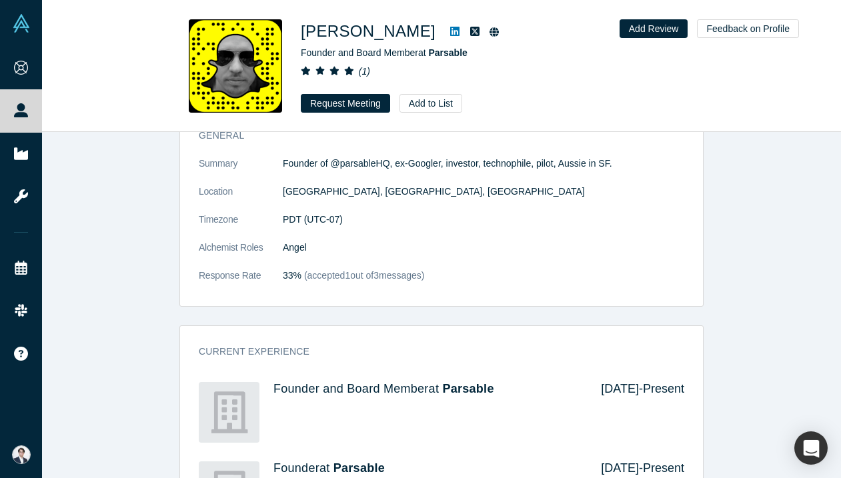
scroll to position [162, 0]
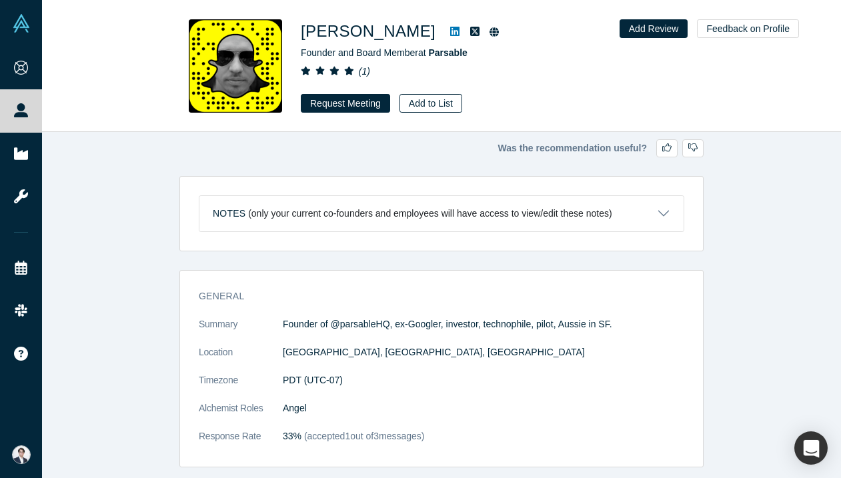
click at [437, 105] on button "Add to List" at bounding box center [431, 103] width 63 height 19
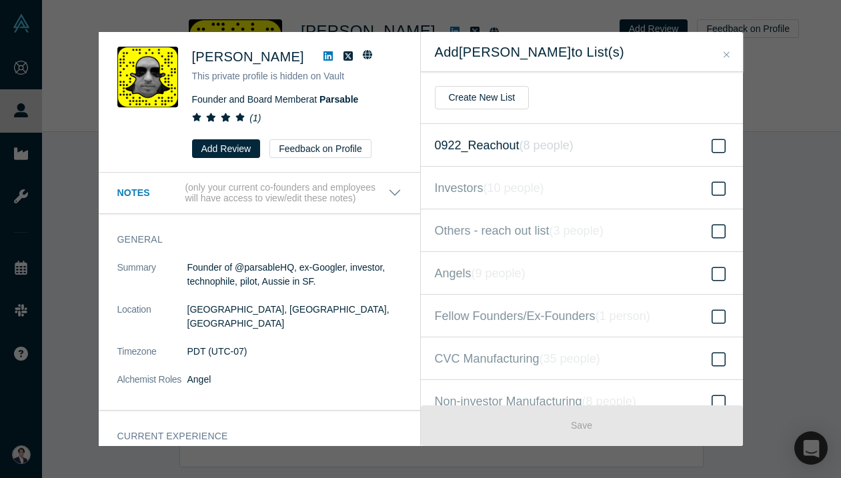
click at [558, 141] on icon "( 8 people )" at bounding box center [547, 145] width 54 height 13
click at [0, 0] on input "0922_Reachout ( 8 people )" at bounding box center [0, 0] width 0 height 0
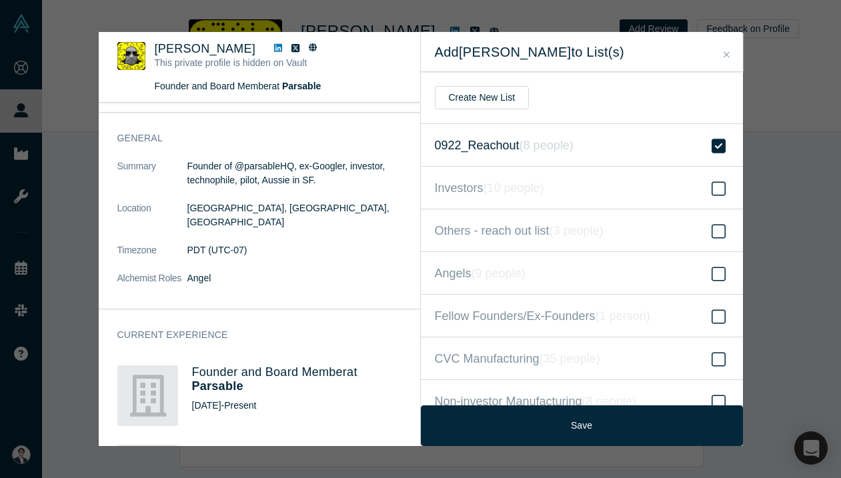
scroll to position [246, 0]
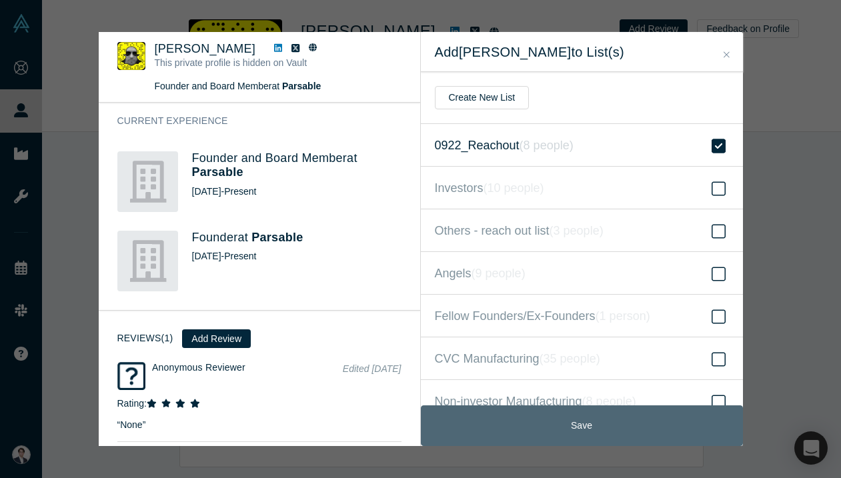
click at [510, 429] on button "Save" at bounding box center [582, 426] width 322 height 41
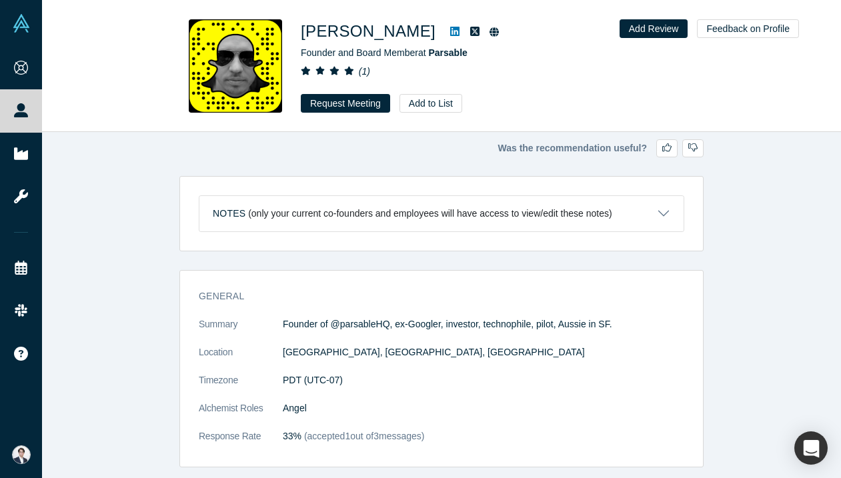
click at [450, 35] on icon at bounding box center [454, 31] width 9 height 11
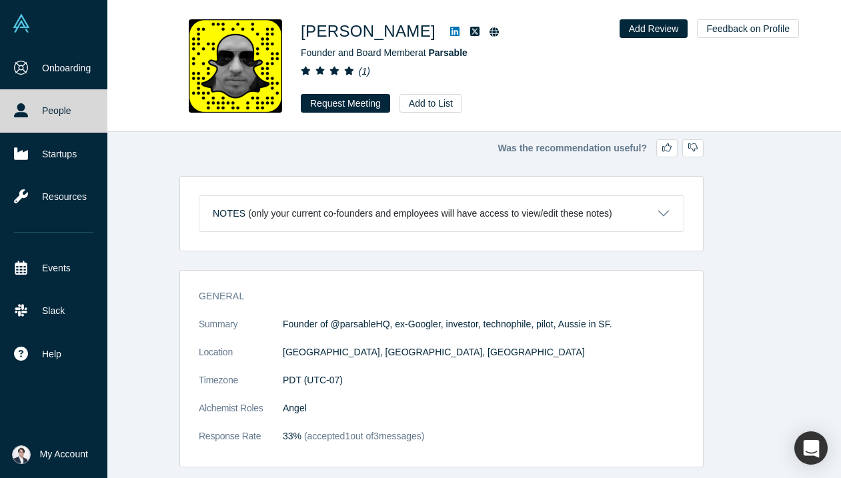
click at [25, 102] on link "People" at bounding box center [53, 110] width 107 height 43
